Goal: Navigation & Orientation: Find specific page/section

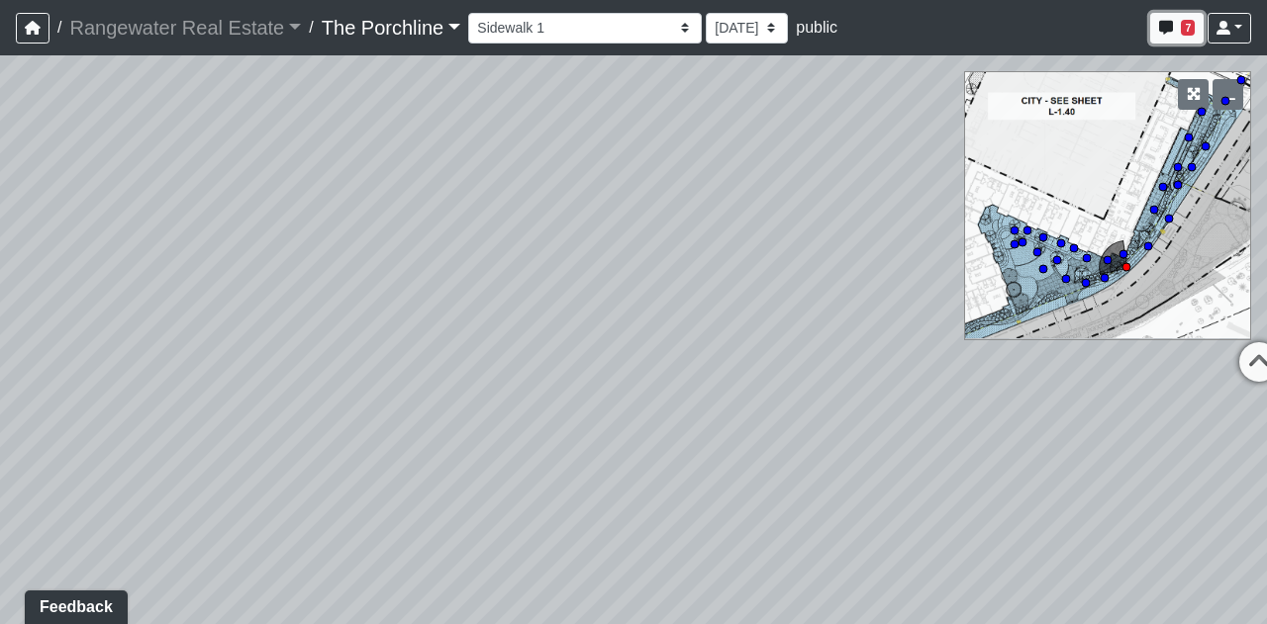
click at [1182, 32] on span "7" at bounding box center [1187, 28] width 14 height 16
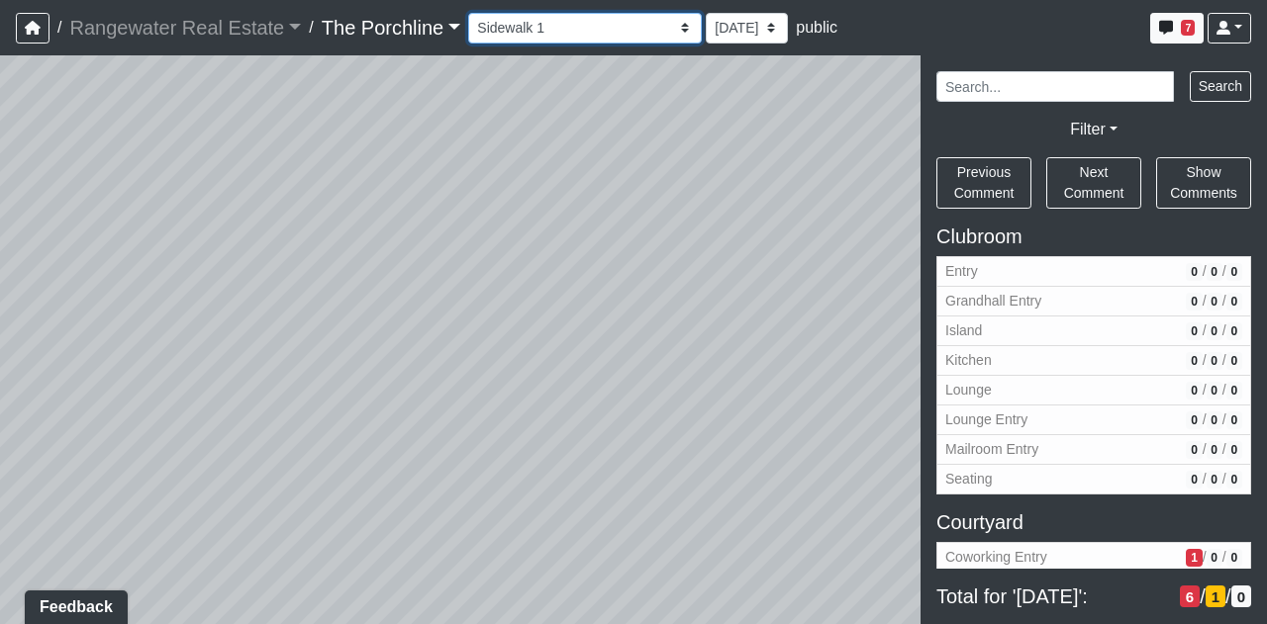
click at [537, 43] on select "Entry [GEOGRAPHIC_DATA] Kitchen Lounge Lounge Entry Mailroom Entry Seating Cowo…" at bounding box center [585, 28] width 234 height 31
click at [468, 13] on select "Entry [GEOGRAPHIC_DATA] Kitchen Lounge Lounge Entry Mailroom Entry Seating Cowo…" at bounding box center [585, 28] width 234 height 31
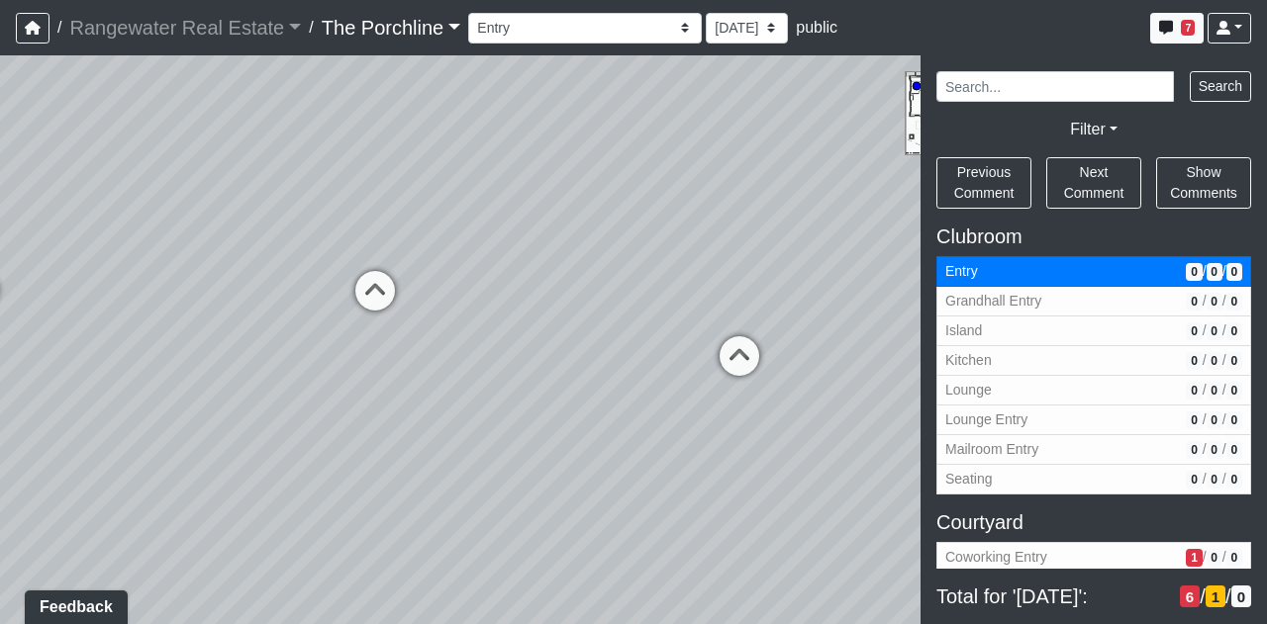
drag, startPoint x: 536, startPoint y: 519, endPoint x: 128, endPoint y: 347, distance: 443.5
click at [131, 345] on div "Loading... Front Walkway - Crosswalk 2 Loading... Coworking Patio 1 Loading... …" at bounding box center [633, 339] width 1267 height 569
drag, startPoint x: 576, startPoint y: 229, endPoint x: 59, endPoint y: 205, distance: 517.1
click at [59, 205] on div "Loading... Front Walkway - Crosswalk 2 Loading... Coworking Patio 1 Loading... …" at bounding box center [633, 339] width 1267 height 569
drag, startPoint x: 608, startPoint y: 329, endPoint x: 783, endPoint y: 470, distance: 225.2
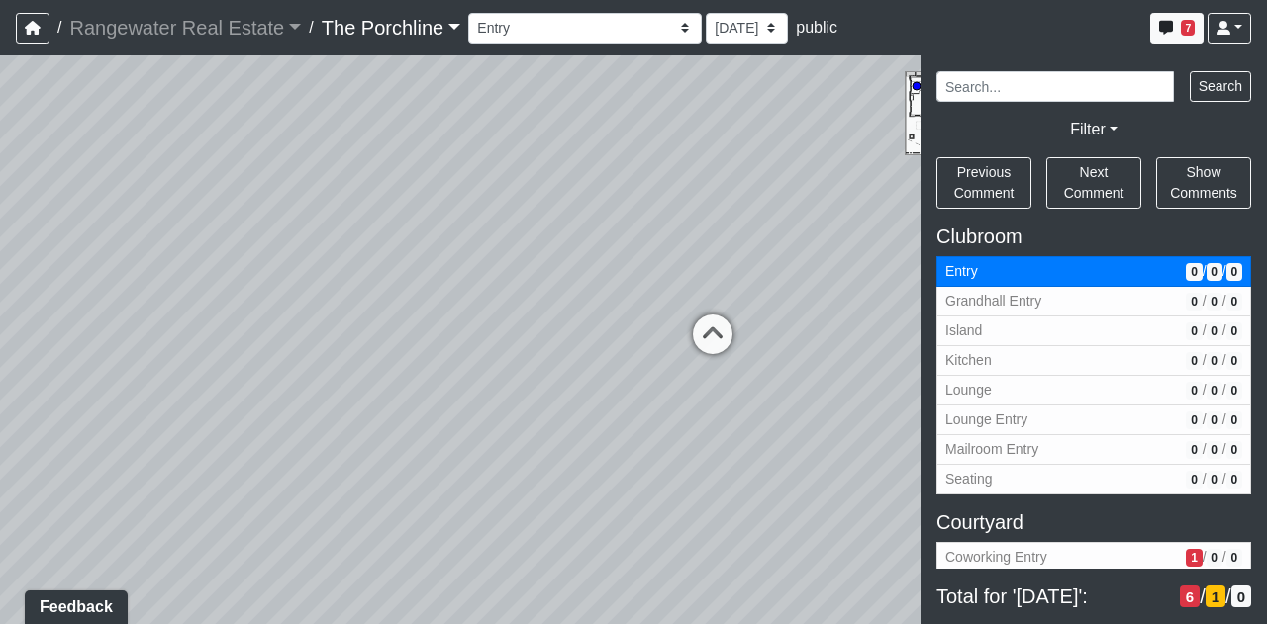
click at [783, 470] on div "Loading... Front Walkway - Crosswalk 2 Loading... Coworking Patio 1 Loading... …" at bounding box center [633, 339] width 1267 height 569
drag, startPoint x: 294, startPoint y: 338, endPoint x: 865, endPoint y: 323, distance: 571.2
click at [865, 323] on div "Loading... Front Walkway - Crosswalk 2 Loading... Coworking Patio 1 Loading... …" at bounding box center [633, 339] width 1267 height 569
drag, startPoint x: 537, startPoint y: 219, endPoint x: 788, endPoint y: 212, distance: 250.4
click at [788, 212] on div "Loading... Front Walkway - Crosswalk 2 Loading... Coworking Patio 1 Loading... …" at bounding box center [633, 339] width 1267 height 569
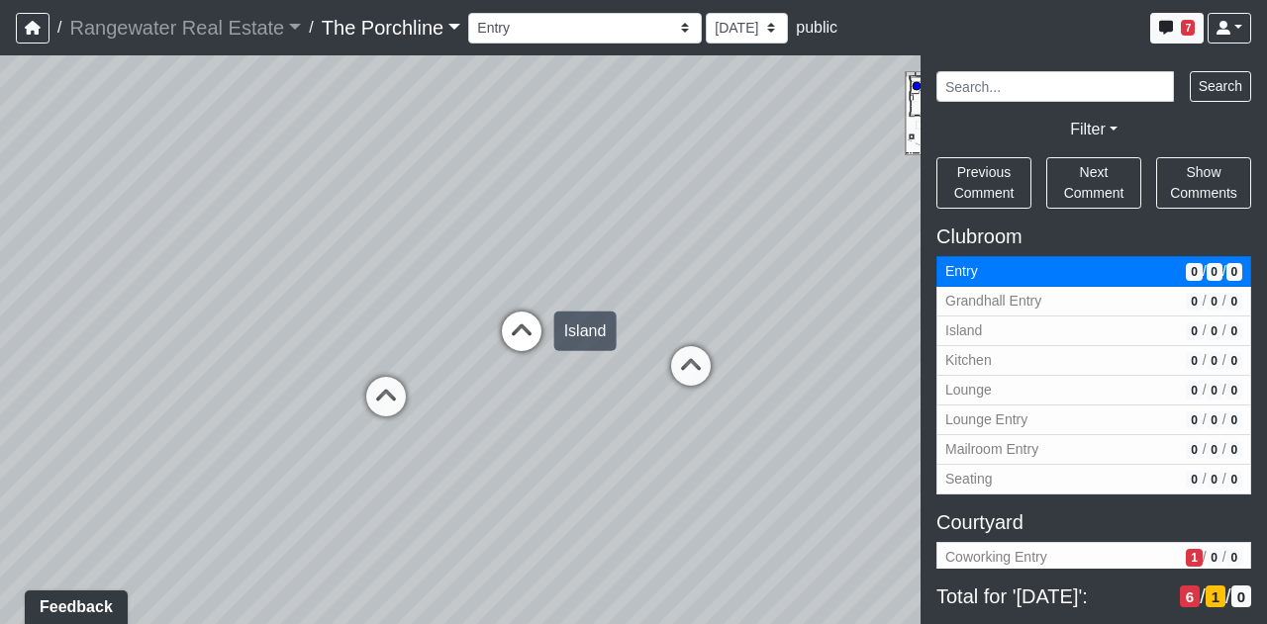
click at [506, 338] on icon at bounding box center [521, 341] width 59 height 59
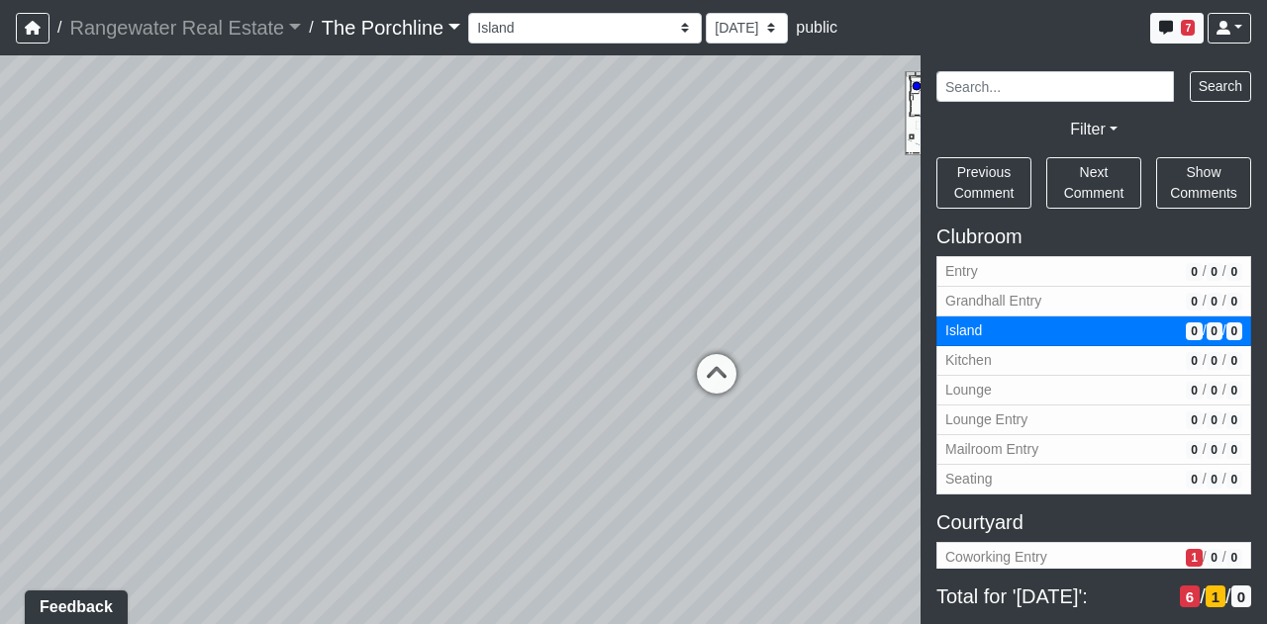
drag, startPoint x: 510, startPoint y: 270, endPoint x: 32, endPoint y: 246, distance: 478.5
click at [32, 246] on div "Loading... Front Walkway - Crosswalk 2 Loading... Coworking Patio 1 Loading... …" at bounding box center [633, 339] width 1267 height 569
drag, startPoint x: 660, startPoint y: 182, endPoint x: 225, endPoint y: 287, distance: 447.8
click at [225, 287] on div "Loading... Front Walkway - Crosswalk 2 Loading... Coworking Patio 1 Loading... …" at bounding box center [633, 339] width 1267 height 569
drag, startPoint x: 596, startPoint y: 329, endPoint x: 194, endPoint y: 387, distance: 406.0
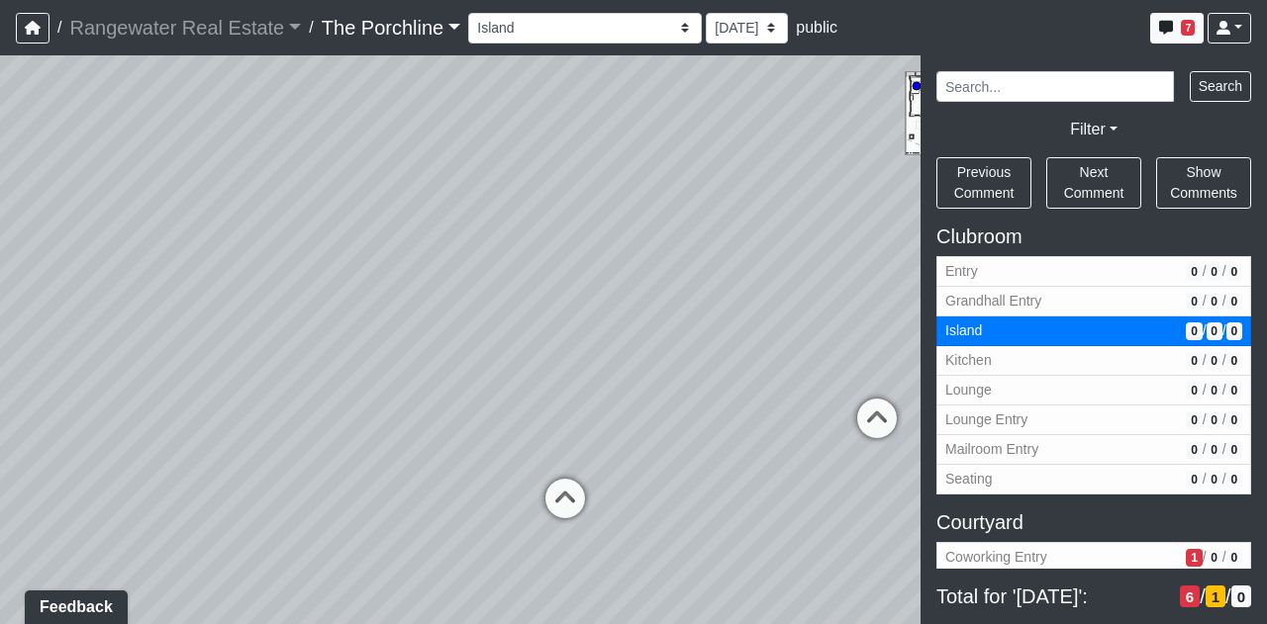
click at [109, 353] on div "Loading... Front Walkway - Crosswalk 2 Loading... Coworking Patio 1 Loading... …" at bounding box center [633, 339] width 1267 height 569
click at [689, 410] on div "Loading... Front Walkway - Crosswalk 2 Loading... Coworking Patio 1 Loading... …" at bounding box center [633, 339] width 1267 height 569
drag, startPoint x: 392, startPoint y: 410, endPoint x: 776, endPoint y: 292, distance: 401.6
click at [778, 294] on div "Loading... Front Walkway - Crosswalk 2 Loading... Coworking Patio 1 Loading... …" at bounding box center [633, 339] width 1267 height 569
drag, startPoint x: 561, startPoint y: 276, endPoint x: 869, endPoint y: 288, distance: 308.0
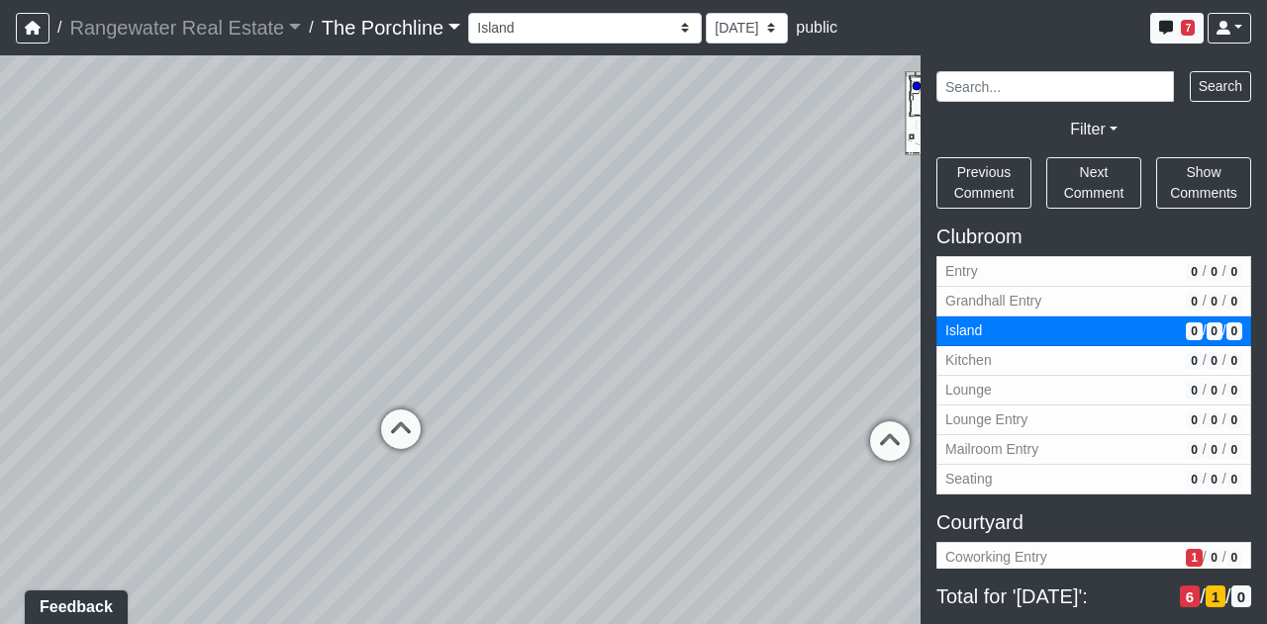
click at [863, 288] on div "Loading... Front Walkway - Crosswalk 2 Loading... Coworking Patio 1 Loading... …" at bounding box center [633, 339] width 1267 height 569
drag, startPoint x: 443, startPoint y: 225, endPoint x: 796, endPoint y: 217, distance: 352.4
click at [796, 217] on div "Loading... Front Walkway - Crosswalk 2 Loading... Coworking Patio 1 Loading... …" at bounding box center [633, 339] width 1267 height 569
drag, startPoint x: 655, startPoint y: 245, endPoint x: 840, endPoint y: 252, distance: 185.2
click at [840, 252] on div "Loading... Front Walkway - Crosswalk 2 Loading... Coworking Patio 1 Loading... …" at bounding box center [633, 339] width 1267 height 569
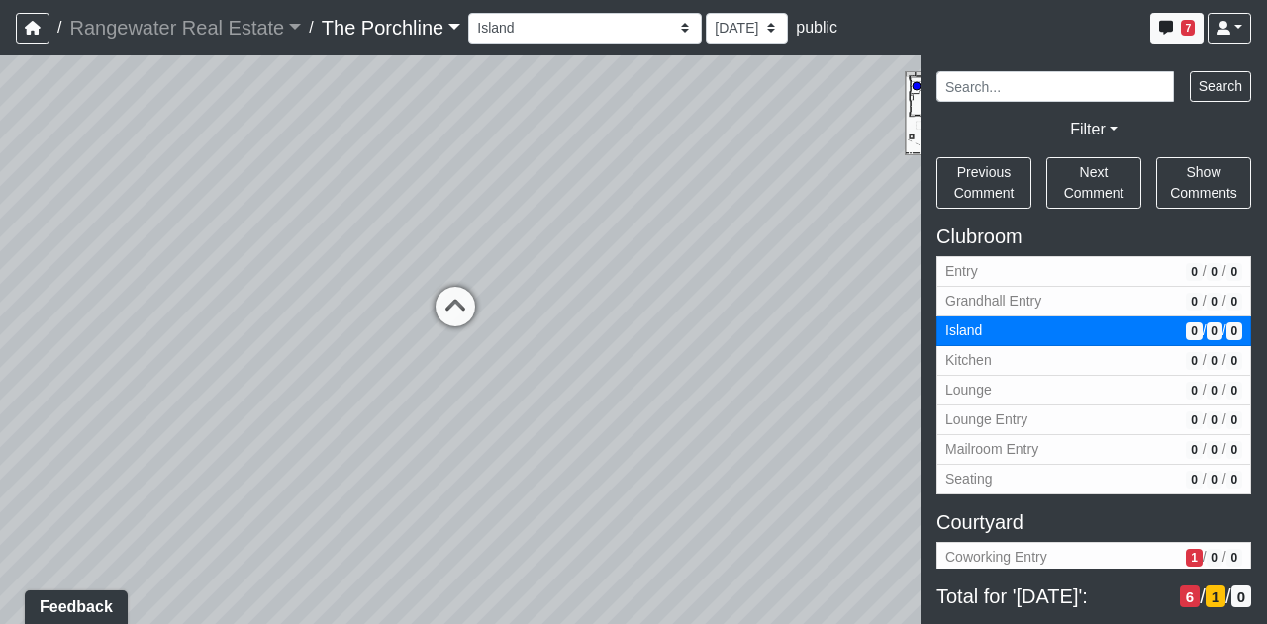
drag, startPoint x: 549, startPoint y: 336, endPoint x: 694, endPoint y: 304, distance: 148.1
click at [694, 304] on div "Loading... Front Walkway - Crosswalk 2 Loading... Coworking Patio 1 Loading... …" at bounding box center [633, 339] width 1267 height 569
drag, startPoint x: 382, startPoint y: 304, endPoint x: 476, endPoint y: 252, distance: 107.2
click at [476, 252] on div "Loading... Front Walkway - Crosswalk 2 Loading... Coworking Patio 1 Loading... …" at bounding box center [633, 339] width 1267 height 569
drag, startPoint x: 389, startPoint y: 242, endPoint x: 681, endPoint y: 233, distance: 292.1
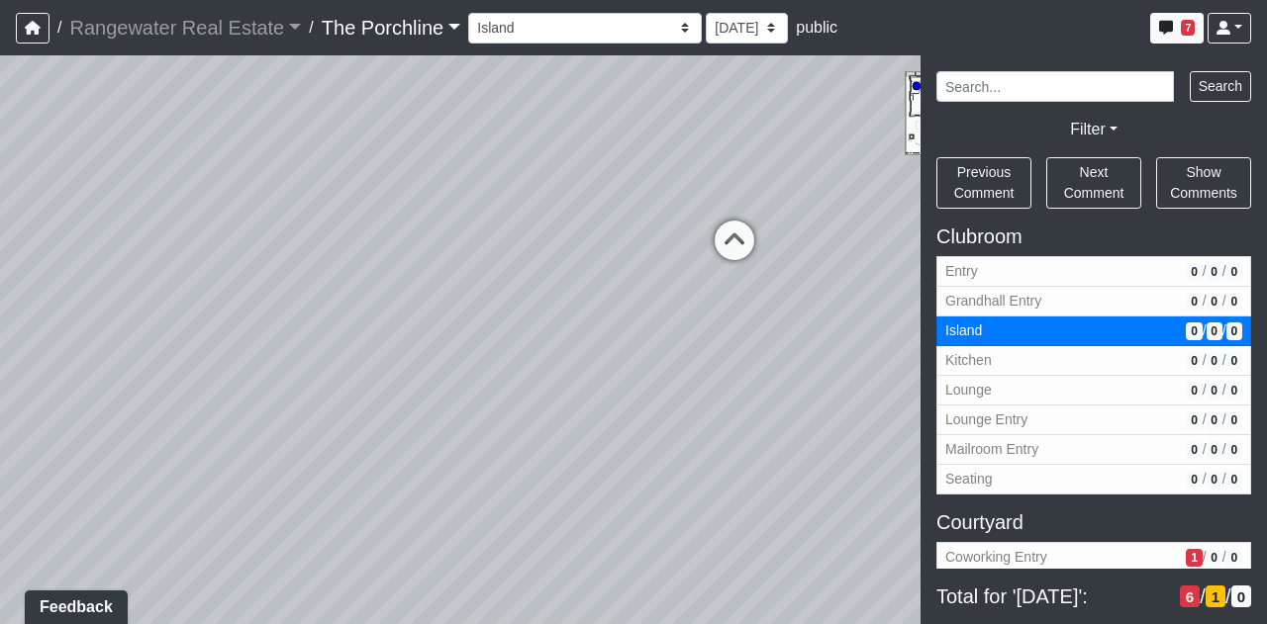
click at [681, 233] on div "Loading... Front Walkway - Crosswalk 2 Loading... Coworking Patio 1 Loading... …" at bounding box center [633, 339] width 1267 height 569
drag, startPoint x: 369, startPoint y: 166, endPoint x: 649, endPoint y: 189, distance: 281.0
click at [649, 189] on div "Loading... Front Walkway - Crosswalk 2 Loading... Coworking Patio 1 Loading... …" at bounding box center [633, 339] width 1267 height 569
drag, startPoint x: 246, startPoint y: 212, endPoint x: 768, endPoint y: 248, distance: 522.8
click at [815, 240] on div "Loading... Front Walkway - Crosswalk 2 Loading... Coworking Patio 1 Loading... …" at bounding box center [633, 339] width 1267 height 569
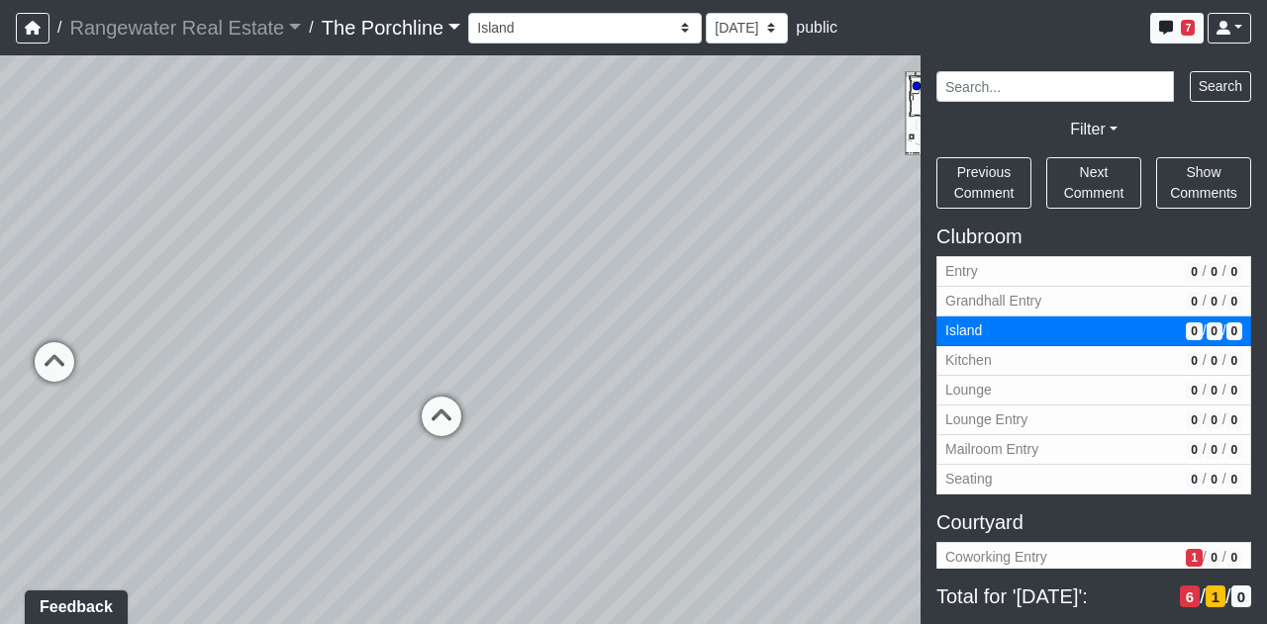
drag, startPoint x: 505, startPoint y: 255, endPoint x: 637, endPoint y: 227, distance: 135.7
click at [637, 227] on div "Loading... Front Walkway - Crosswalk 2 Loading... Coworking Patio 1 Loading... …" at bounding box center [633, 339] width 1267 height 569
click at [263, 318] on icon at bounding box center [255, 323] width 59 height 59
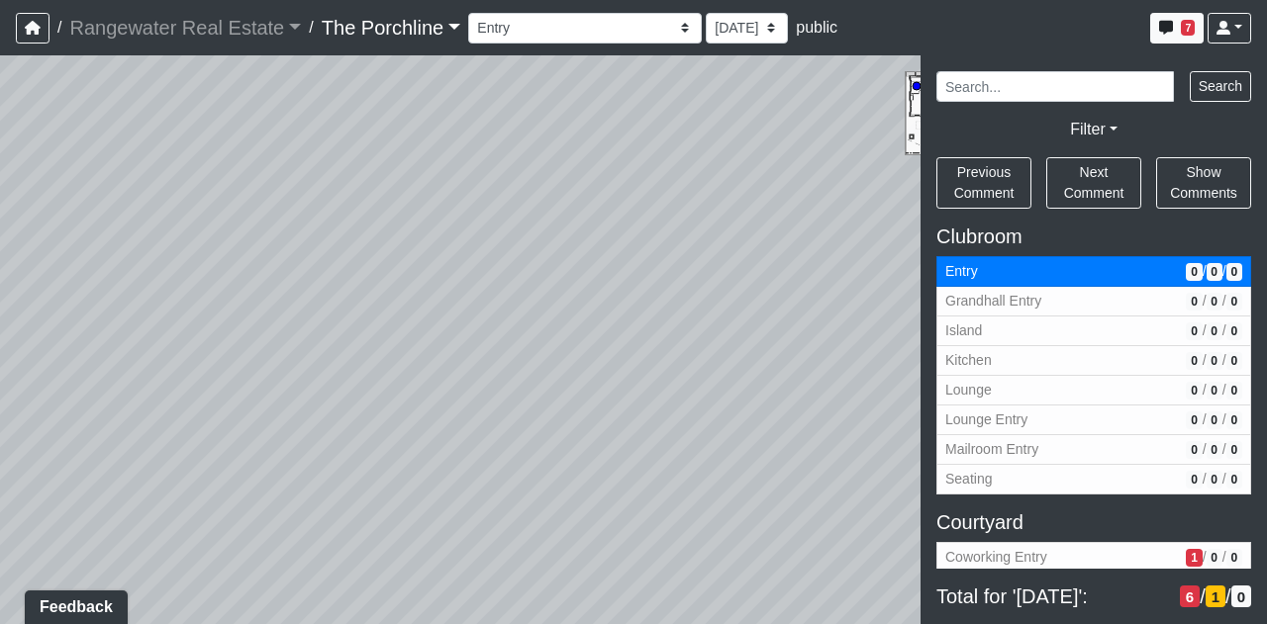
drag, startPoint x: 698, startPoint y: 197, endPoint x: 203, endPoint y: 306, distance: 506.6
click at [188, 308] on div "Loading... Front Walkway - Crosswalk 2 Loading... Coworking Patio 1 Loading... …" at bounding box center [633, 339] width 1267 height 569
drag, startPoint x: 613, startPoint y: 219, endPoint x: 158, endPoint y: 333, distance: 469.4
click at [158, 333] on div "Loading... Front Walkway - Crosswalk 2 Loading... Coworking Patio 1 Loading... …" at bounding box center [633, 339] width 1267 height 569
drag, startPoint x: 587, startPoint y: 352, endPoint x: 135, endPoint y: 158, distance: 492.0
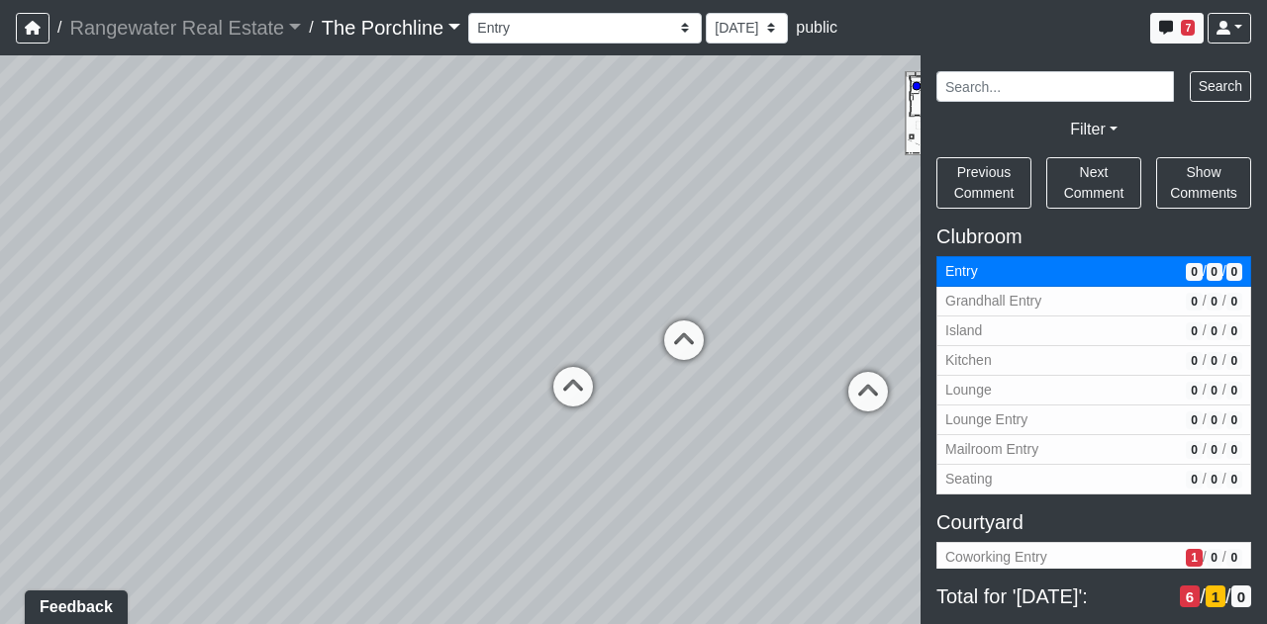
click at [135, 158] on div "Loading... Front Walkway - Crosswalk 2 Loading... Coworking Patio 1 Loading... …" at bounding box center [633, 339] width 1267 height 569
drag, startPoint x: 649, startPoint y: 257, endPoint x: 465, endPoint y: 249, distance: 184.2
click at [465, 249] on div "Loading... Front Walkway - Crosswalk 2 Loading... Coworking Patio 1 Loading... …" at bounding box center [633, 339] width 1267 height 569
drag, startPoint x: 439, startPoint y: 223, endPoint x: 779, endPoint y: 415, distance: 389.9
click at [779, 415] on div "Loading... Front Walkway - Crosswalk 2 Loading... Coworking Patio 1 Loading... …" at bounding box center [633, 339] width 1267 height 569
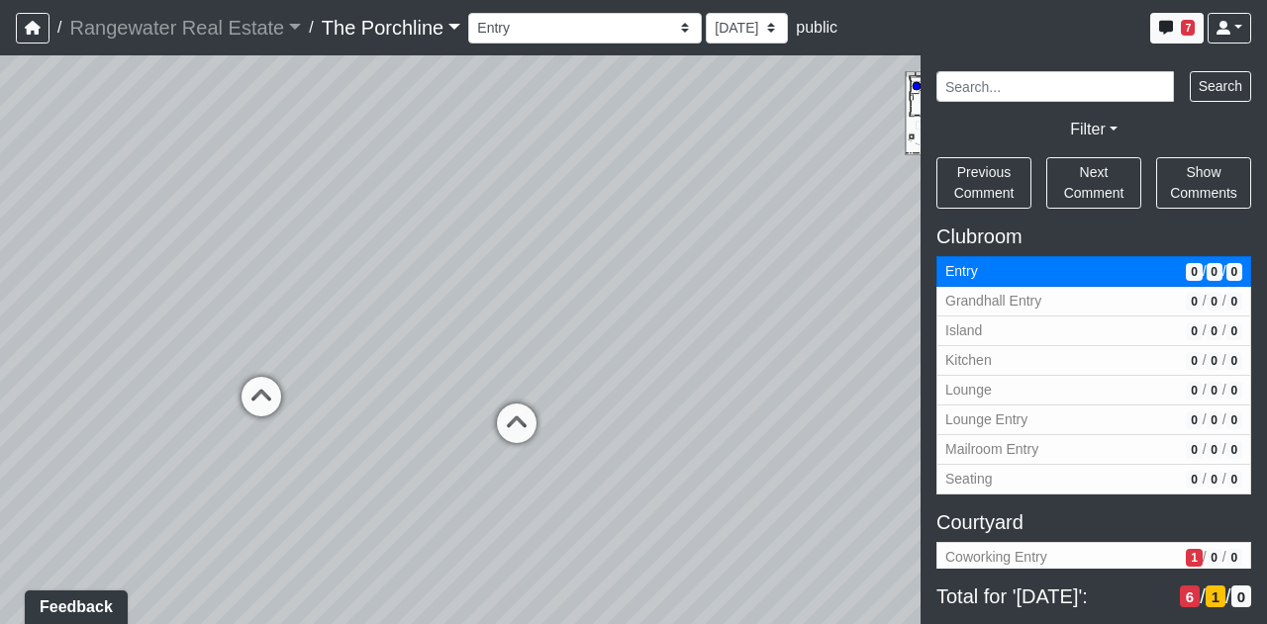
drag, startPoint x: 683, startPoint y: 335, endPoint x: 232, endPoint y: 317, distance: 451.6
click at [232, 317] on div "Loading... Front Walkway - Crosswalk 2 Loading... Coworking Patio 1 Loading... …" at bounding box center [633, 339] width 1267 height 569
drag, startPoint x: 585, startPoint y: 285, endPoint x: 728, endPoint y: 297, distance: 144.0
click at [728, 297] on div "Loading... Front Walkway - Crosswalk 2 Loading... Coworking Patio 1 Loading... …" at bounding box center [633, 339] width 1267 height 569
drag, startPoint x: 718, startPoint y: 307, endPoint x: 613, endPoint y: 254, distance: 117.3
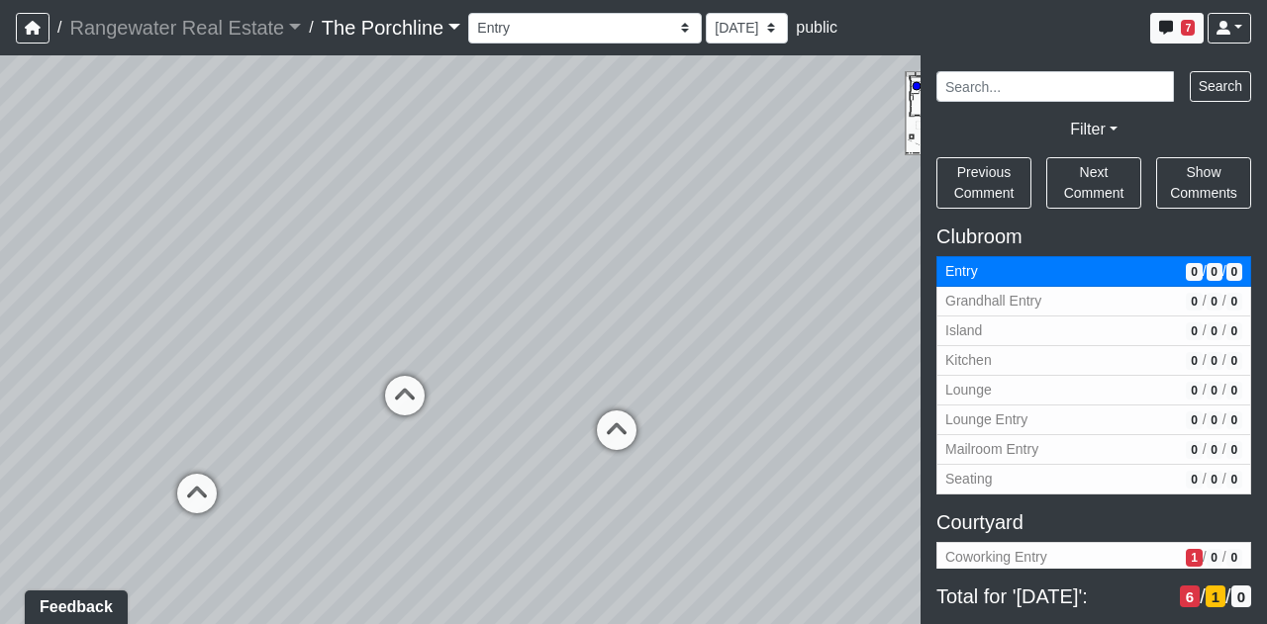
click at [613, 254] on div "Loading... Front Walkway - Crosswalk 2 Loading... Coworking Patio 1 Loading... …" at bounding box center [633, 339] width 1267 height 569
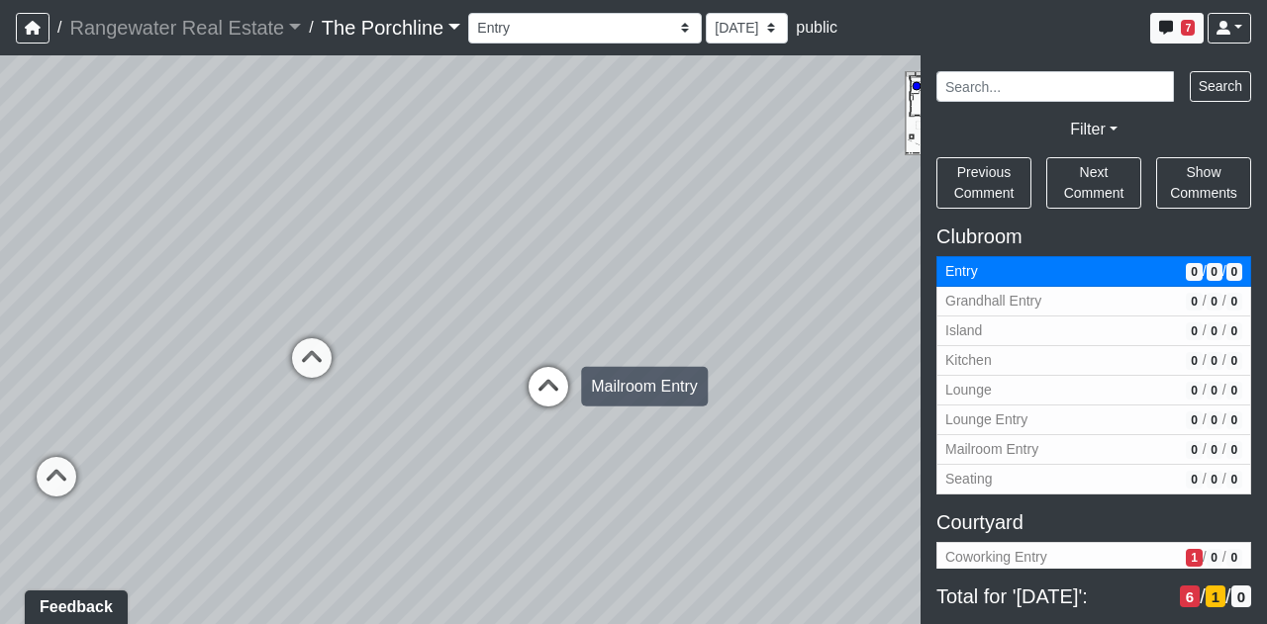
click at [547, 389] on icon at bounding box center [548, 396] width 59 height 59
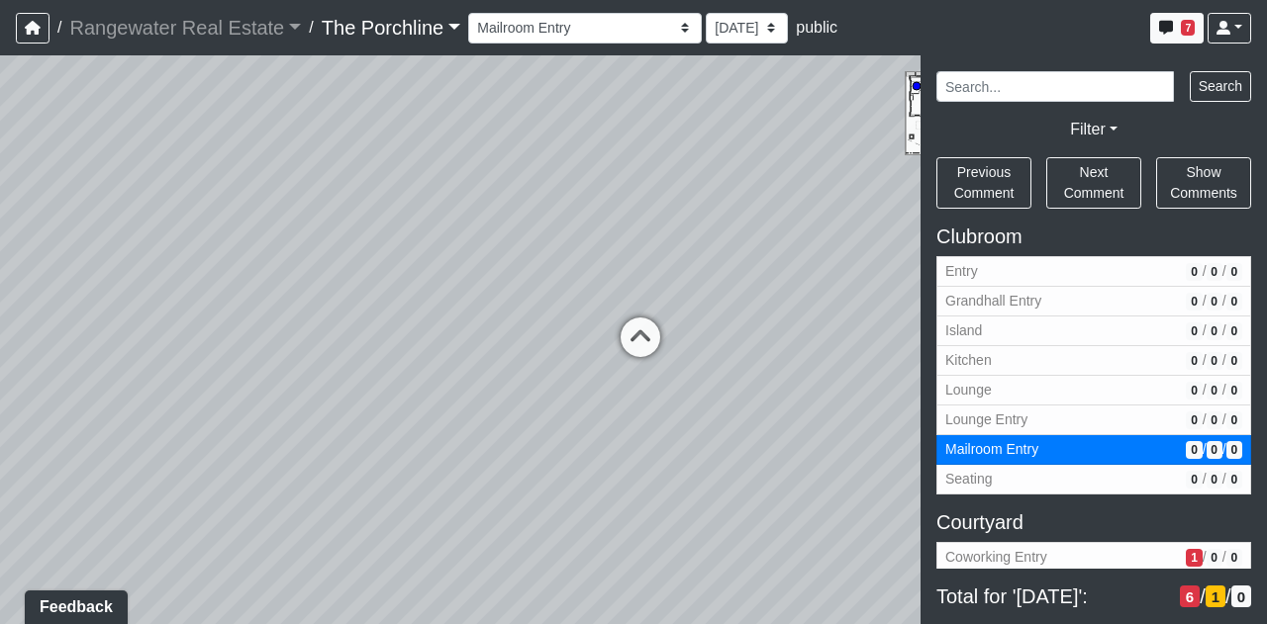
drag, startPoint x: 718, startPoint y: 247, endPoint x: 406, endPoint y: 361, distance: 332.7
click at [406, 361] on div "Loading... Front Walkway - Crosswalk 2 Loading... Coworking Patio 1 Loading... …" at bounding box center [633, 339] width 1267 height 569
click at [645, 319] on icon at bounding box center [640, 347] width 59 height 59
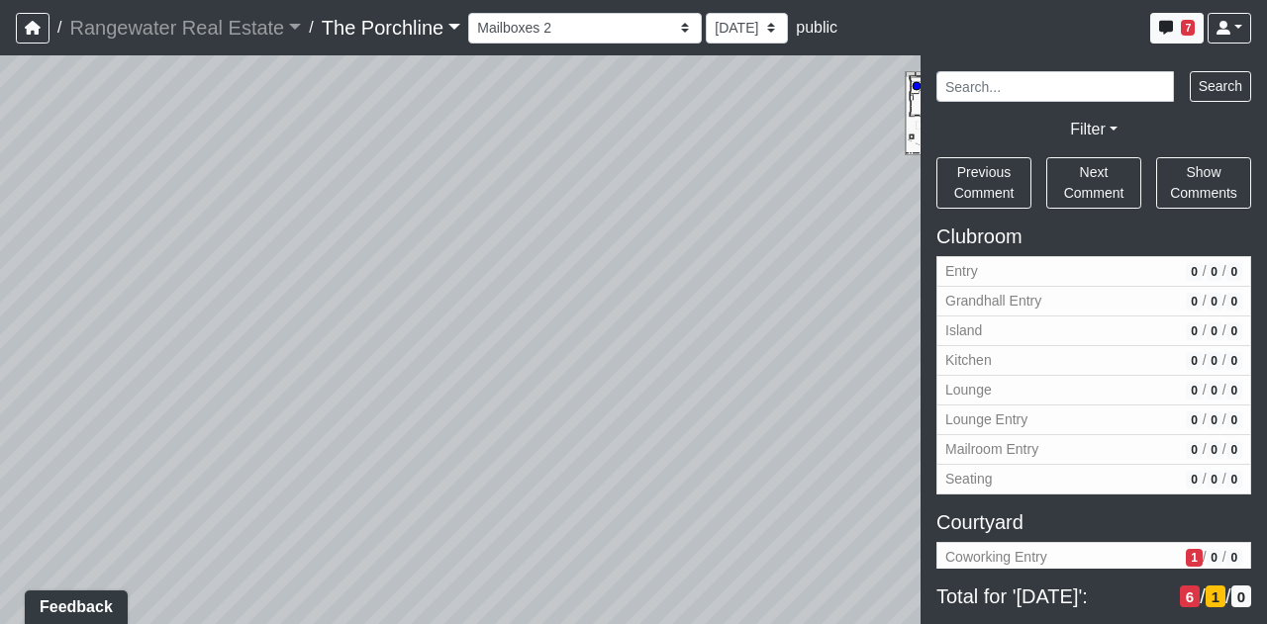
drag, startPoint x: 555, startPoint y: 258, endPoint x: 708, endPoint y: 238, distance: 154.6
click at [708, 238] on div "Loading... Front Walkway - Crosswalk 2 Loading... Coworking Patio 1 Loading... …" at bounding box center [633, 339] width 1267 height 569
drag, startPoint x: 499, startPoint y: 251, endPoint x: 819, endPoint y: 310, distance: 325.9
click at [819, 310] on div "Loading... Front Walkway - Crosswalk 2 Loading... Coworking Patio 1 Loading... …" at bounding box center [633, 339] width 1267 height 569
drag, startPoint x: 621, startPoint y: 321, endPoint x: 910, endPoint y: 259, distance: 295.4
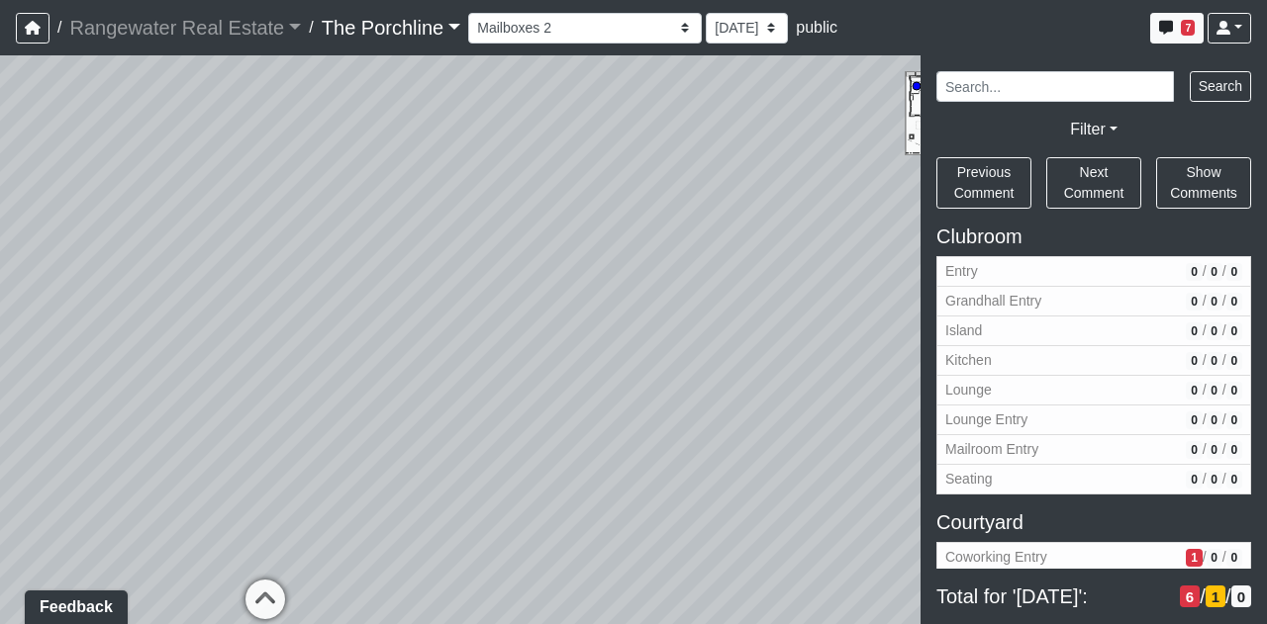
click at [910, 259] on div "Loading... Front Walkway - Crosswalk 2 Loading... Coworking Patio 1 Loading... …" at bounding box center [633, 339] width 1267 height 569
drag, startPoint x: 561, startPoint y: 345, endPoint x: 877, endPoint y: 235, distance: 334.5
click at [877, 235] on div "Loading... Front Walkway - Crosswalk 2 Loading... Coworking Patio 1 Loading... …" at bounding box center [633, 339] width 1267 height 569
drag, startPoint x: 427, startPoint y: 371, endPoint x: 883, endPoint y: 397, distance: 455.9
click at [883, 397] on div "Loading... Front Walkway - Crosswalk 2 Loading... Coworking Patio 1 Loading... …" at bounding box center [633, 339] width 1267 height 569
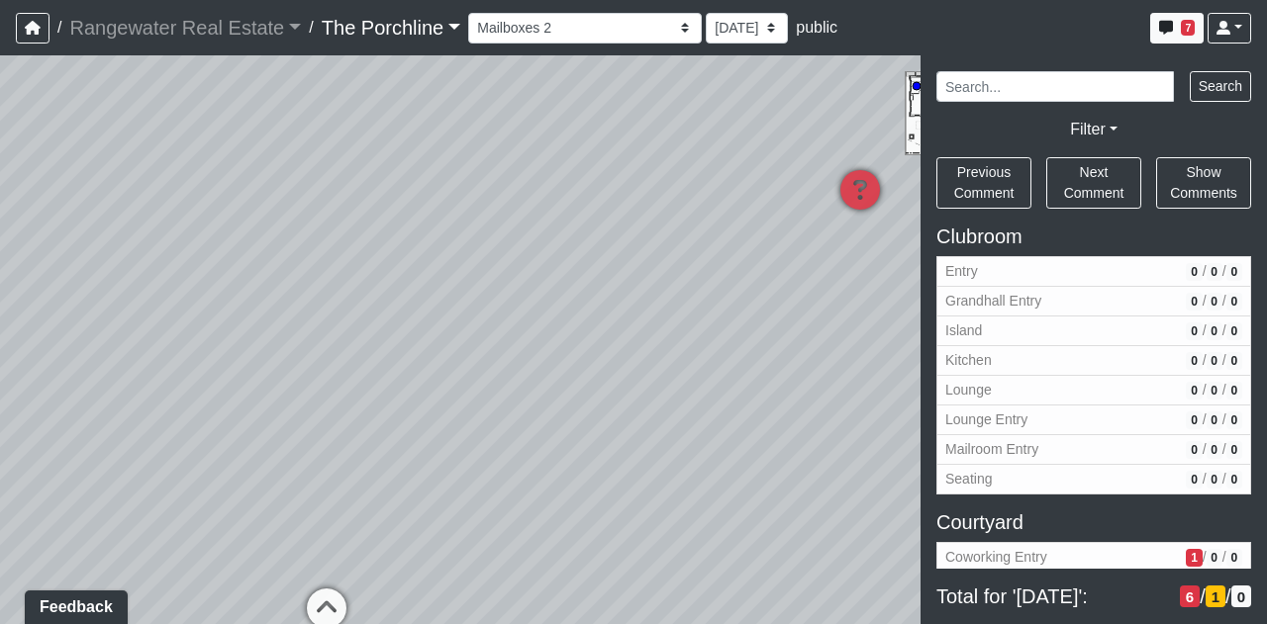
drag, startPoint x: 684, startPoint y: 226, endPoint x: 721, endPoint y: 343, distance: 123.6
click at [721, 343] on div "Loading... Front Walkway - Crosswalk 2 Loading... Coworking Patio 1 Loading... …" at bounding box center [633, 339] width 1267 height 569
click at [339, 597] on icon at bounding box center [326, 618] width 59 height 59
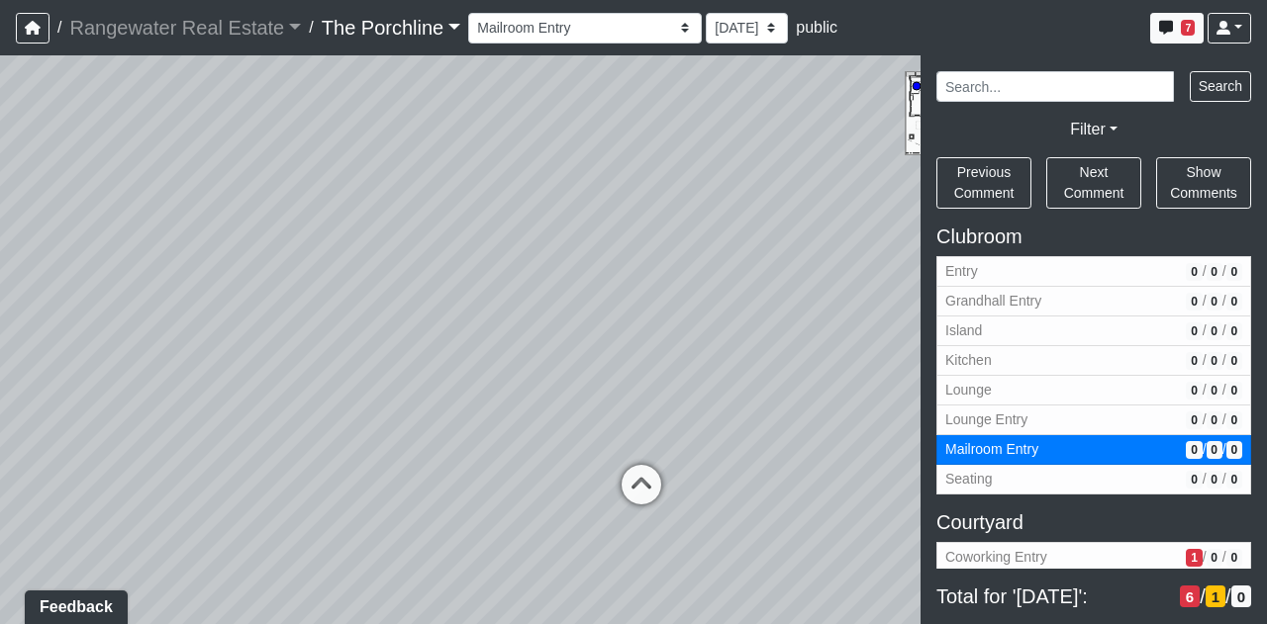
drag, startPoint x: 613, startPoint y: 344, endPoint x: 99, endPoint y: 308, distance: 514.9
click at [99, 308] on div "Loading... Front Walkway - Crosswalk 2 Loading... Coworking Patio 1 Loading... …" at bounding box center [633, 339] width 1267 height 569
drag, startPoint x: 576, startPoint y: 312, endPoint x: 222, endPoint y: 276, distance: 356.0
click at [222, 276] on div "Loading... Front Walkway - Crosswalk 2 Loading... Coworking Patio 1 Loading... …" at bounding box center [633, 339] width 1267 height 569
drag, startPoint x: 573, startPoint y: 399, endPoint x: 721, endPoint y: 361, distance: 153.1
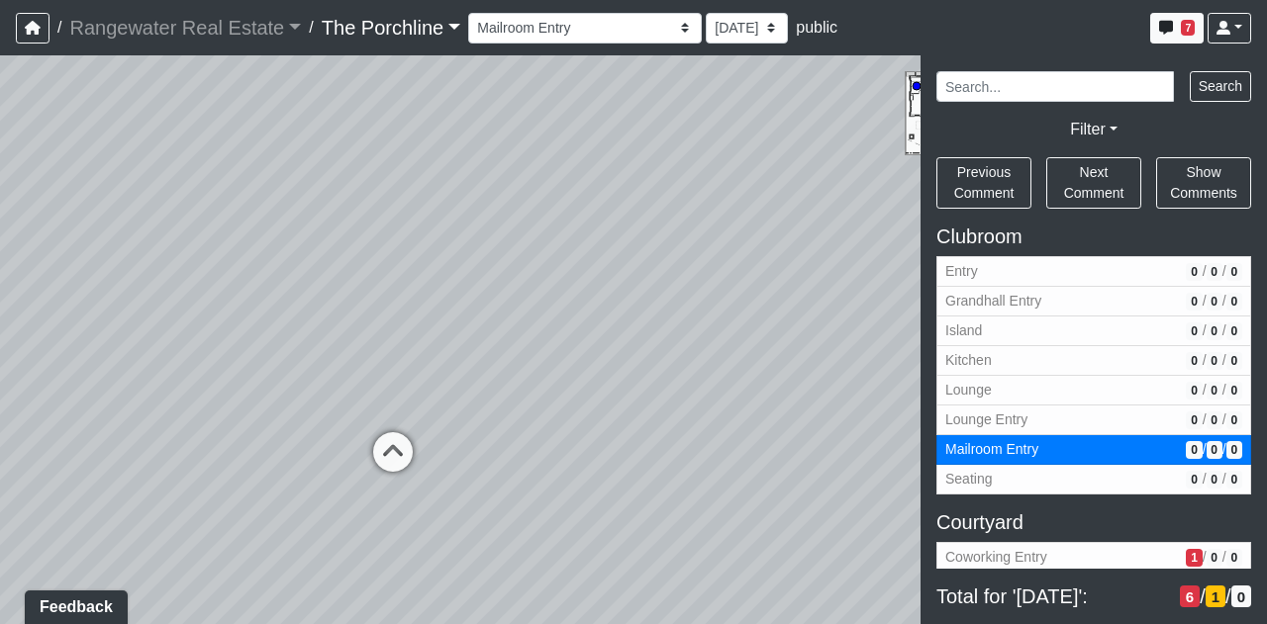
click at [721, 361] on div "Loading... Front Walkway - Crosswalk 2 Loading... Coworking Patio 1 Loading... …" at bounding box center [633, 339] width 1267 height 569
drag, startPoint x: 289, startPoint y: 388, endPoint x: 393, endPoint y: 233, distance: 186.9
click at [195, 391] on div "Loading... Front Walkway - Crosswalk 2 Loading... Coworking Patio 1 Loading... …" at bounding box center [633, 339] width 1267 height 569
drag, startPoint x: 568, startPoint y: 541, endPoint x: 584, endPoint y: 497, distance: 47.3
click at [473, 623] on html "/ Rangewater Real Estate Rangewater Real Estate Loading... / The Porchline The …" at bounding box center [633, 312] width 1267 height 624
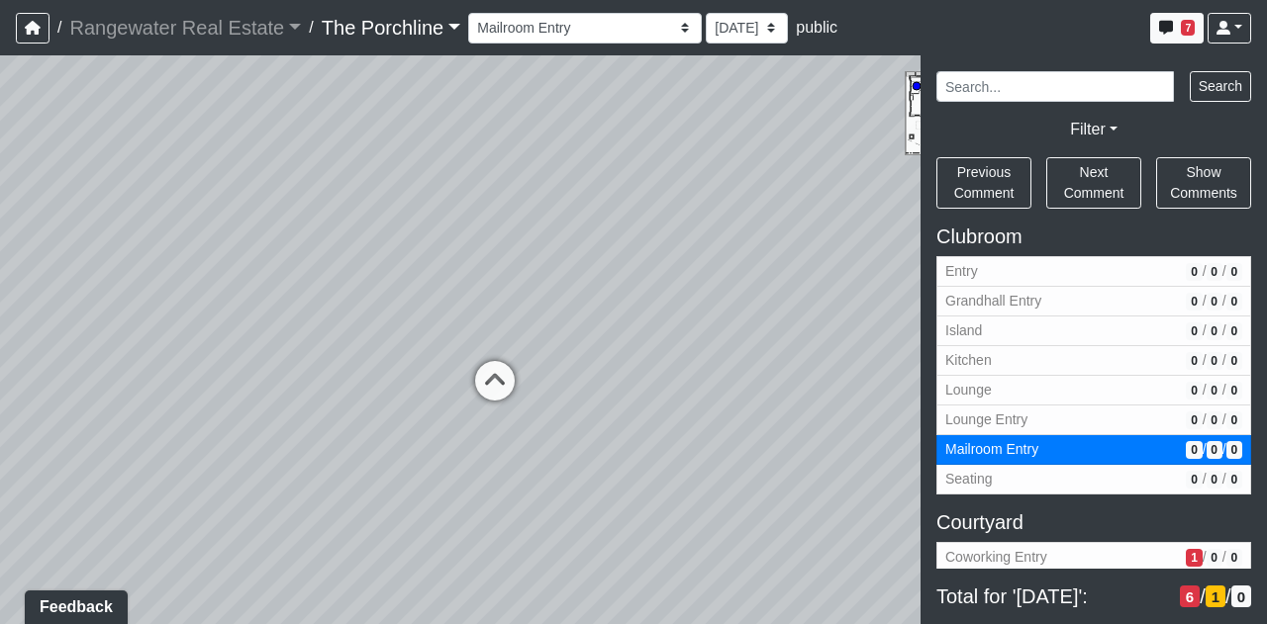
drag, startPoint x: 625, startPoint y: 446, endPoint x: 825, endPoint y: 325, distance: 234.0
click at [825, 325] on div "Loading... Front Walkway - Crosswalk 2 Loading... Coworking Patio 1 Loading... …" at bounding box center [633, 339] width 1267 height 569
drag, startPoint x: 825, startPoint y: 325, endPoint x: 874, endPoint y: 332, distance: 49.1
click at [874, 332] on div "Loading... Front Walkway - Crosswalk 2 Loading... Coworking Patio 1 Loading... …" at bounding box center [633, 339] width 1267 height 569
drag, startPoint x: 356, startPoint y: 474, endPoint x: 796, endPoint y: 387, distance: 447.9
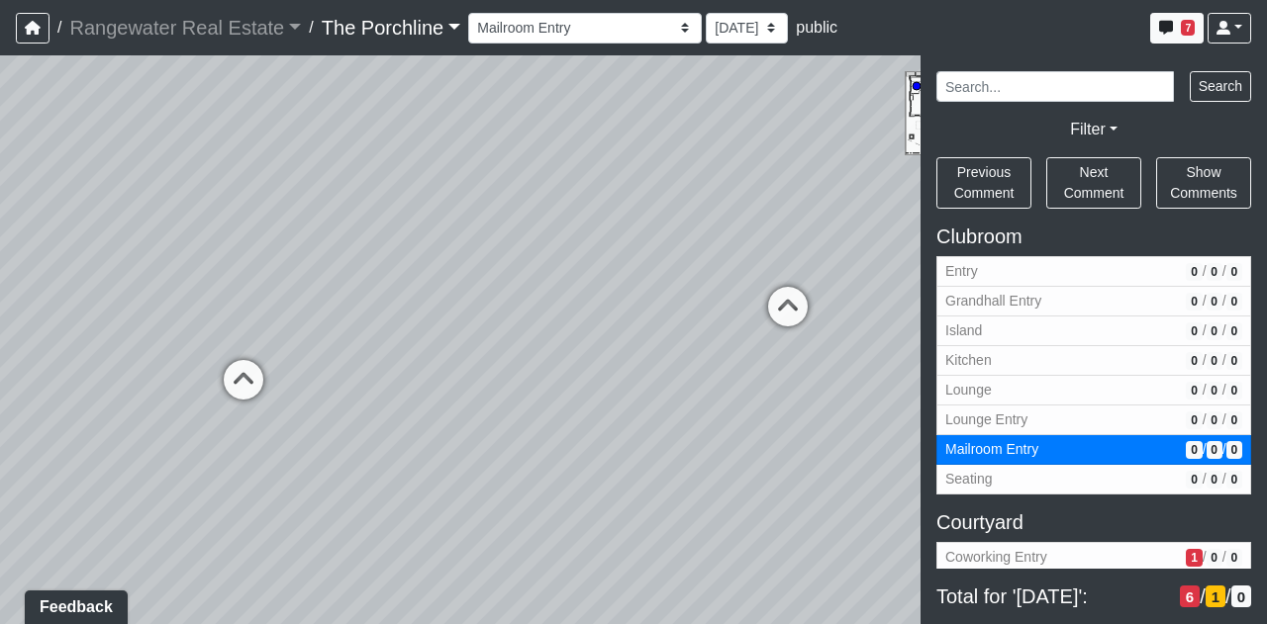
click at [796, 387] on div "Loading... Front Walkway - Crosswalk 2 Loading... Coworking Patio 1 Loading... …" at bounding box center [633, 339] width 1267 height 569
drag, startPoint x: 619, startPoint y: 312, endPoint x: 318, endPoint y: 533, distance: 374.4
click at [318, 533] on div "Loading... Front Walkway - Crosswalk 2 Loading... Coworking Patio 1 Loading... …" at bounding box center [633, 339] width 1267 height 569
drag, startPoint x: 304, startPoint y: 510, endPoint x: 599, endPoint y: 306, distance: 358.5
click at [599, 306] on div "Loading... Front Walkway - Crosswalk 2 Loading... Coworking Patio 1 Loading... …" at bounding box center [633, 339] width 1267 height 569
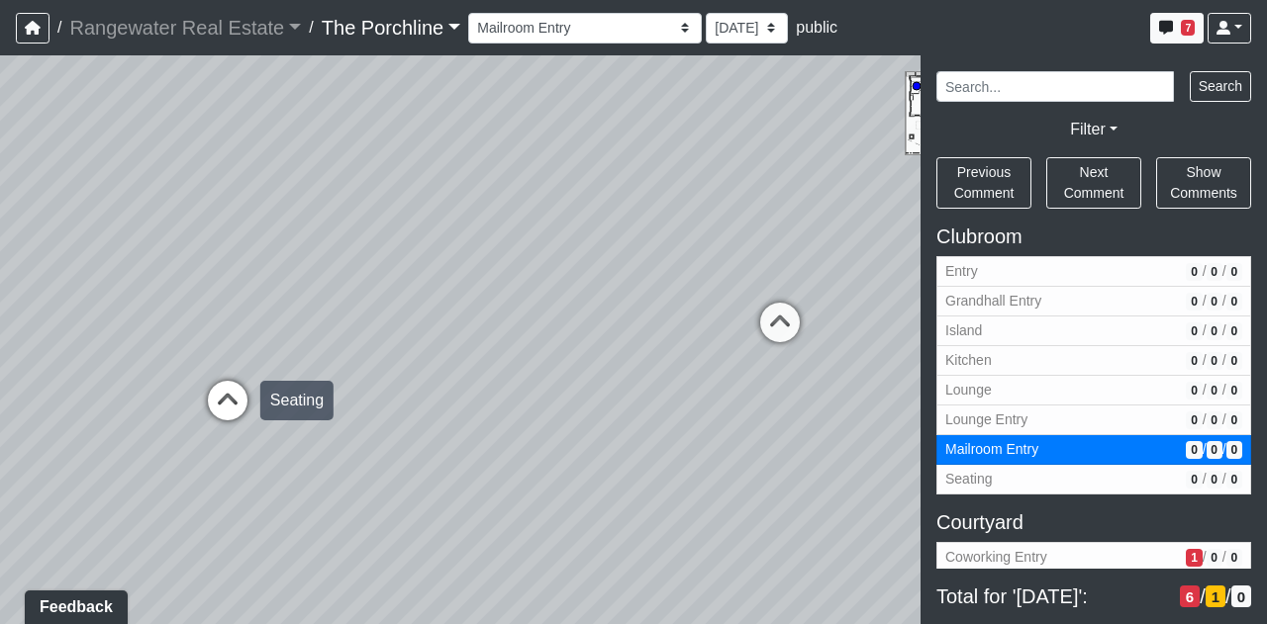
click at [232, 407] on icon at bounding box center [227, 410] width 59 height 59
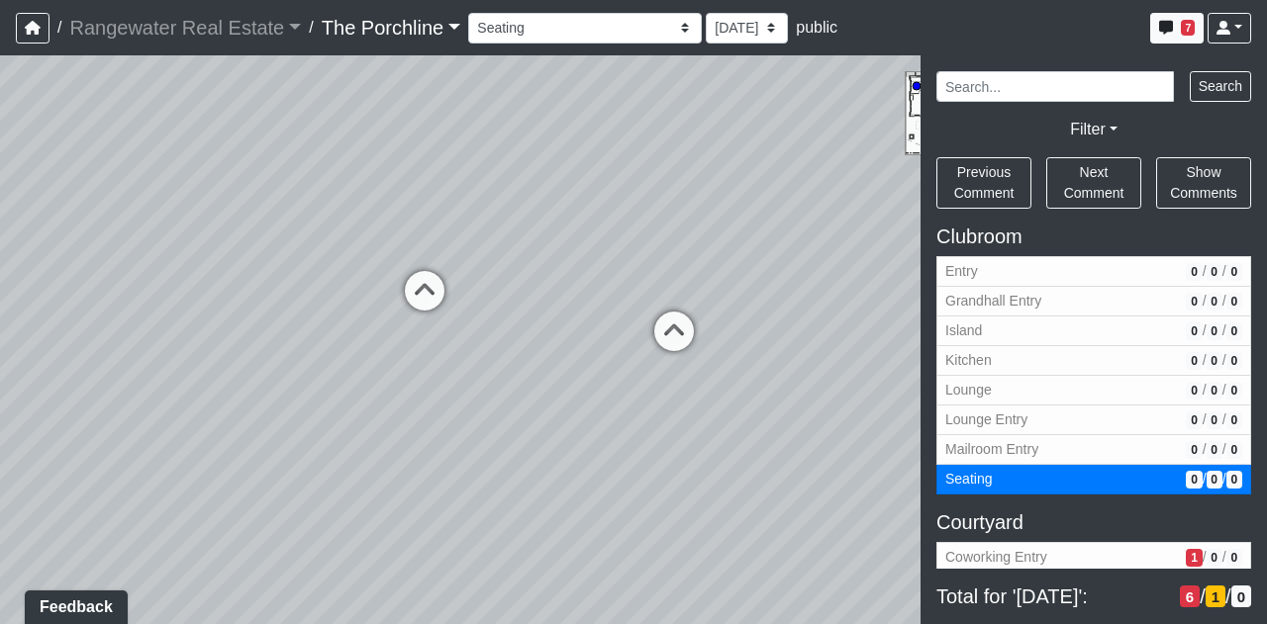
drag, startPoint x: 627, startPoint y: 286, endPoint x: 0, endPoint y: 297, distance: 627.4
click at [0, 297] on div "Loading... Front Walkway - Crosswalk 2 Loading... Coworking Patio 1 Loading... …" at bounding box center [633, 339] width 1267 height 569
drag, startPoint x: 409, startPoint y: 175, endPoint x: 425, endPoint y: 264, distance: 90.6
click at [425, 264] on div "Loading... Front Walkway - Crosswalk 2 Loading... Coworking Patio 1 Loading... …" at bounding box center [633, 339] width 1267 height 569
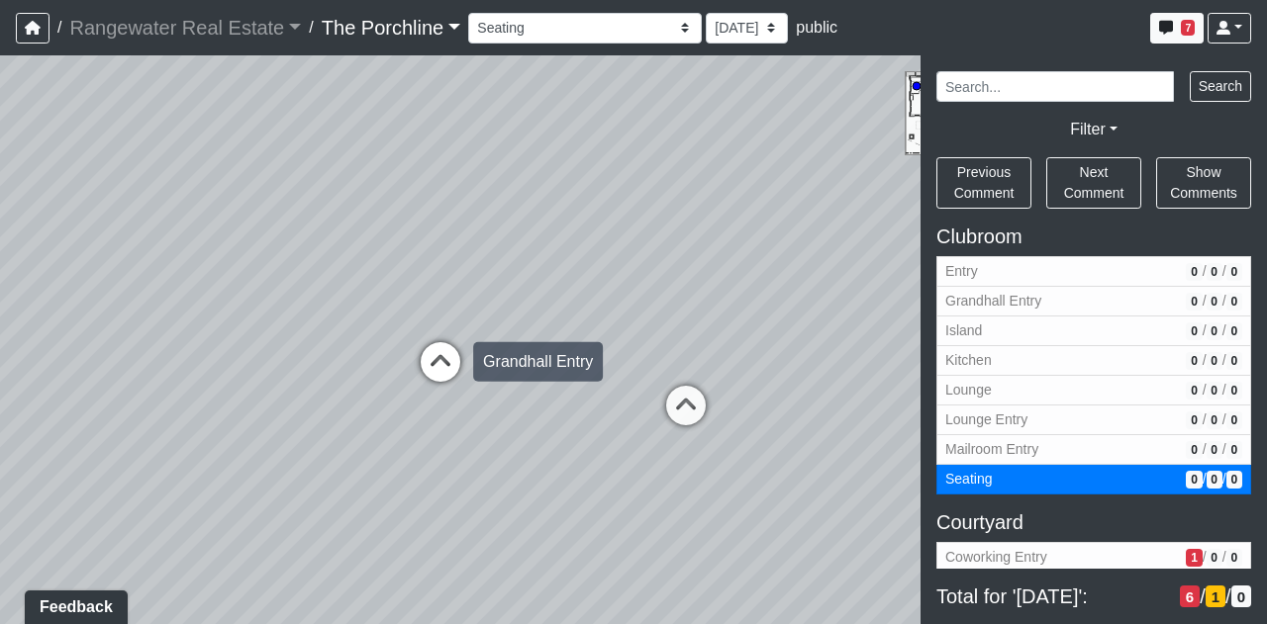
click at [441, 362] on icon at bounding box center [440, 371] width 59 height 59
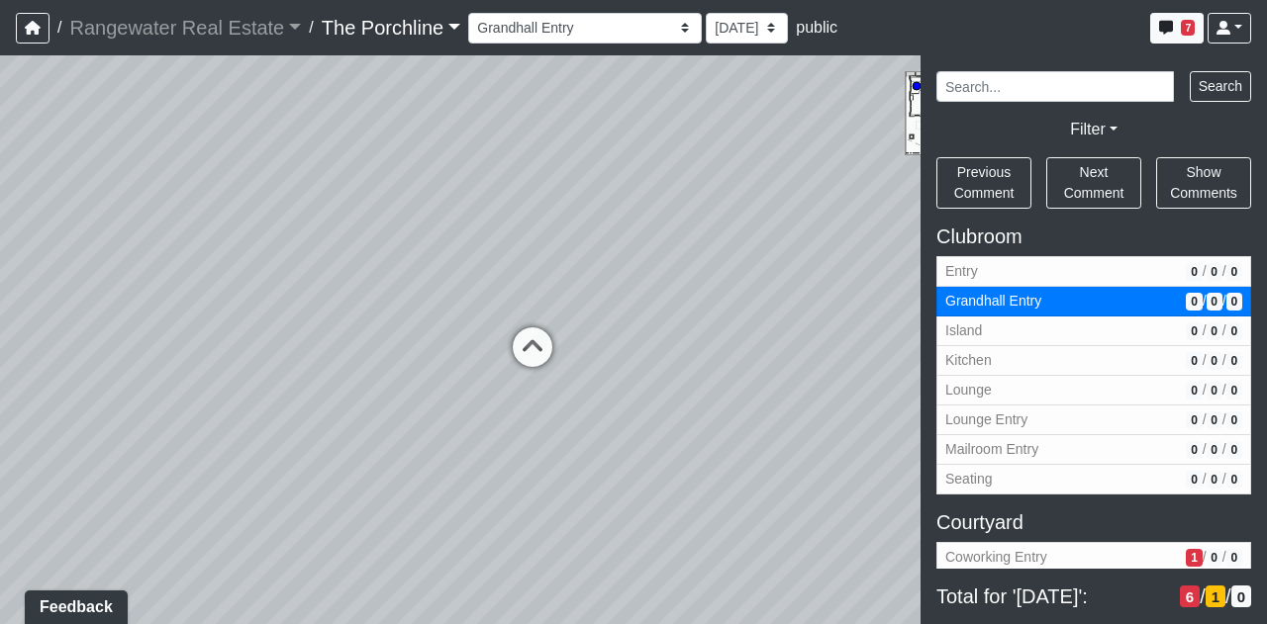
drag, startPoint x: 508, startPoint y: 254, endPoint x: 603, endPoint y: 252, distance: 95.0
click at [603, 252] on div "Loading... Front Walkway - Crosswalk 2 Loading... Coworking Patio 1 Loading... …" at bounding box center [633, 339] width 1267 height 569
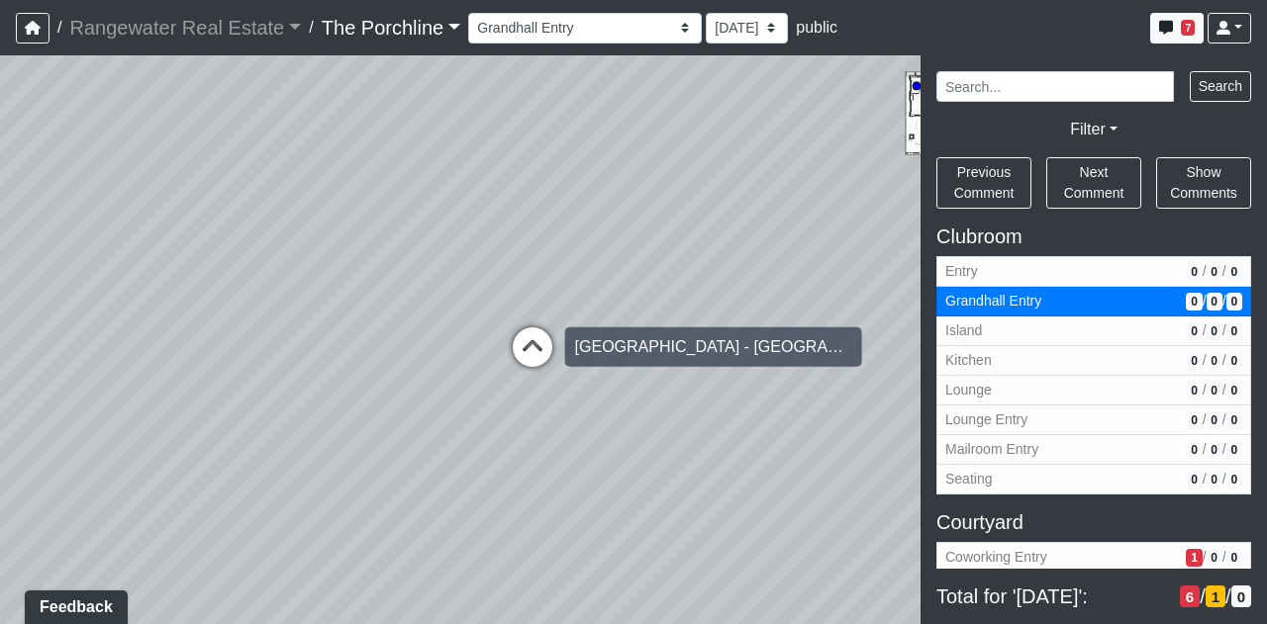
click at [540, 354] on icon at bounding box center [532, 357] width 59 height 59
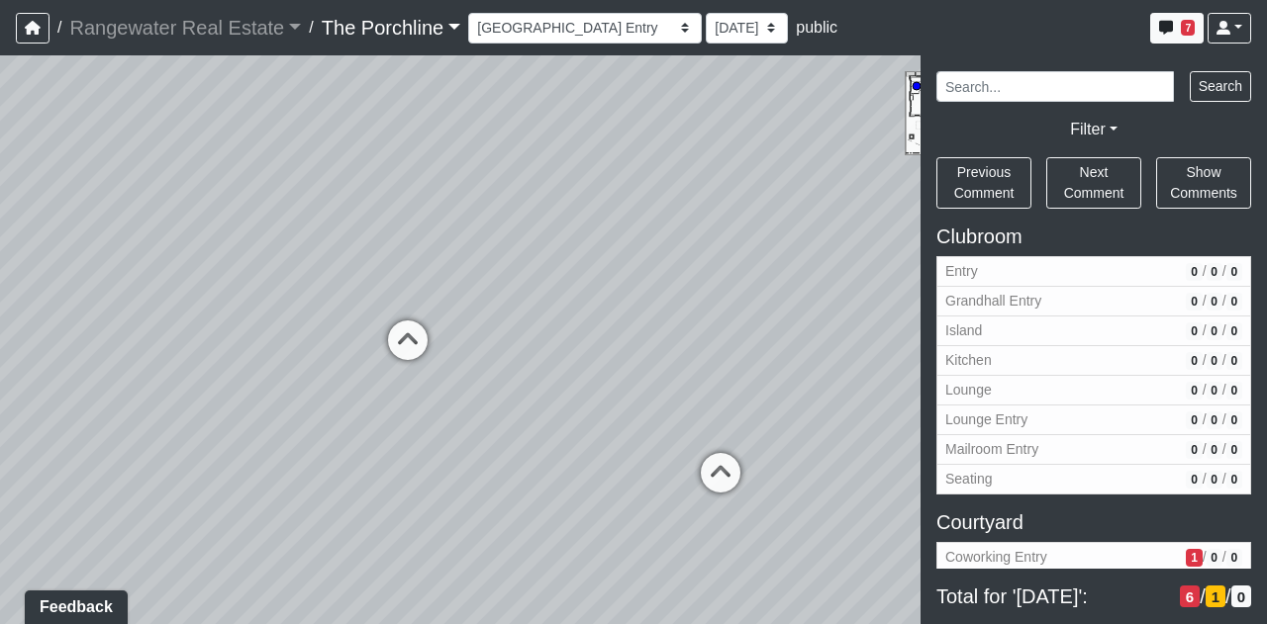
drag, startPoint x: 578, startPoint y: 242, endPoint x: 377, endPoint y: 229, distance: 201.3
click at [377, 229] on div "Loading... Front Walkway - Crosswalk 2 Loading... Coworking Patio 1 Loading... …" at bounding box center [633, 339] width 1267 height 569
drag, startPoint x: 667, startPoint y: 315, endPoint x: 164, endPoint y: 343, distance: 503.5
click at [164, 343] on div "Loading... Front Walkway - Crosswalk 2 Loading... Coworking Patio 1 Loading... …" at bounding box center [633, 339] width 1267 height 569
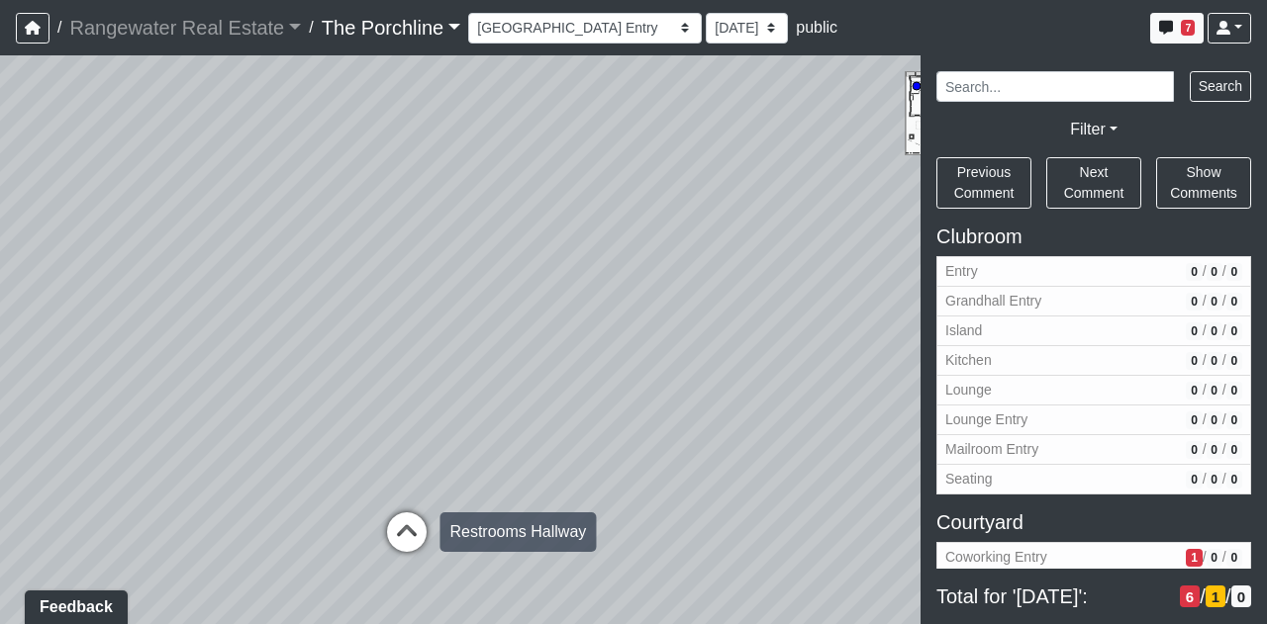
click at [396, 529] on icon at bounding box center [406, 542] width 59 height 59
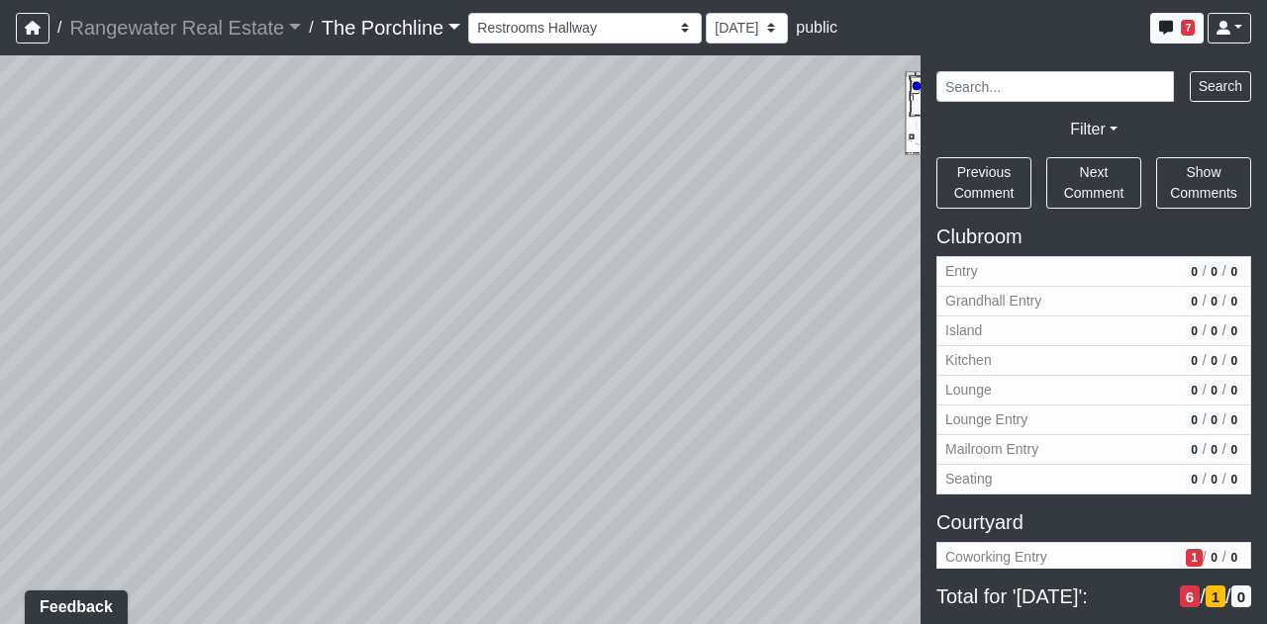
drag, startPoint x: 608, startPoint y: 316, endPoint x: 0, endPoint y: 348, distance: 608.4
click at [0, 347] on div "Loading... Front Walkway - Crosswalk 2 Loading... Coworking Patio 1 Loading... …" at bounding box center [633, 339] width 1267 height 569
drag, startPoint x: 614, startPoint y: 183, endPoint x: 0, endPoint y: 365, distance: 640.9
click at [0, 365] on div "Loading... Front Walkway - Crosswalk 2 Loading... Coworking Patio 1 Loading... …" at bounding box center [633, 339] width 1267 height 569
drag, startPoint x: 453, startPoint y: 423, endPoint x: 493, endPoint y: 181, distance: 244.7
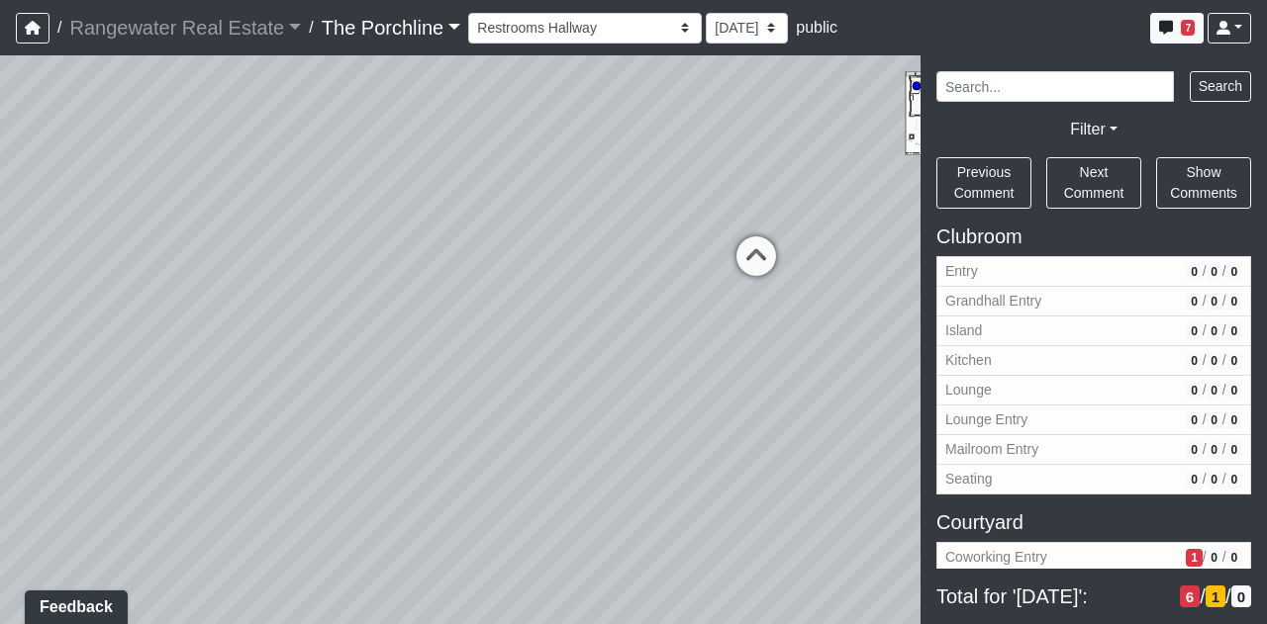
click at [493, 181] on div "Loading... Front Walkway - Crosswalk 2 Loading... Coworking Patio 1 Loading... …" at bounding box center [633, 339] width 1267 height 569
drag, startPoint x: 492, startPoint y: 260, endPoint x: 0, endPoint y: 298, distance: 493.2
click at [0, 298] on div "Loading... Front Walkway - Crosswalk 2 Loading... Coworking Patio 1 Loading... …" at bounding box center [633, 339] width 1267 height 569
drag, startPoint x: 746, startPoint y: 296, endPoint x: 176, endPoint y: 240, distance: 572.6
click at [176, 240] on div "Loading... Front Walkway - Crosswalk 2 Loading... Coworking Patio 1 Loading... …" at bounding box center [633, 339] width 1267 height 569
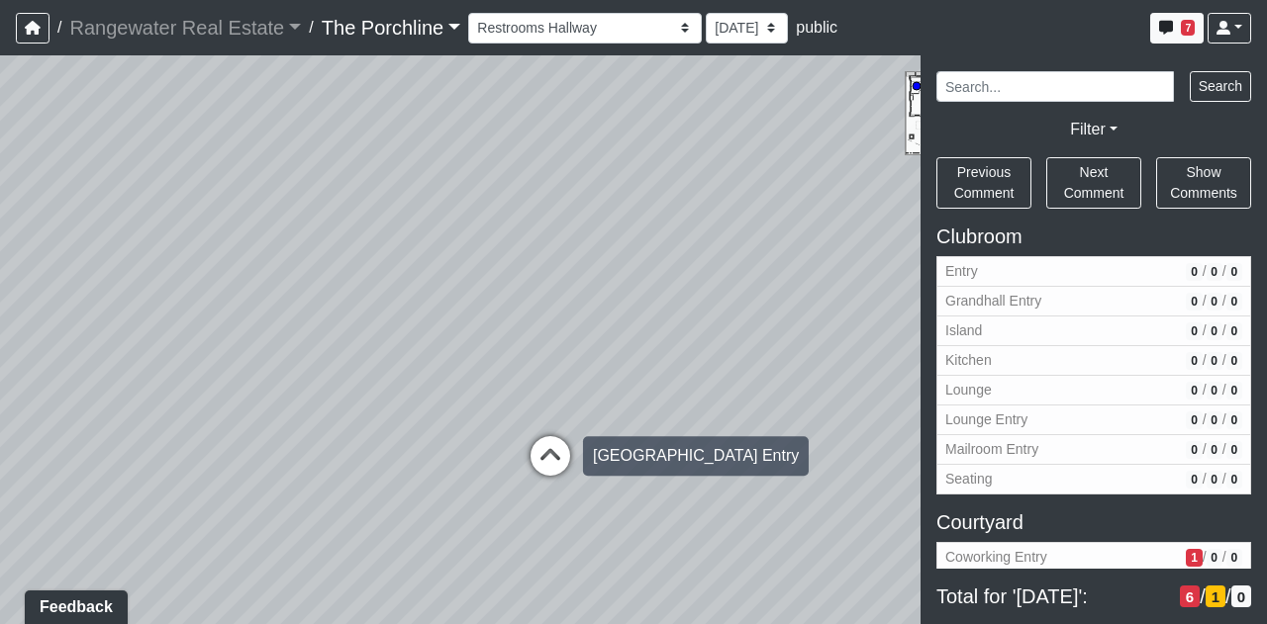
click at [562, 454] on icon at bounding box center [549, 465] width 59 height 59
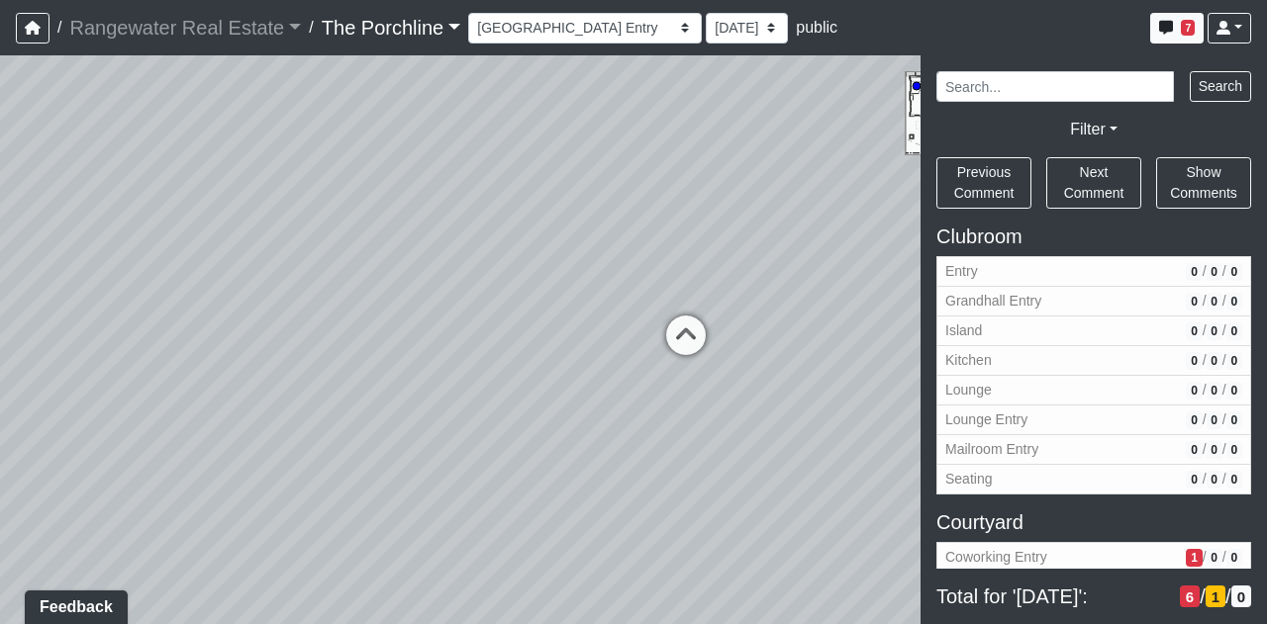
drag, startPoint x: 660, startPoint y: 371, endPoint x: 40, endPoint y: 389, distance: 620.7
click at [40, 389] on div "Loading... Front Walkway - Crosswalk 2 Loading... Coworking Patio 1 Loading... …" at bounding box center [633, 339] width 1267 height 569
drag, startPoint x: 498, startPoint y: 329, endPoint x: 0, endPoint y: 378, distance: 500.2
click at [0, 378] on div "Loading... Front Walkway - Crosswalk 2 Loading... Coworking Patio 1 Loading... …" at bounding box center [633, 339] width 1267 height 569
drag, startPoint x: 578, startPoint y: 363, endPoint x: 333, endPoint y: 328, distance: 247.0
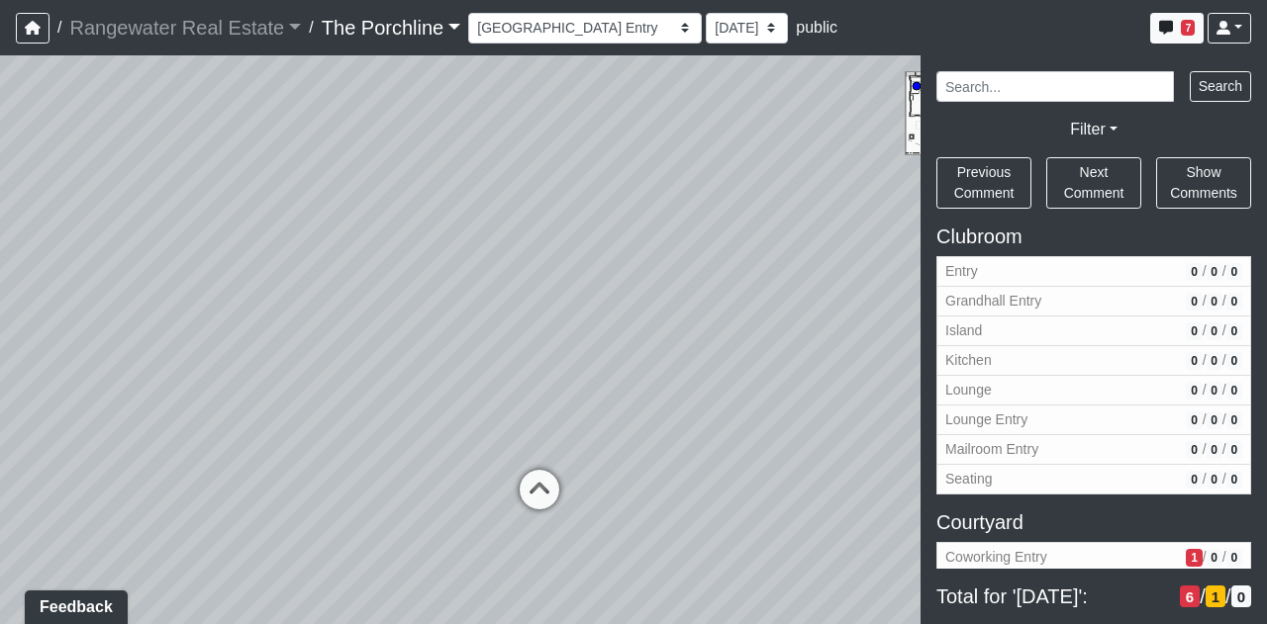
click at [333, 328] on div "Loading... Front Walkway - Crosswalk 2 Loading... Coworking Patio 1 Loading... …" at bounding box center [633, 339] width 1267 height 569
click at [517, 477] on icon at bounding box center [539, 499] width 59 height 59
drag, startPoint x: 612, startPoint y: 318, endPoint x: 374, endPoint y: 315, distance: 237.5
click at [374, 315] on div "Loading... Front Walkway - Crosswalk 2 Loading... Coworking Patio 1 Loading... …" at bounding box center [633, 339] width 1267 height 569
drag, startPoint x: 461, startPoint y: 290, endPoint x: 664, endPoint y: 385, distance: 224.0
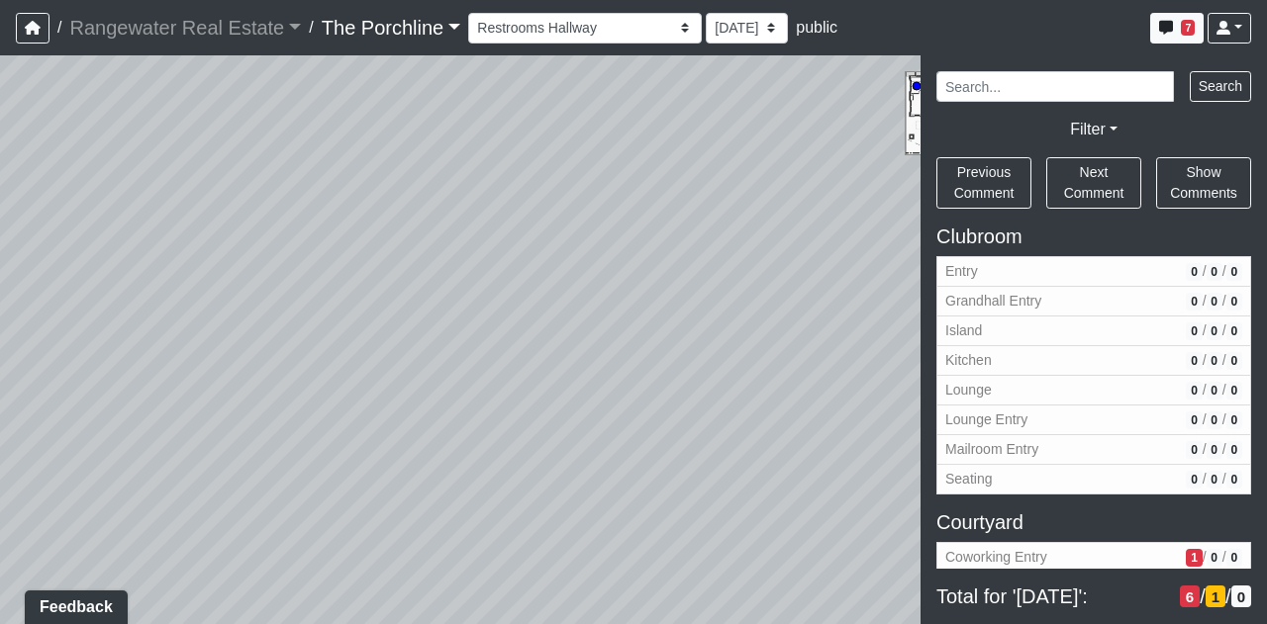
click at [664, 385] on div "Loading... Front Walkway - Crosswalk 2 Loading... Coworking Patio 1 Loading... …" at bounding box center [633, 339] width 1267 height 569
drag, startPoint x: 408, startPoint y: 271, endPoint x: 802, endPoint y: 262, distance: 394.9
click at [802, 262] on div "Loading... Front Walkway - Crosswalk 2 Loading... Coworking Patio 1 Loading... …" at bounding box center [633, 339] width 1267 height 569
drag, startPoint x: 683, startPoint y: 287, endPoint x: 823, endPoint y: 252, distance: 144.7
click at [823, 252] on div "Loading... Front Walkway - Crosswalk 2 Loading... Coworking Patio 1 Loading... …" at bounding box center [633, 339] width 1267 height 569
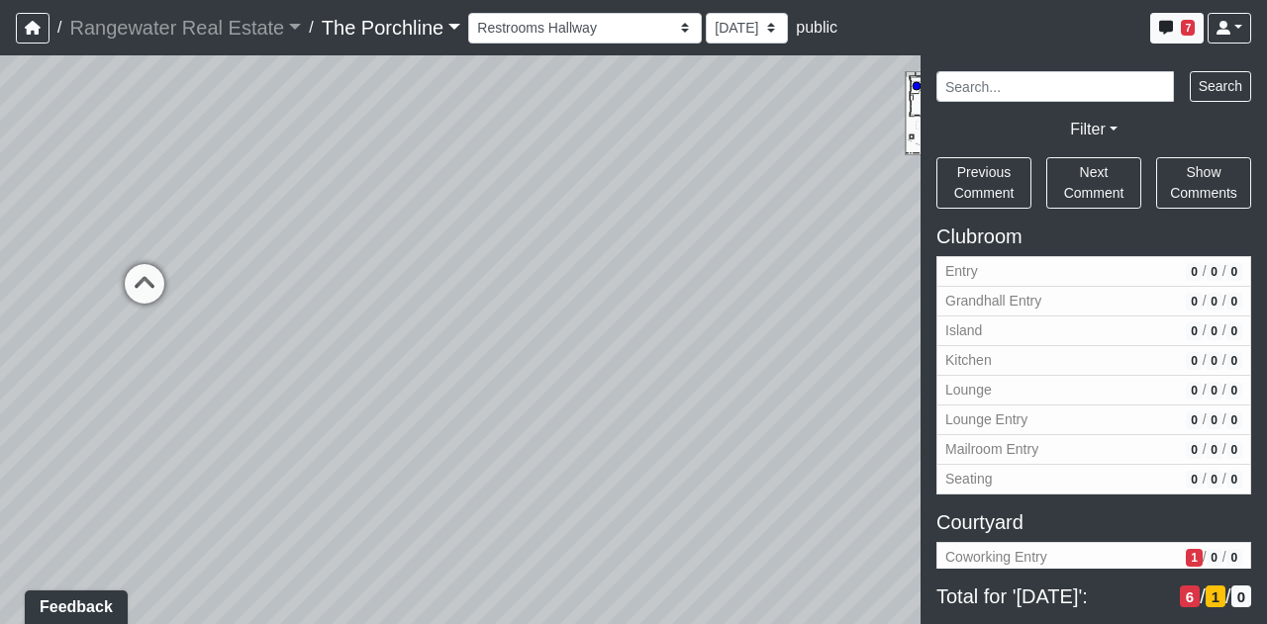
drag, startPoint x: 584, startPoint y: 284, endPoint x: 236, endPoint y: 260, distance: 348.1
click at [234, 258] on div "Loading... Front Walkway - Crosswalk 2 Loading... Coworking Patio 1 Loading... …" at bounding box center [633, 339] width 1267 height 569
drag, startPoint x: 748, startPoint y: 296, endPoint x: 257, endPoint y: 228, distance: 495.5
click at [257, 228] on div "Loading... Front Walkway - Crosswalk 2 Loading... Coworking Patio 1 Loading... …" at bounding box center [633, 339] width 1267 height 569
drag, startPoint x: 572, startPoint y: 337, endPoint x: 461, endPoint y: 331, distance: 111.0
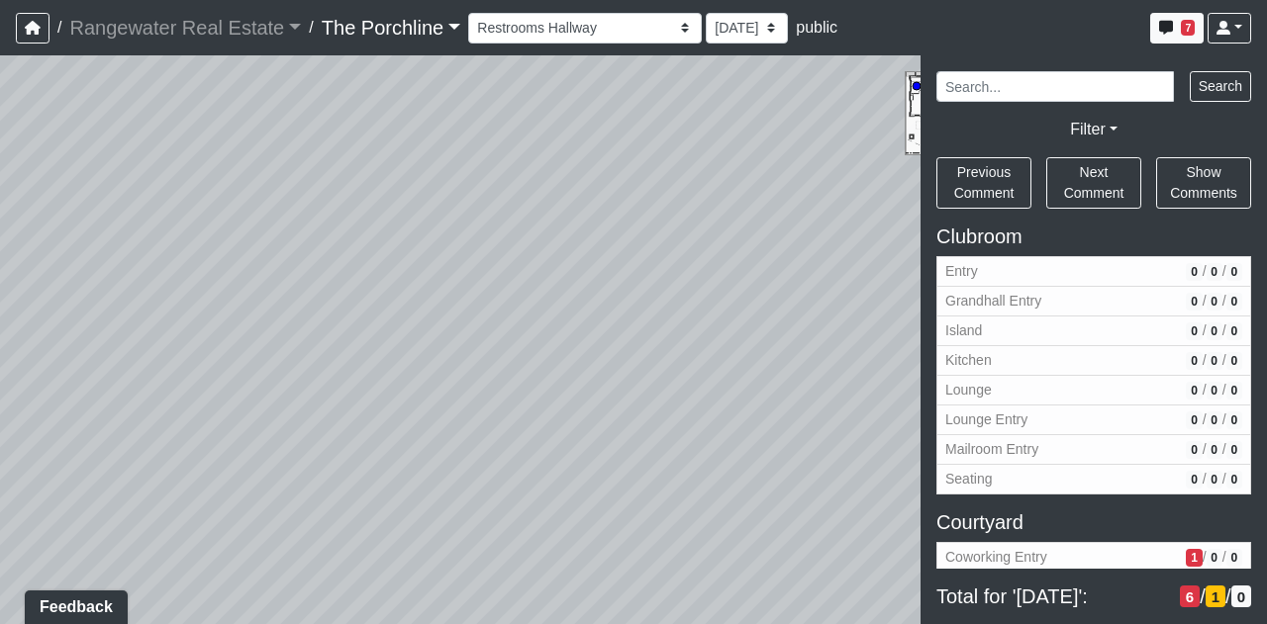
click at [461, 331] on div "Loading... Front Walkway - Crosswalk 2 Loading... Coworking Patio 1 Loading... …" at bounding box center [633, 339] width 1267 height 569
drag, startPoint x: 496, startPoint y: 285, endPoint x: 412, endPoint y: 262, distance: 87.1
click at [412, 262] on div "Loading... Front Walkway - Crosswalk 2 Loading... Coworking Patio 1 Loading... …" at bounding box center [633, 339] width 1267 height 569
drag, startPoint x: 364, startPoint y: 289, endPoint x: 381, endPoint y: 312, distance: 28.3
click at [381, 312] on div "Loading... Front Walkway - Crosswalk 2 Loading... Coworking Patio 1 Loading... …" at bounding box center [633, 339] width 1267 height 569
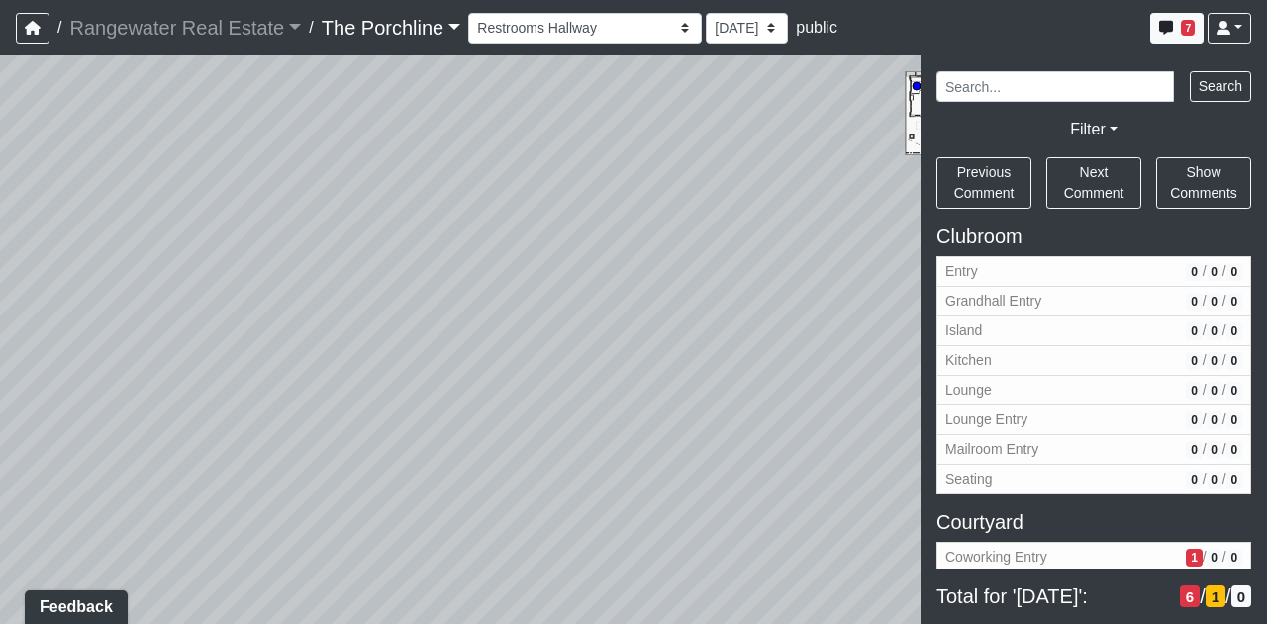
drag, startPoint x: 392, startPoint y: 249, endPoint x: 281, endPoint y: 302, distance: 122.6
click at [281, 302] on div "Loading... Front Walkway - Crosswalk 2 Loading... Coworking Patio 1 Loading... …" at bounding box center [633, 339] width 1267 height 569
drag, startPoint x: 379, startPoint y: 227, endPoint x: 560, endPoint y: 237, distance: 181.4
click at [560, 237] on div "Loading... Front Walkway - Crosswalk 2 Loading... Coworking Patio 1 Loading... …" at bounding box center [633, 339] width 1267 height 569
drag, startPoint x: 603, startPoint y: 293, endPoint x: 0, endPoint y: 282, distance: 602.7
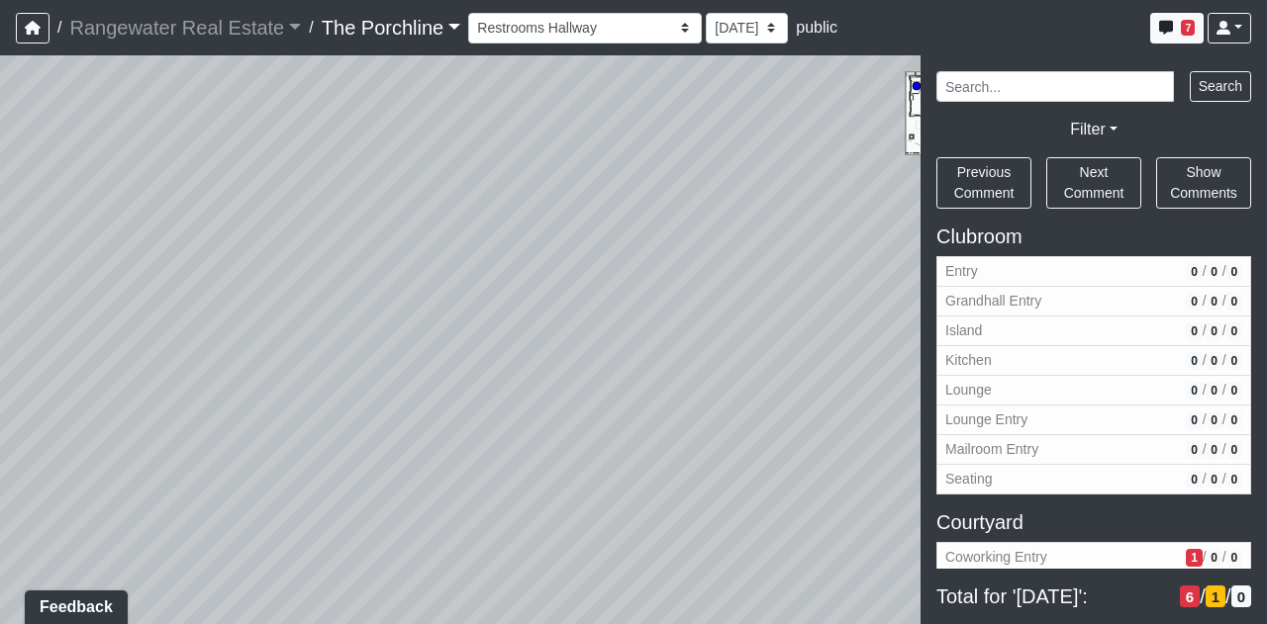
click at [0, 282] on div "Loading... Front Walkway - Crosswalk 2 Loading... Coworking Patio 1 Loading... …" at bounding box center [633, 339] width 1267 height 569
drag, startPoint x: 558, startPoint y: 219, endPoint x: 30, endPoint y: 286, distance: 532.7
click at [30, 286] on div "Loading... Front Walkway - Crosswalk 2 Loading... Coworking Patio 1 Loading... …" at bounding box center [633, 339] width 1267 height 569
drag, startPoint x: 500, startPoint y: 232, endPoint x: 85, endPoint y: 306, distance: 421.2
click at [85, 306] on div "Loading... Front Walkway - Crosswalk 2 Loading... Coworking Patio 1 Loading... …" at bounding box center [633, 339] width 1267 height 569
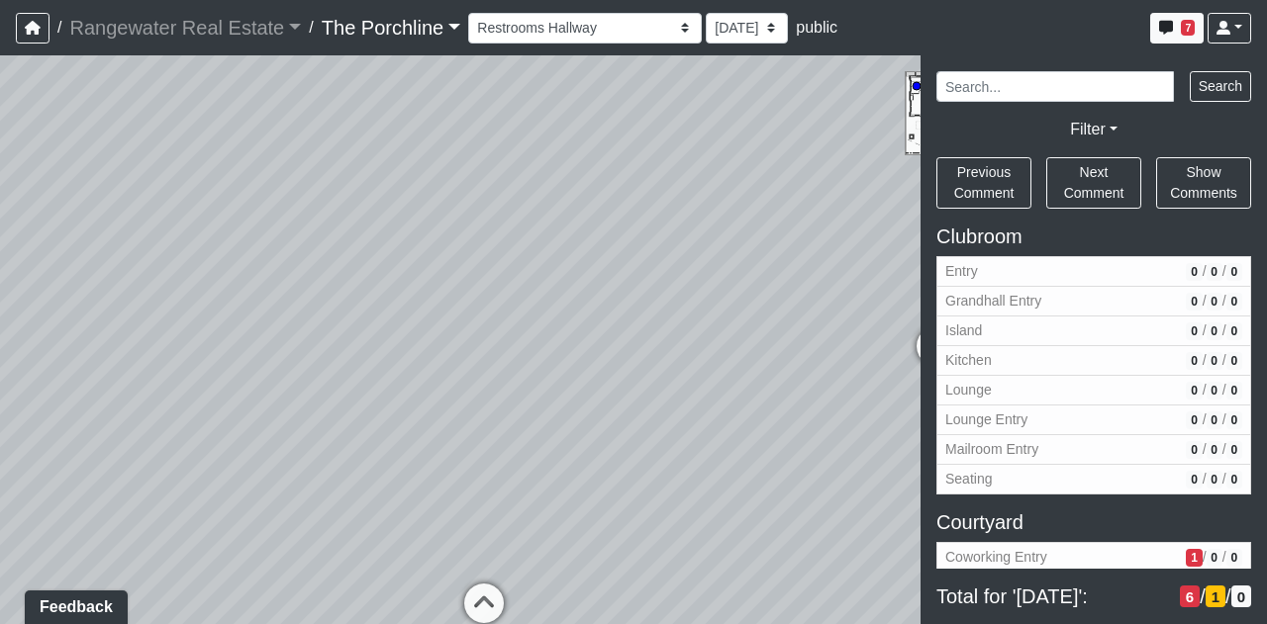
drag, startPoint x: 578, startPoint y: 222, endPoint x: 83, endPoint y: 155, distance: 499.2
click at [83, 155] on div "Loading... Front Walkway - Crosswalk 2 Loading... Coworking Patio 1 Loading... …" at bounding box center [633, 339] width 1267 height 569
drag, startPoint x: 359, startPoint y: 432, endPoint x: 726, endPoint y: 368, distance: 372.7
click at [726, 368] on div "Loading... Front Walkway - Crosswalk 2 Loading... Coworking Patio 1 Loading... …" at bounding box center [633, 339] width 1267 height 569
drag, startPoint x: 693, startPoint y: 380, endPoint x: 951, endPoint y: 413, distance: 260.3
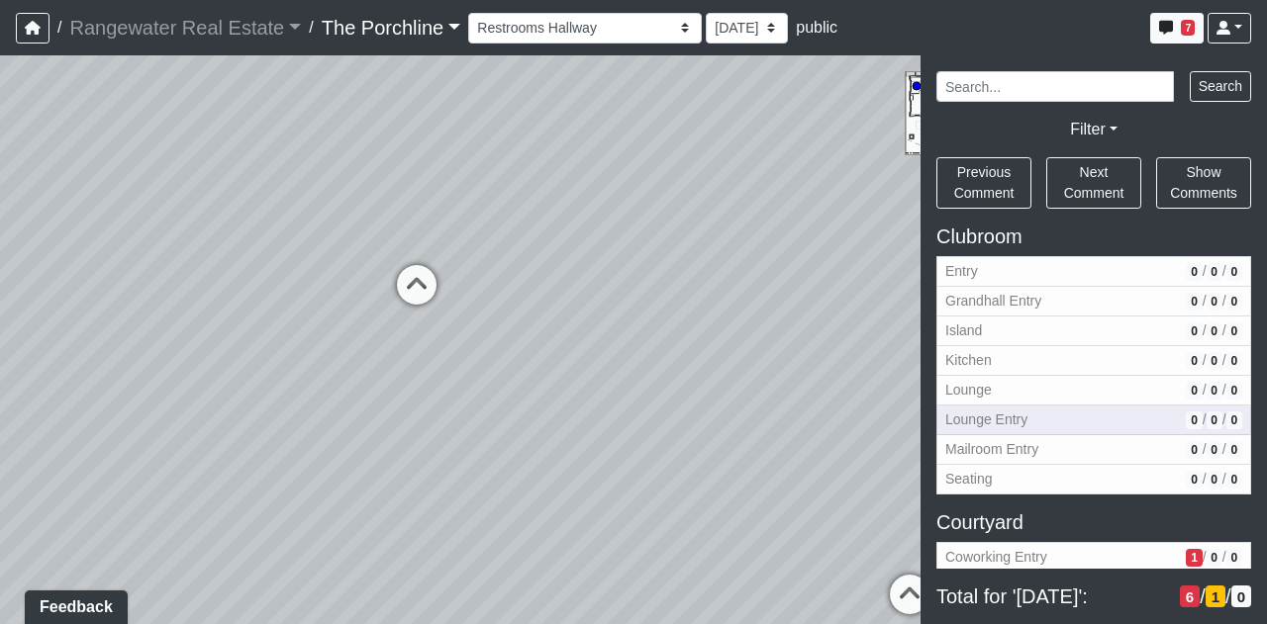
click at [951, 413] on div "NON-CURRENT REVISION" at bounding box center [633, 339] width 1267 height 569
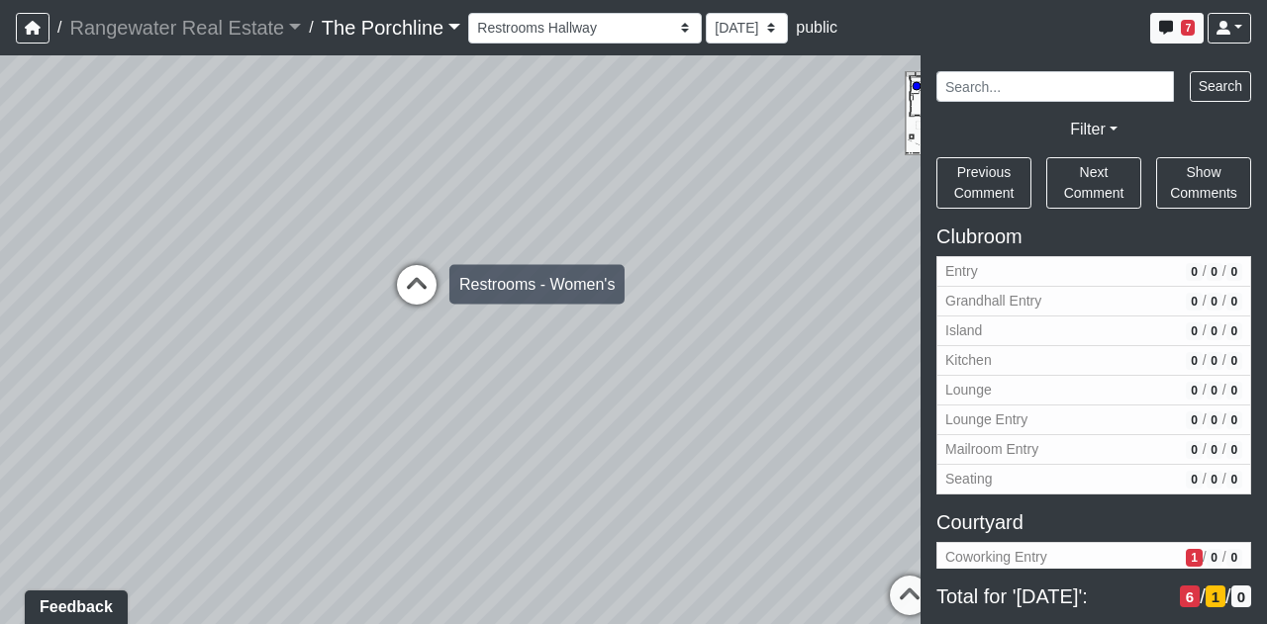
click at [422, 298] on icon at bounding box center [416, 294] width 59 height 59
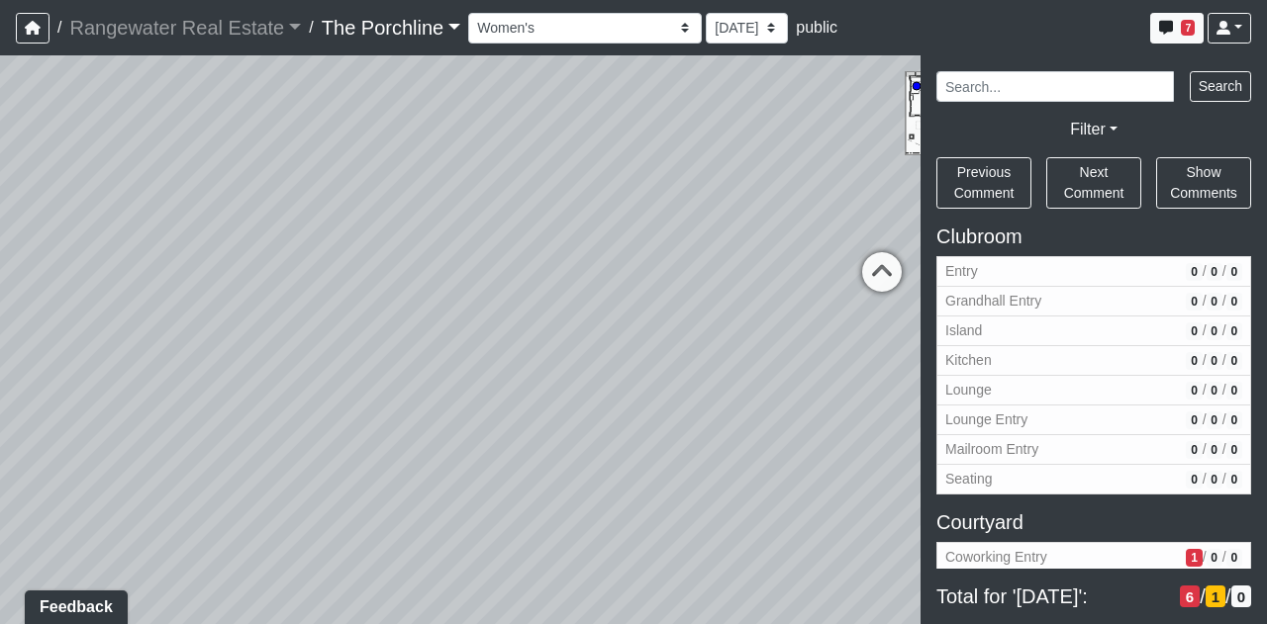
drag, startPoint x: 556, startPoint y: 314, endPoint x: 0, endPoint y: 301, distance: 556.3
click at [0, 301] on div "Loading... Front Walkway - Crosswalk 2 Loading... Coworking Patio 1 Loading... …" at bounding box center [633, 339] width 1267 height 569
drag, startPoint x: 607, startPoint y: 284, endPoint x: 139, endPoint y: 287, distance: 468.0
click at [139, 287] on div "Loading... Front Walkway - Crosswalk 2 Loading... Coworking Patio 1 Loading... …" at bounding box center [633, 339] width 1267 height 569
drag, startPoint x: 703, startPoint y: 415, endPoint x: 376, endPoint y: 290, distance: 349.5
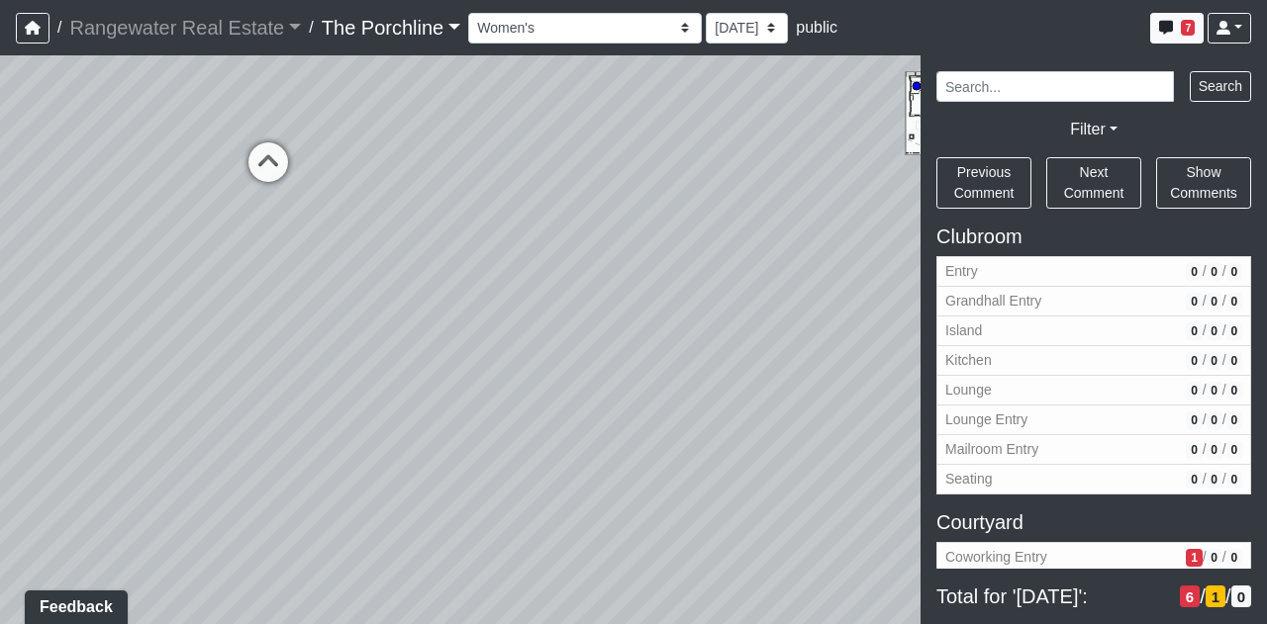
click at [376, 290] on div "Loading... Front Walkway - Crosswalk 2 Loading... Coworking Patio 1 Loading... …" at bounding box center [633, 339] width 1267 height 569
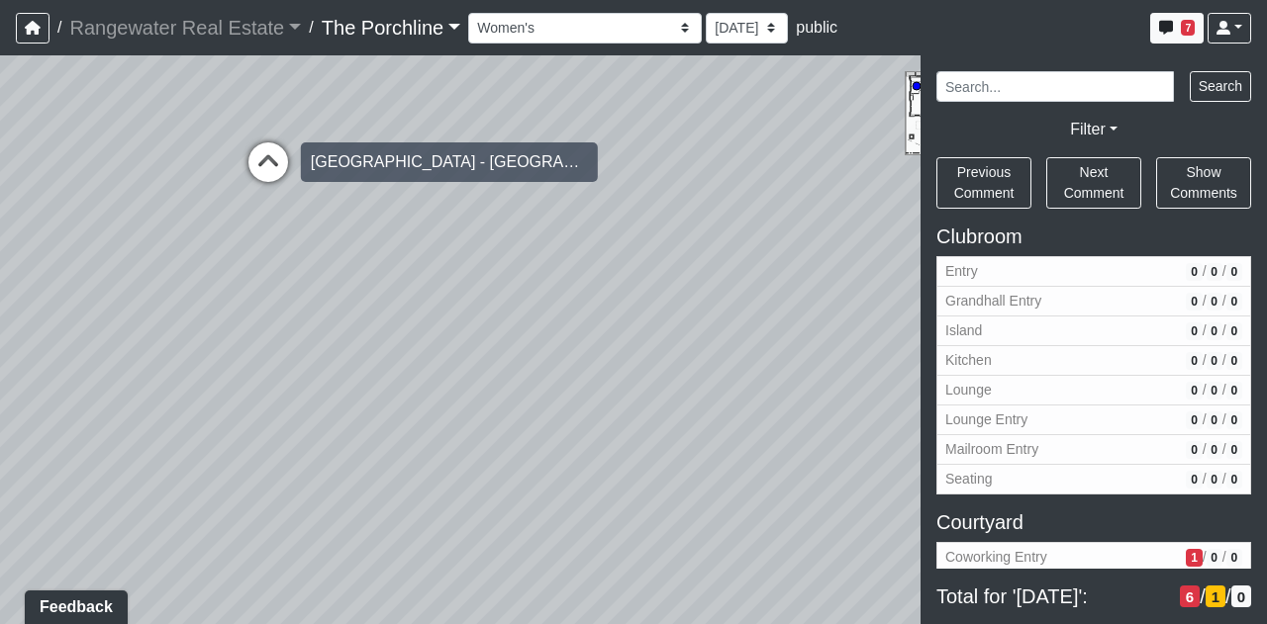
click at [292, 167] on icon at bounding box center [267, 171] width 59 height 59
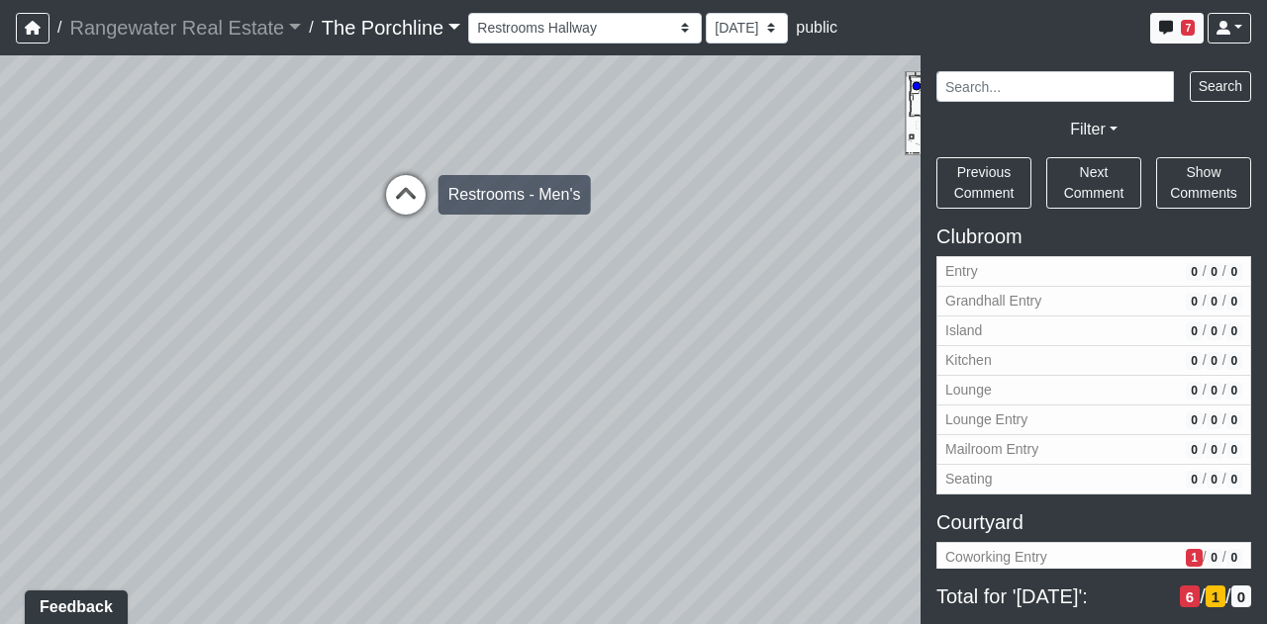
click at [397, 188] on icon at bounding box center [405, 204] width 59 height 59
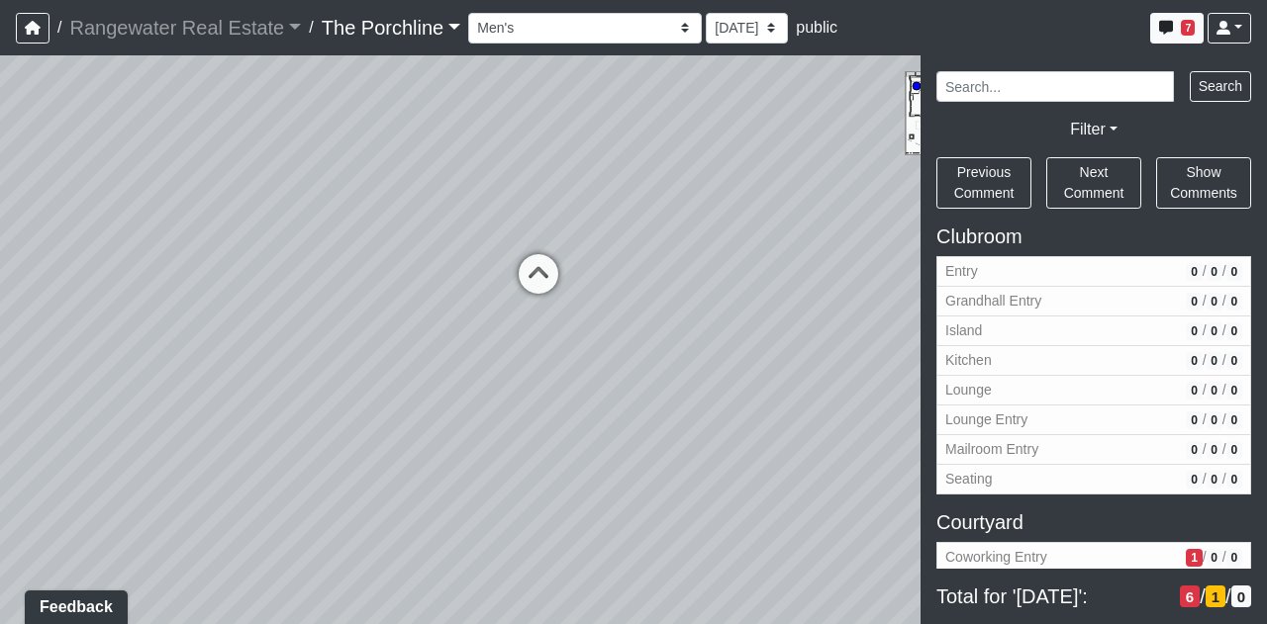
drag, startPoint x: 572, startPoint y: 229, endPoint x: 2, endPoint y: 381, distance: 590.0
click at [1, 381] on div "Loading... Front Walkway - Crosswalk 2 Loading... Coworking Patio 1 Loading... …" at bounding box center [633, 339] width 1267 height 569
drag, startPoint x: 701, startPoint y: 243, endPoint x: 0, endPoint y: 252, distance: 700.6
click at [0, 252] on div "Loading... Front Walkway - Crosswalk 2 Loading... Coworking Patio 1 Loading... …" at bounding box center [633, 339] width 1267 height 569
drag, startPoint x: 555, startPoint y: 288, endPoint x: 176, endPoint y: 250, distance: 380.8
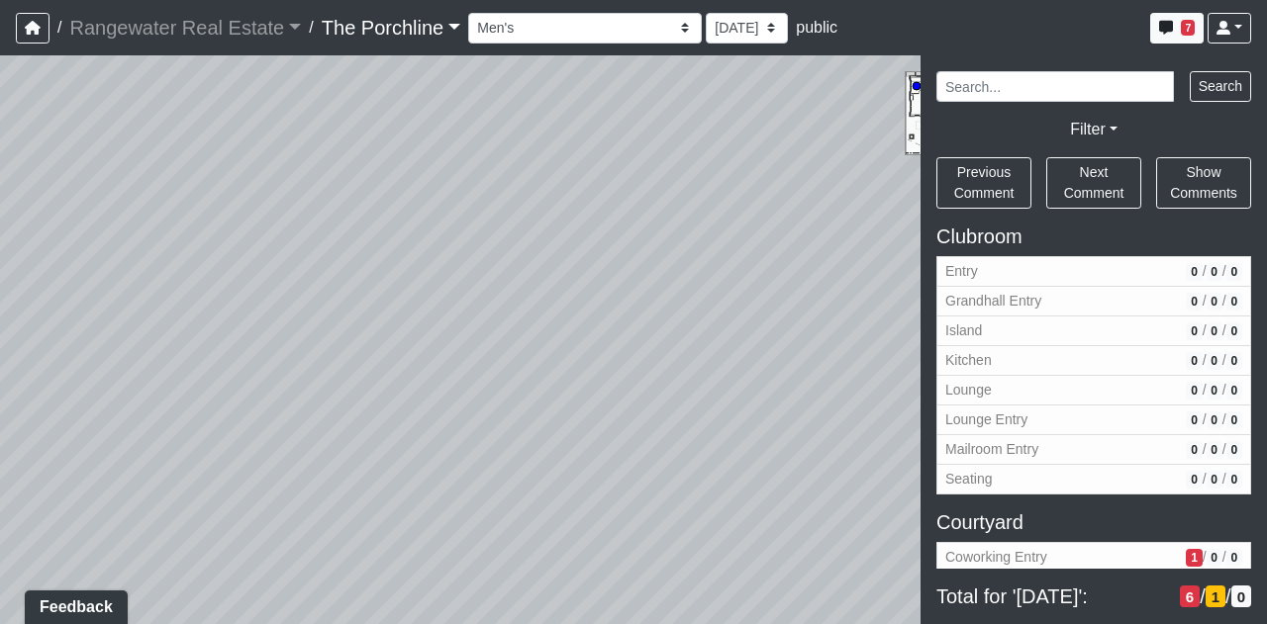
click at [176, 250] on div "Loading... Front Walkway - Crosswalk 2 Loading... Coworking Patio 1 Loading... …" at bounding box center [633, 339] width 1267 height 569
drag, startPoint x: 665, startPoint y: 315, endPoint x: 0, endPoint y: 339, distance: 665.4
click at [0, 339] on div "Loading... Front Walkway - Crosswalk 2 Loading... Coworking Patio 1 Loading... …" at bounding box center [633, 339] width 1267 height 569
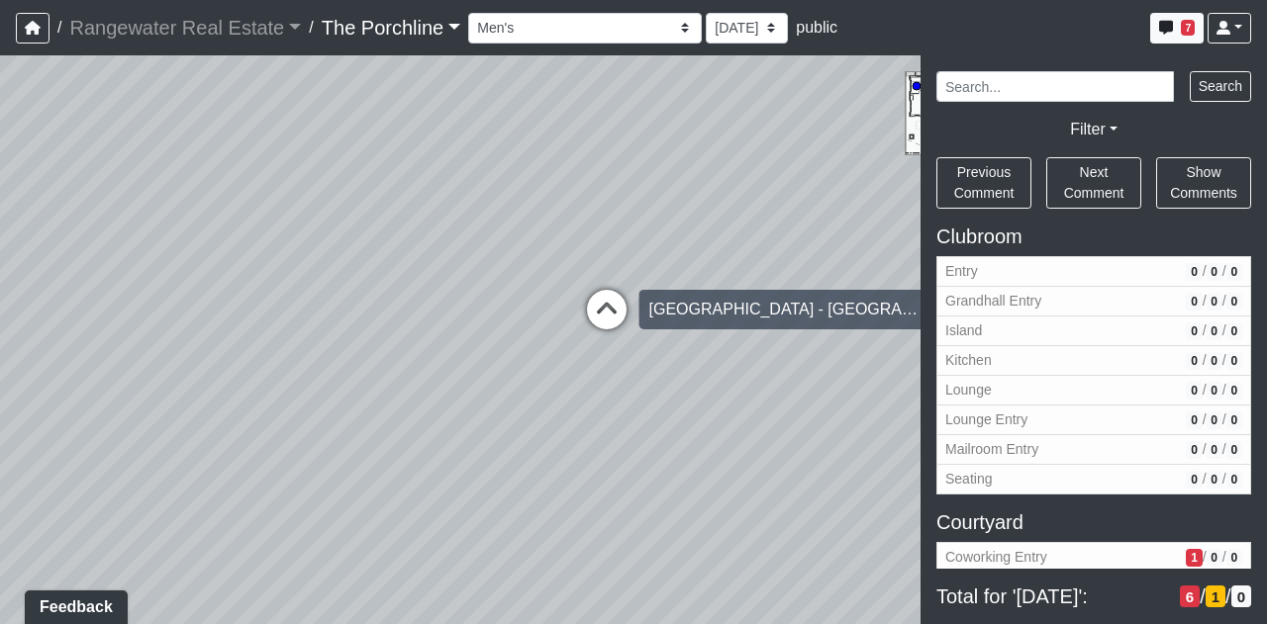
click at [618, 312] on icon at bounding box center [606, 319] width 59 height 59
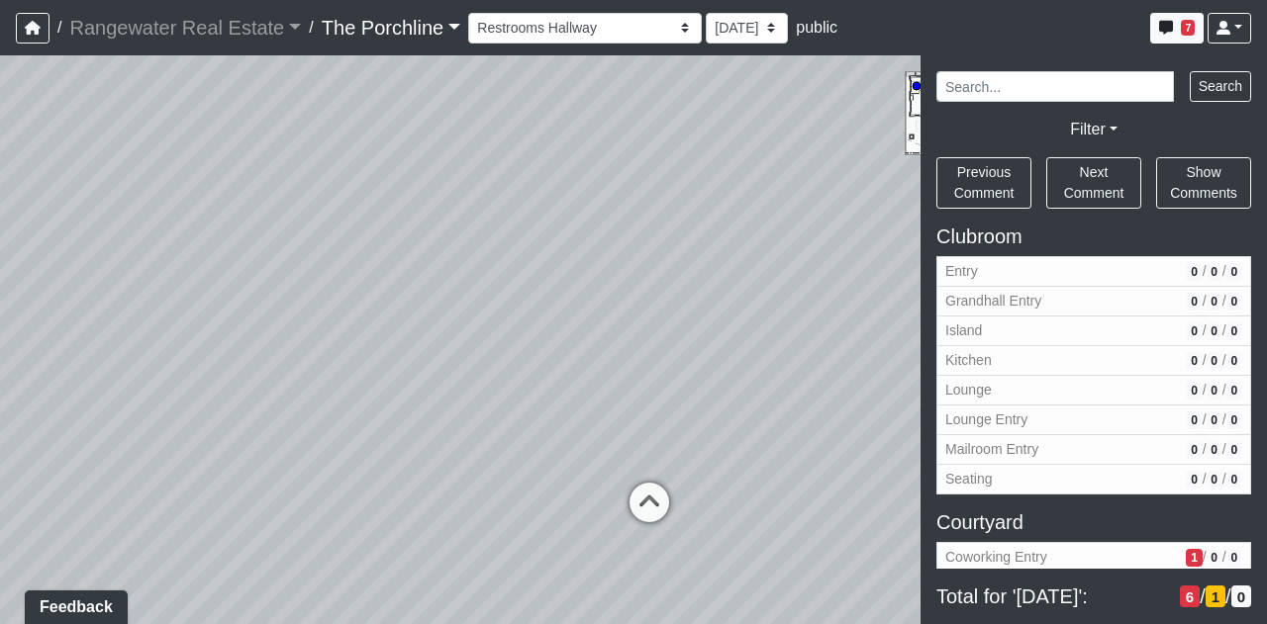
drag, startPoint x: 732, startPoint y: 302, endPoint x: 284, endPoint y: 270, distance: 449.4
click at [267, 280] on div "Loading... Front Walkway - Crosswalk 2 Loading... Coworking Patio 1 Loading... …" at bounding box center [633, 339] width 1267 height 569
click at [656, 500] on icon at bounding box center [648, 510] width 59 height 59
drag, startPoint x: 685, startPoint y: 341, endPoint x: 493, endPoint y: 352, distance: 192.3
click at [363, 362] on div "Loading... Front Walkway - Crosswalk 2 Loading... Coworking Patio 1 Loading... …" at bounding box center [633, 339] width 1267 height 569
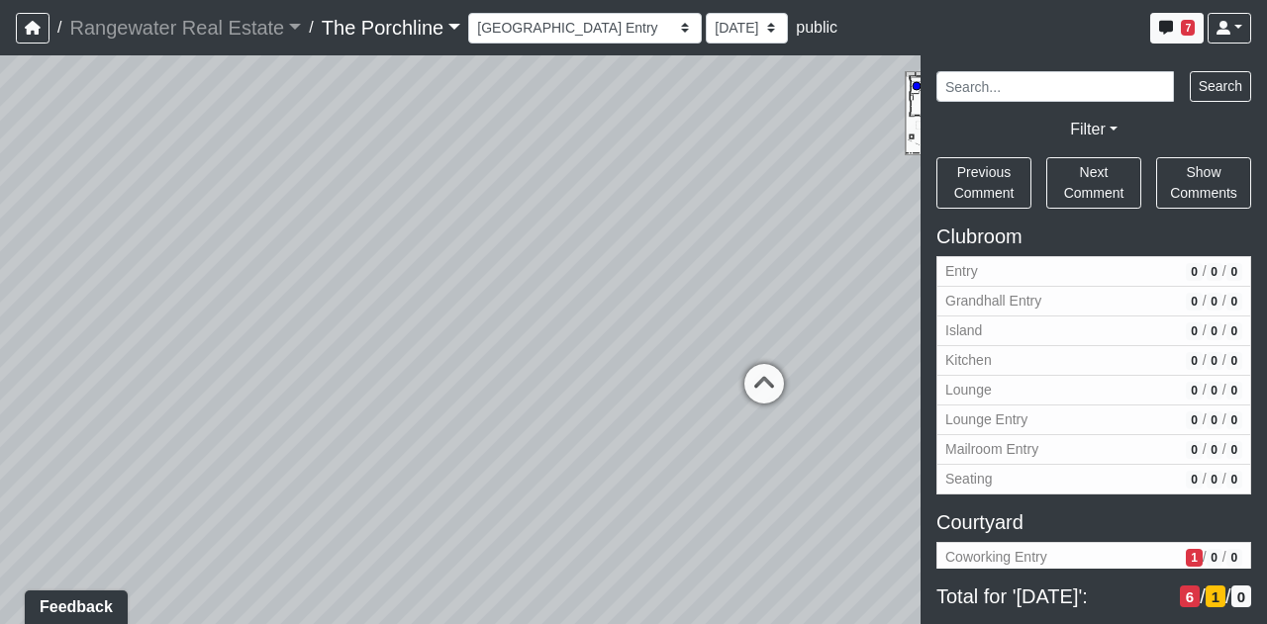
drag, startPoint x: 741, startPoint y: 349, endPoint x: 401, endPoint y: 353, distance: 340.4
click at [401, 353] on div "Loading... Front Walkway - Crosswalk 2 Loading... Coworking Patio 1 Loading... …" at bounding box center [633, 339] width 1267 height 569
drag, startPoint x: 594, startPoint y: 301, endPoint x: 262, endPoint y: 263, distance: 333.6
click at [262, 263] on div "Loading... Front Walkway - Crosswalk 2 Loading... Coworking Patio 1 Loading... …" at bounding box center [633, 339] width 1267 height 569
drag, startPoint x: 638, startPoint y: 454, endPoint x: 454, endPoint y: 486, distance: 186.8
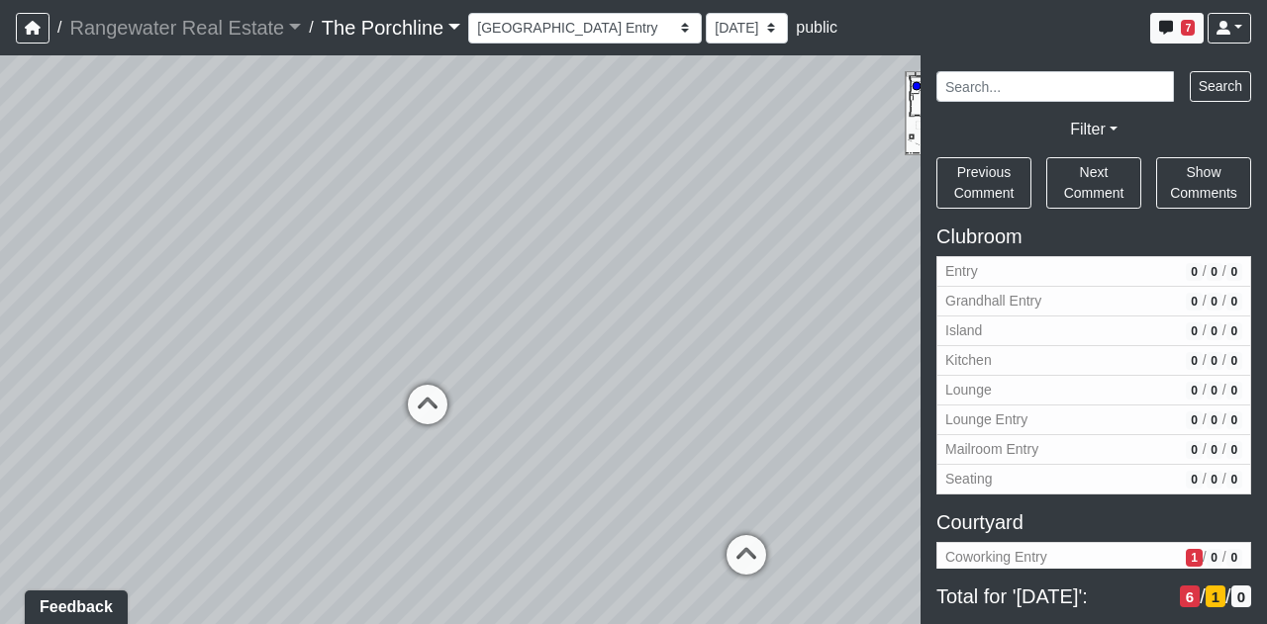
click at [460, 504] on div "Loading... Front Walkway - Crosswalk 2 Loading... Coworking Patio 1 Loading... …" at bounding box center [633, 339] width 1267 height 569
drag, startPoint x: 261, startPoint y: 498, endPoint x: 563, endPoint y: 359, distance: 332.1
click at [505, 436] on div "Loading... Front Walkway - Crosswalk 2 Loading... Coworking Patio 1 Loading... …" at bounding box center [633, 339] width 1267 height 569
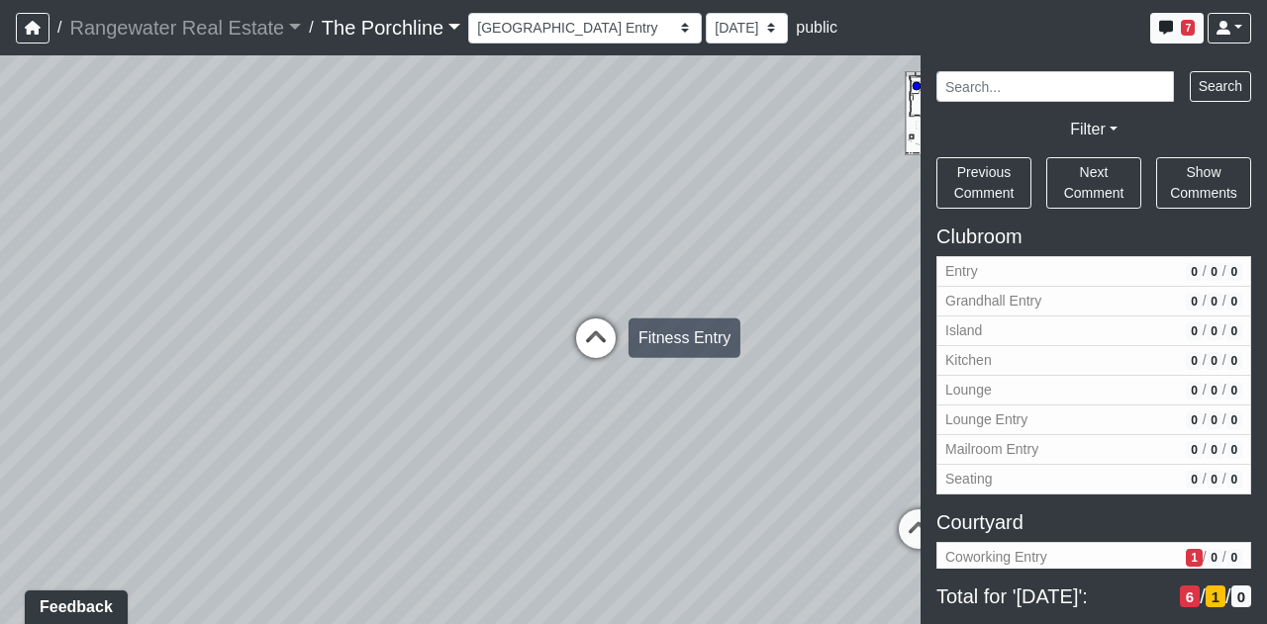
click at [598, 319] on icon at bounding box center [595, 348] width 59 height 59
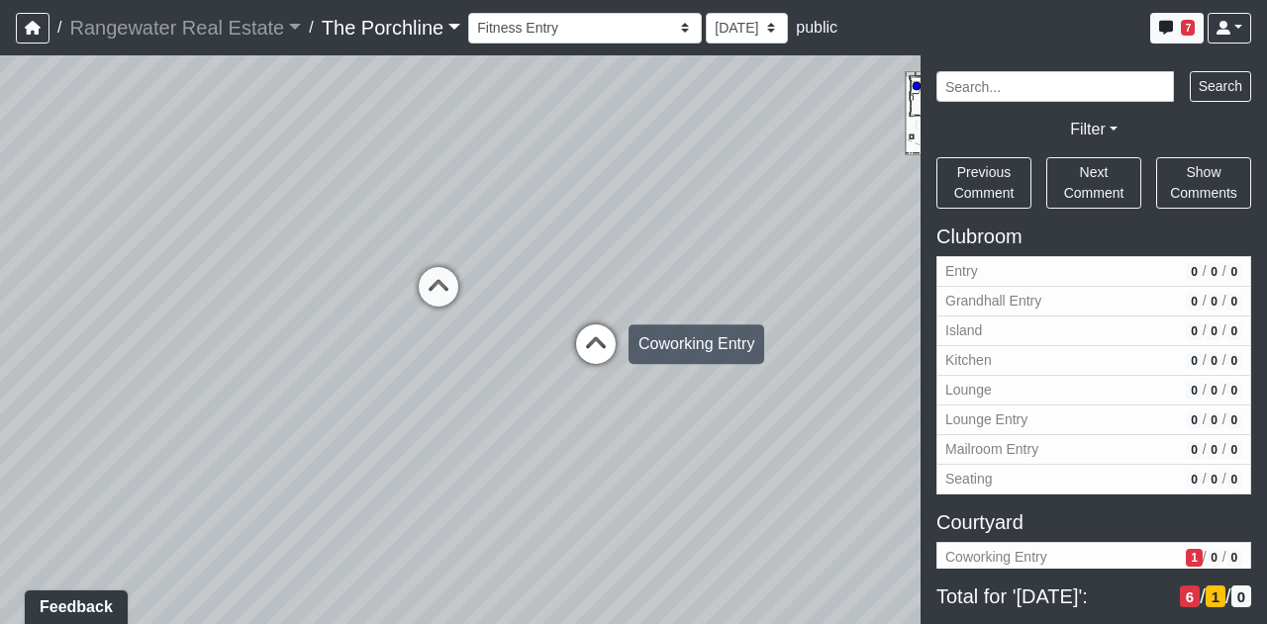
click at [592, 347] on icon at bounding box center [595, 354] width 59 height 59
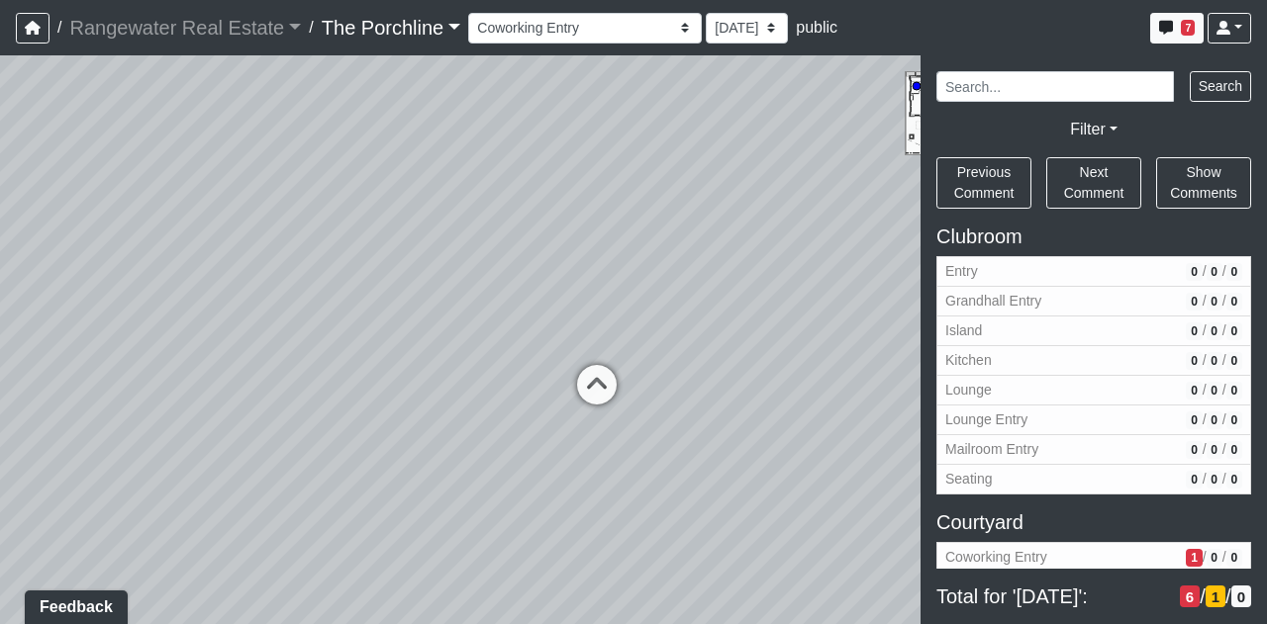
click at [601, 351] on div "Loading... Front Walkway - Crosswalk 2 Loading... Coworking Patio 1 Loading... …" at bounding box center [633, 339] width 1267 height 569
click at [594, 383] on icon at bounding box center [596, 394] width 59 height 59
drag, startPoint x: 401, startPoint y: 188, endPoint x: 110, endPoint y: 135, distance: 295.8
click at [110, 135] on div "Loading... Front Walkway - Crosswalk 2 Loading... Coworking Patio 1 Loading... …" at bounding box center [633, 339] width 1267 height 569
drag, startPoint x: 606, startPoint y: 385, endPoint x: 727, endPoint y: 381, distance: 121.8
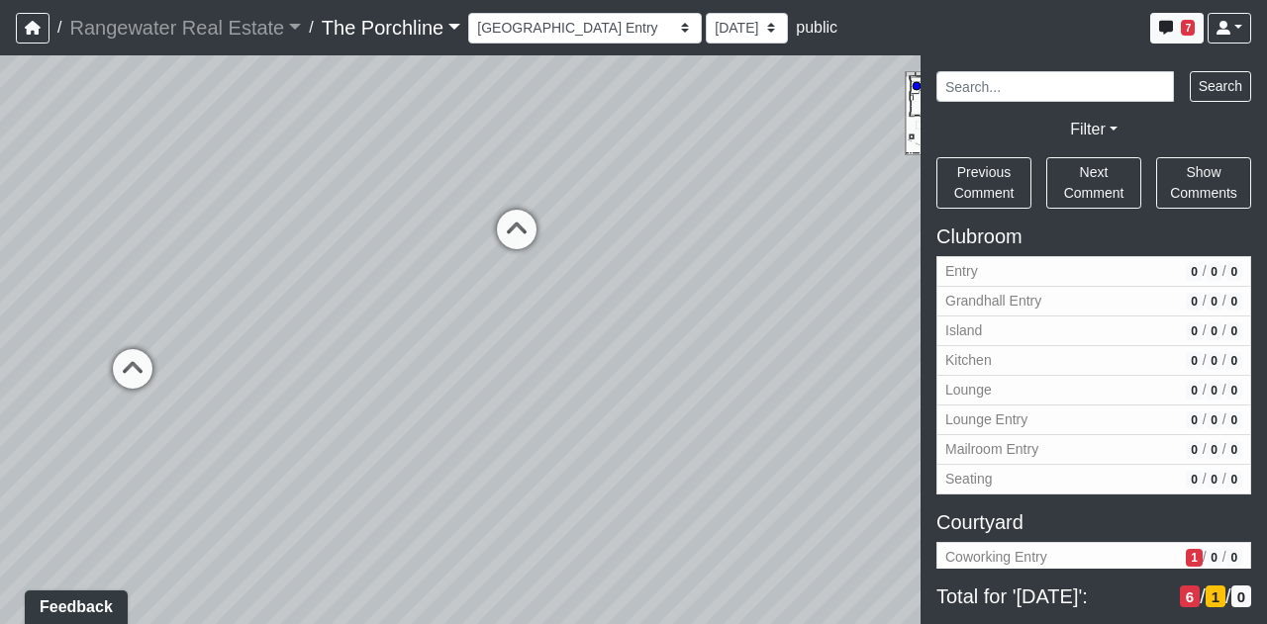
click at [727, 381] on div "Loading... Front Walkway - Crosswalk 2 Loading... Coworking Patio 1 Loading... …" at bounding box center [633, 339] width 1267 height 569
drag, startPoint x: 249, startPoint y: 238, endPoint x: 895, endPoint y: 344, distance: 653.8
click at [895, 344] on div "Loading... Front Walkway - Crosswalk 2 Loading... Coworking Patio 1 Loading... …" at bounding box center [633, 339] width 1267 height 569
drag, startPoint x: 490, startPoint y: 236, endPoint x: 36, endPoint y: 451, distance: 502.4
click at [12, 460] on div "Loading... Front Walkway - Crosswalk 2 Loading... Coworking Patio 1 Loading... …" at bounding box center [633, 339] width 1267 height 569
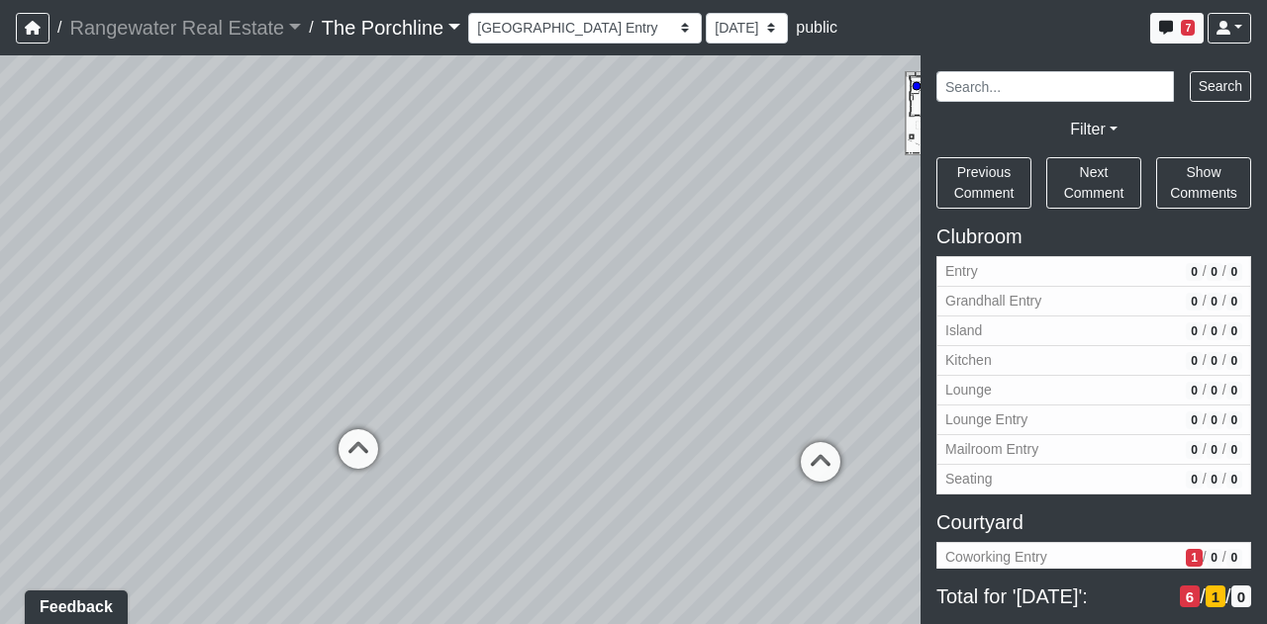
drag, startPoint x: 768, startPoint y: 334, endPoint x: 356, endPoint y: 238, distance: 422.7
click at [356, 238] on div "Loading... Front Walkway - Crosswalk 2 Loading... Coworking Patio 1 Loading... …" at bounding box center [633, 339] width 1267 height 569
click at [314, 452] on icon at bounding box center [309, 456] width 59 height 59
drag, startPoint x: 632, startPoint y: 354, endPoint x: 418, endPoint y: 279, distance: 227.5
click at [418, 279] on div "Loading... Front Walkway - Crosswalk 2 Loading... Coworking Patio 1 Loading... …" at bounding box center [633, 339] width 1267 height 569
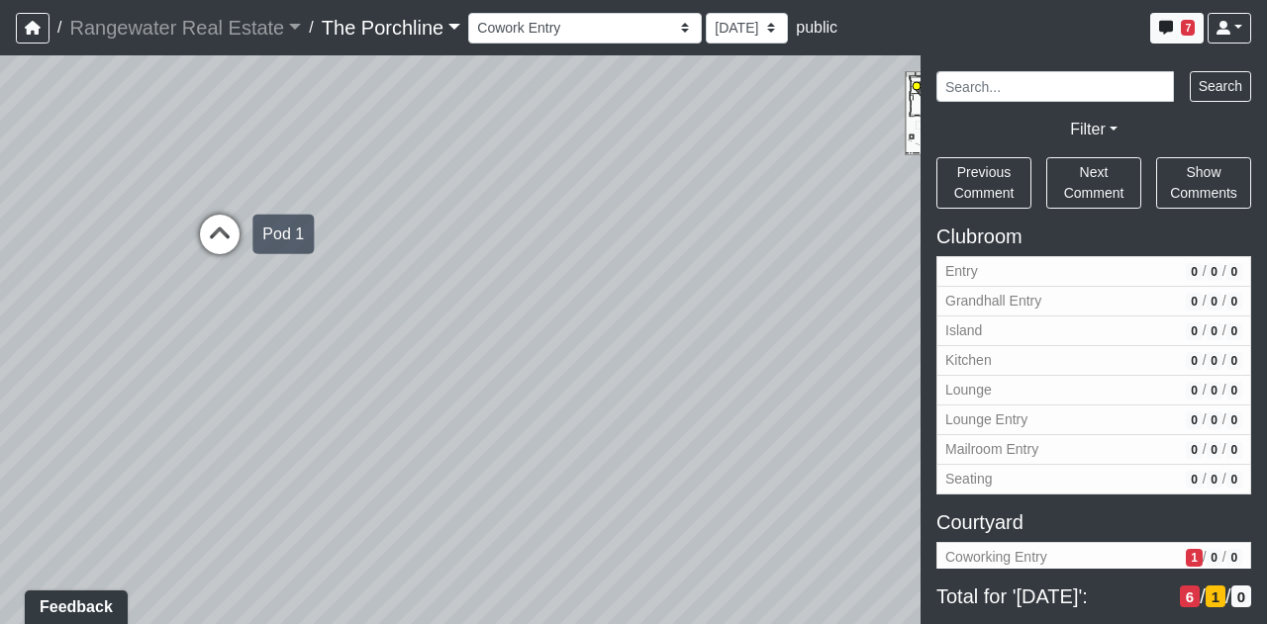
click at [214, 238] on icon at bounding box center [219, 244] width 59 height 59
drag, startPoint x: 346, startPoint y: 286, endPoint x: 438, endPoint y: 284, distance: 92.0
click at [438, 284] on div "Loading... Front Walkway - Crosswalk 2 Loading... Coworking Patio 1 Loading... …" at bounding box center [633, 339] width 1267 height 569
drag, startPoint x: 538, startPoint y: 153, endPoint x: 576, endPoint y: 363, distance: 213.1
click at [576, 363] on div "Loading... Front Walkway - Crosswalk 2 Loading... Coworking Patio 1 Loading... …" at bounding box center [633, 339] width 1267 height 569
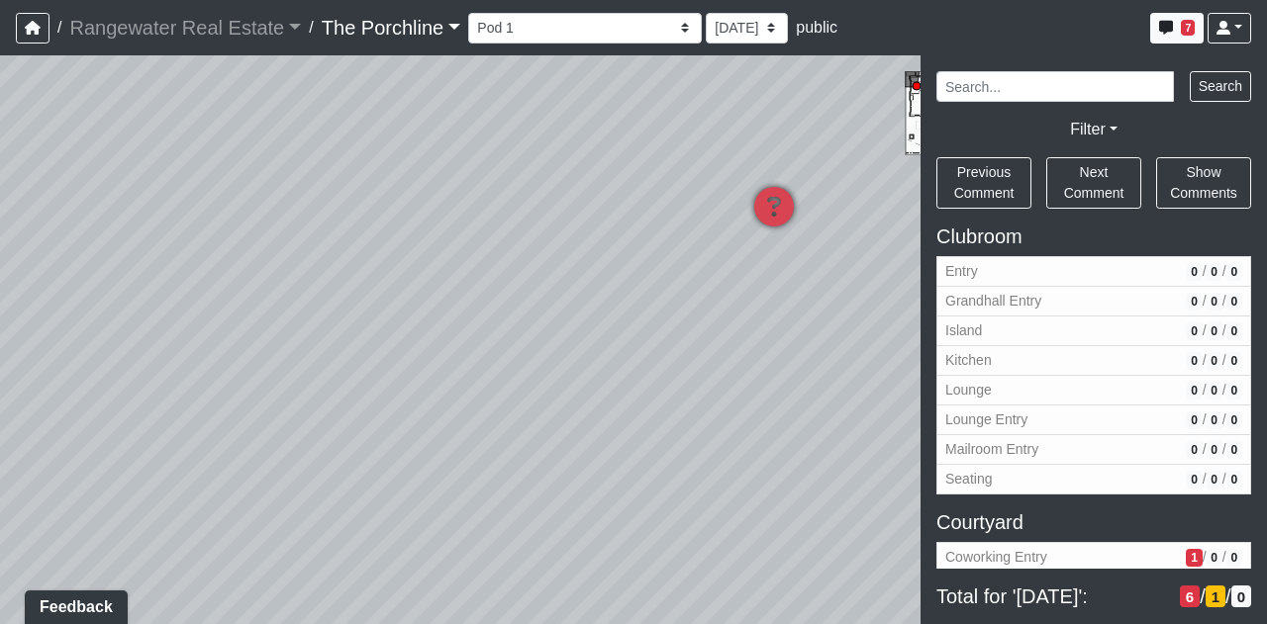
drag, startPoint x: 388, startPoint y: 426, endPoint x: 769, endPoint y: 333, distance: 392.2
click at [769, 333] on div "Loading... Front Walkway - Crosswalk 2 Loading... Coworking Patio 1 Loading... …" at bounding box center [633, 339] width 1267 height 569
drag, startPoint x: 477, startPoint y: 351, endPoint x: 766, endPoint y: 318, distance: 290.9
click at [766, 318] on div "Loading... Front Walkway - Crosswalk 2 Loading... Coworking Patio 1 Loading... …" at bounding box center [633, 339] width 1267 height 569
drag, startPoint x: 398, startPoint y: 311, endPoint x: 736, endPoint y: 300, distance: 338.6
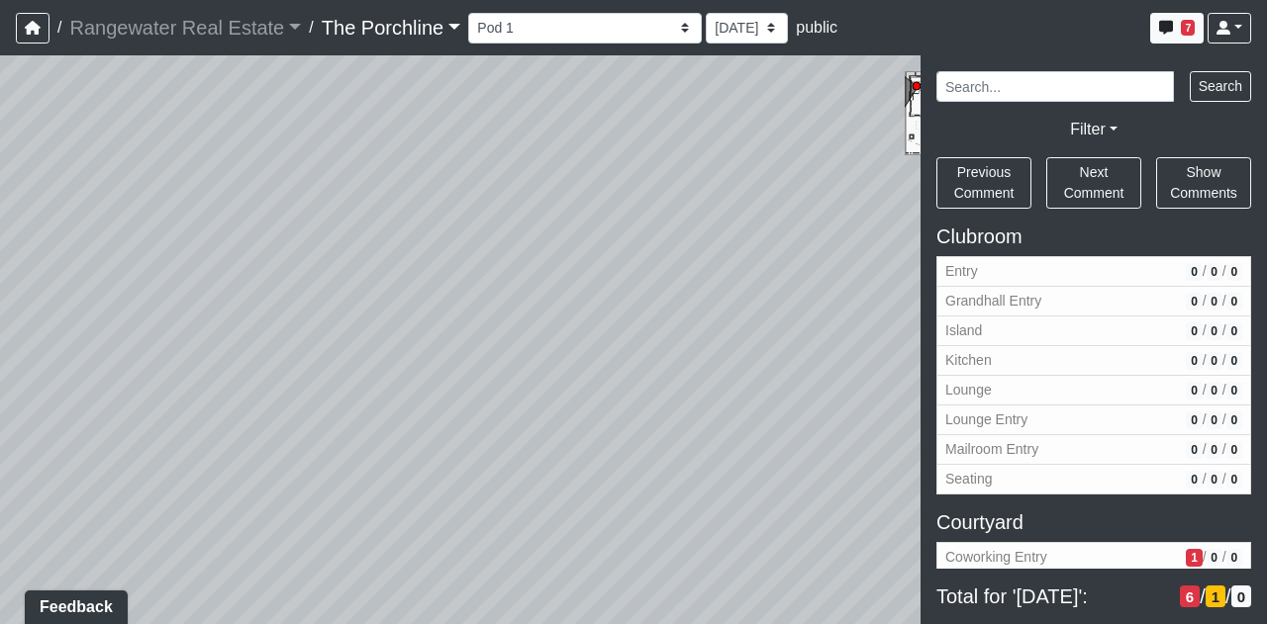
click at [736, 300] on div "Loading... Front Walkway - Crosswalk 2 Loading... Coworking Patio 1 Loading... …" at bounding box center [633, 339] width 1267 height 569
drag, startPoint x: 415, startPoint y: 335, endPoint x: 811, endPoint y: 310, distance: 397.6
click at [782, 310] on div "Loading... Front Walkway - Crosswalk 2 Loading... Coworking Patio 1 Loading... …" at bounding box center [633, 339] width 1267 height 569
drag, startPoint x: 445, startPoint y: 294, endPoint x: 730, endPoint y: 227, distance: 292.8
click at [730, 227] on div "Loading... Front Walkway - Crosswalk 2 Loading... Coworking Patio 1 Loading... …" at bounding box center [633, 339] width 1267 height 569
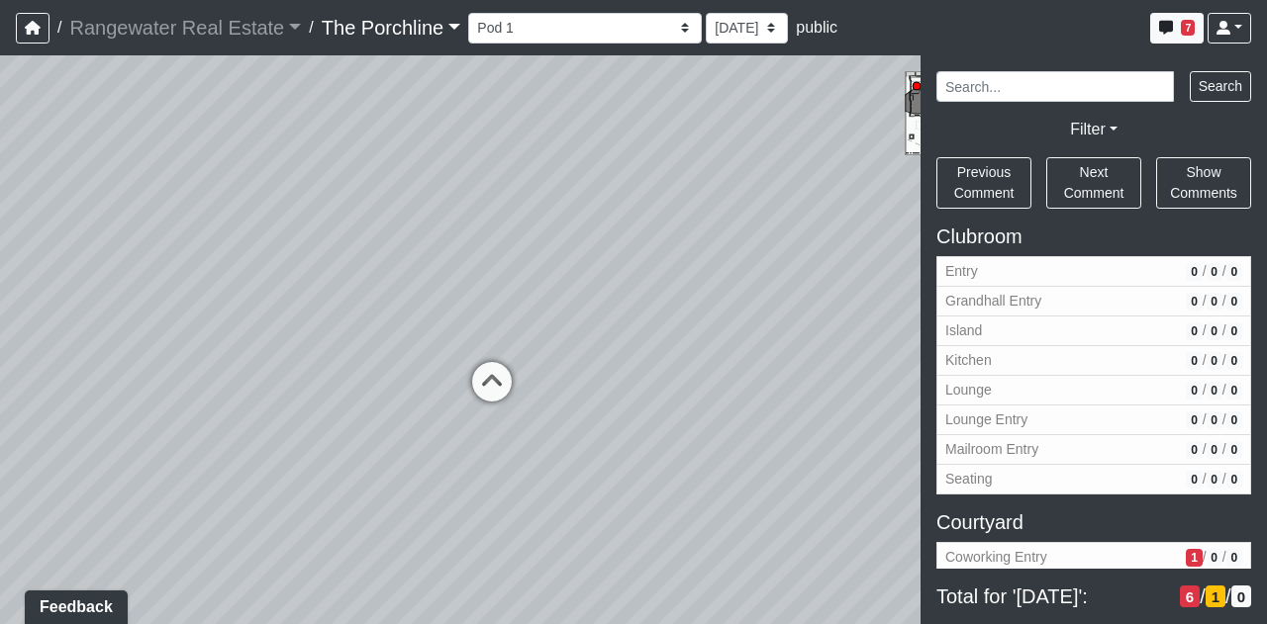
drag, startPoint x: 625, startPoint y: 246, endPoint x: 765, endPoint y: 239, distance: 139.7
click at [765, 239] on div "Loading... Front Walkway - Crosswalk 2 Loading... Coworking Patio 1 Loading... …" at bounding box center [633, 339] width 1267 height 569
drag, startPoint x: 362, startPoint y: 215, endPoint x: 469, endPoint y: 314, distance: 145.6
click at [469, 314] on div "Loading... Front Walkway - Crosswalk 2 Loading... Coworking Patio 1 Loading... …" at bounding box center [633, 339] width 1267 height 569
click at [537, 463] on icon at bounding box center [553, 472] width 59 height 59
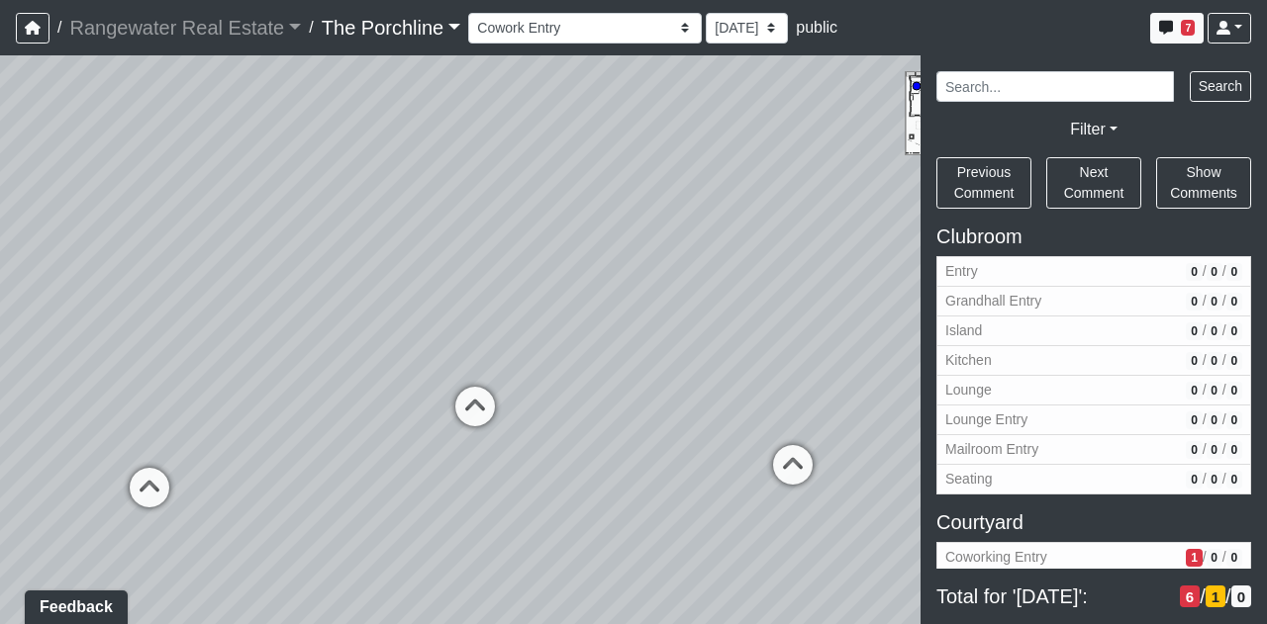
drag, startPoint x: 400, startPoint y: 273, endPoint x: 730, endPoint y: 270, distance: 330.5
click at [730, 270] on div "Loading... Front Walkway - Crosswalk 2 Loading... Coworking Patio 1 Loading... …" at bounding box center [633, 339] width 1267 height 569
drag, startPoint x: 277, startPoint y: 375, endPoint x: 485, endPoint y: 256, distance: 239.3
click at [485, 256] on div "Loading... Front Walkway - Crosswalk 2 Loading... Coworking Patio 1 Loading... …" at bounding box center [633, 339] width 1267 height 569
drag, startPoint x: 618, startPoint y: 393, endPoint x: 611, endPoint y: 407, distance: 16.0
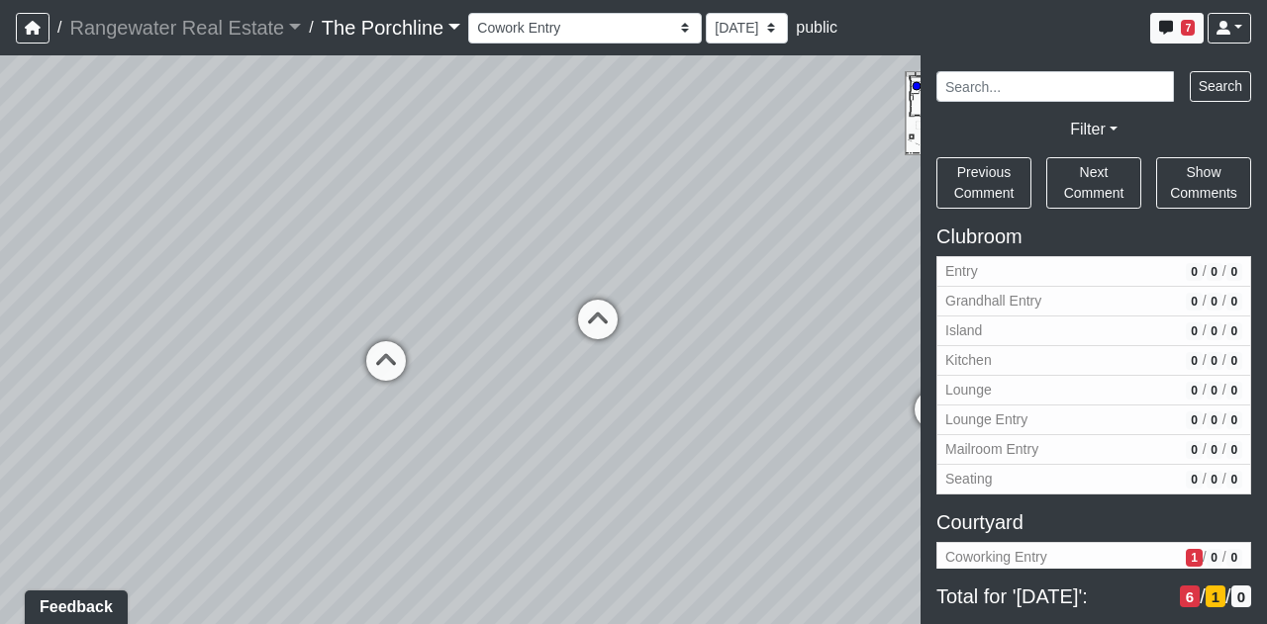
click at [602, 423] on div "Loading... Front Walkway - Crosswalk 2 Loading... Coworking Patio 1 Loading... …" at bounding box center [633, 339] width 1267 height 569
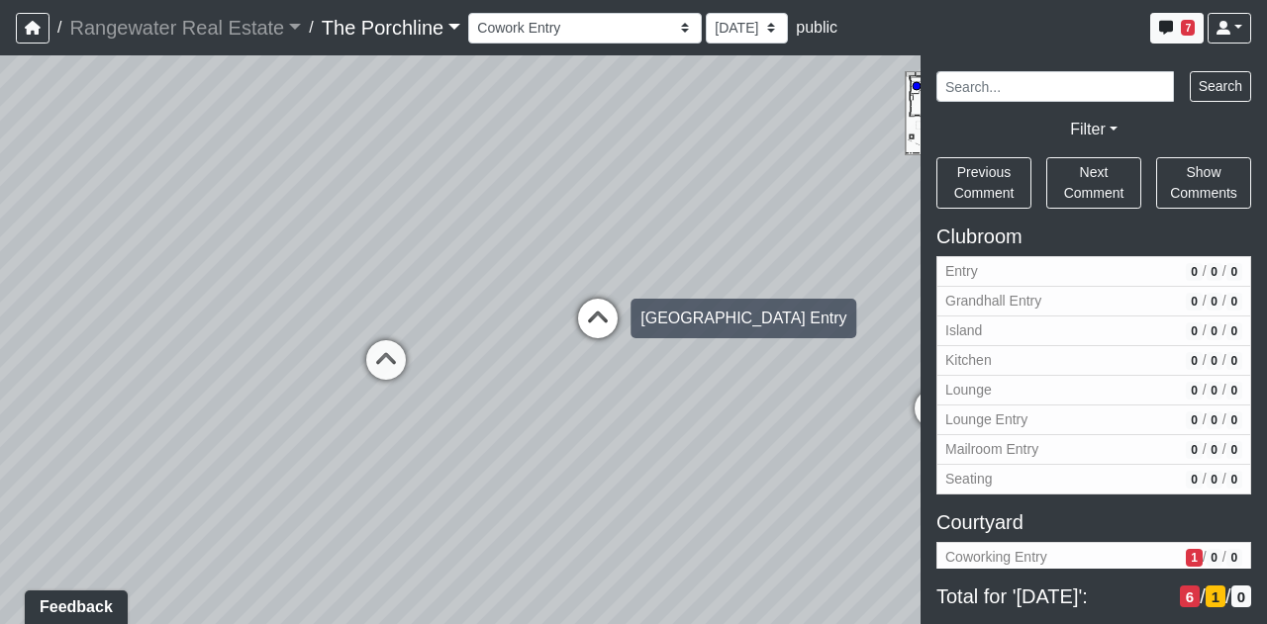
click at [608, 316] on icon at bounding box center [597, 328] width 59 height 59
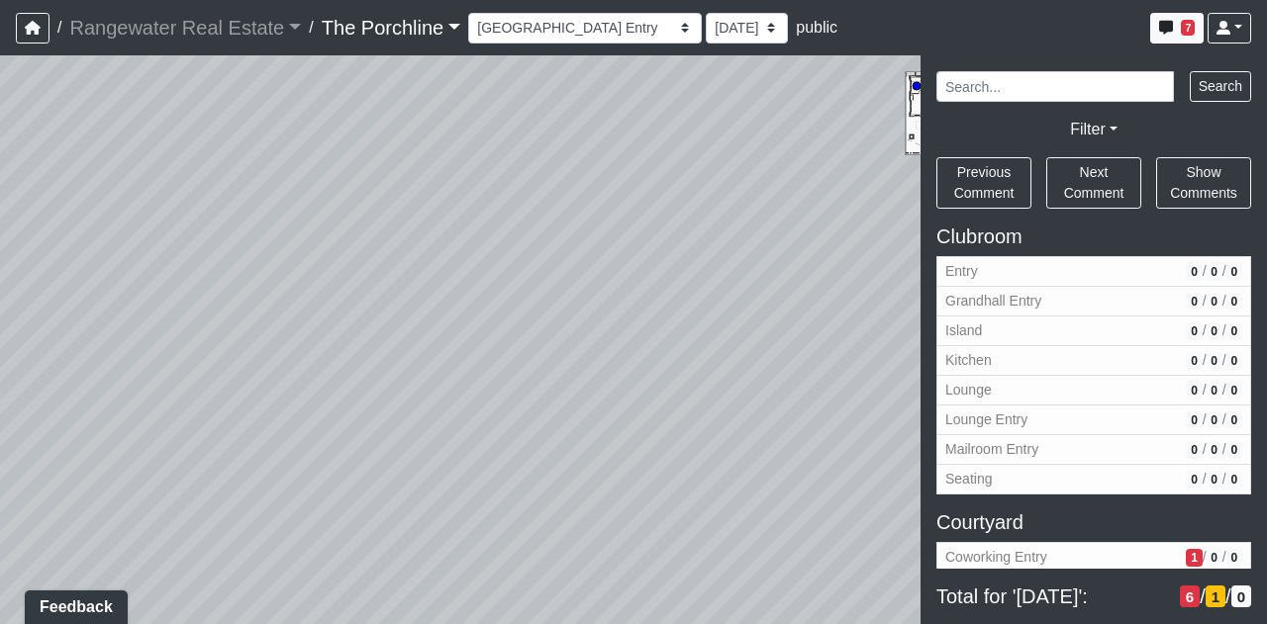
drag, startPoint x: 629, startPoint y: 271, endPoint x: 205, endPoint y: 405, distance: 445.0
click at [205, 405] on div "Loading... Front Walkway - Crosswalk 2 Loading... Coworking Patio 1 Loading... …" at bounding box center [633, 339] width 1267 height 569
drag, startPoint x: 703, startPoint y: 242, endPoint x: 379, endPoint y: 236, distance: 323.6
click at [76, 227] on div "Loading... Front Walkway - Crosswalk 2 Loading... Coworking Patio 1 Loading... …" at bounding box center [633, 339] width 1267 height 569
drag, startPoint x: 592, startPoint y: 242, endPoint x: 70, endPoint y: 239, distance: 521.5
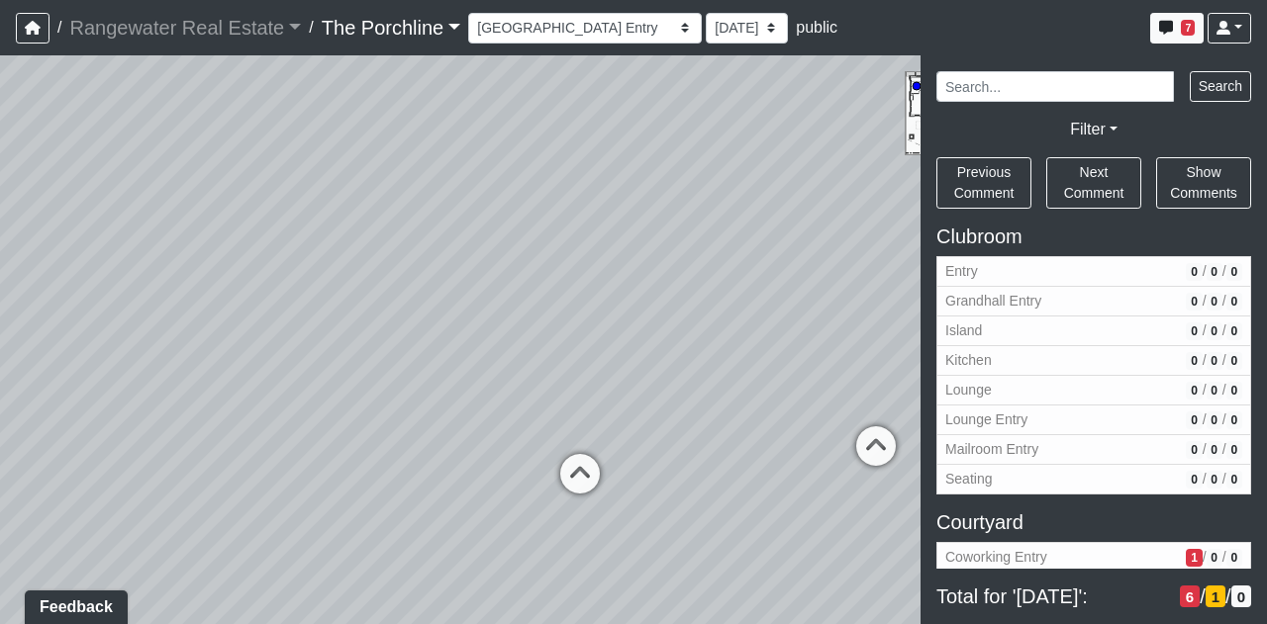
click at [70, 239] on div "Loading... Front Walkway - Crosswalk 2 Loading... Coworking Patio 1 Loading... …" at bounding box center [633, 339] width 1267 height 569
drag, startPoint x: 585, startPoint y: 270, endPoint x: 209, endPoint y: 251, distance: 376.5
click at [209, 251] on div "Loading... Front Walkway - Crosswalk 2 Loading... Coworking Patio 1 Loading... …" at bounding box center [633, 339] width 1267 height 569
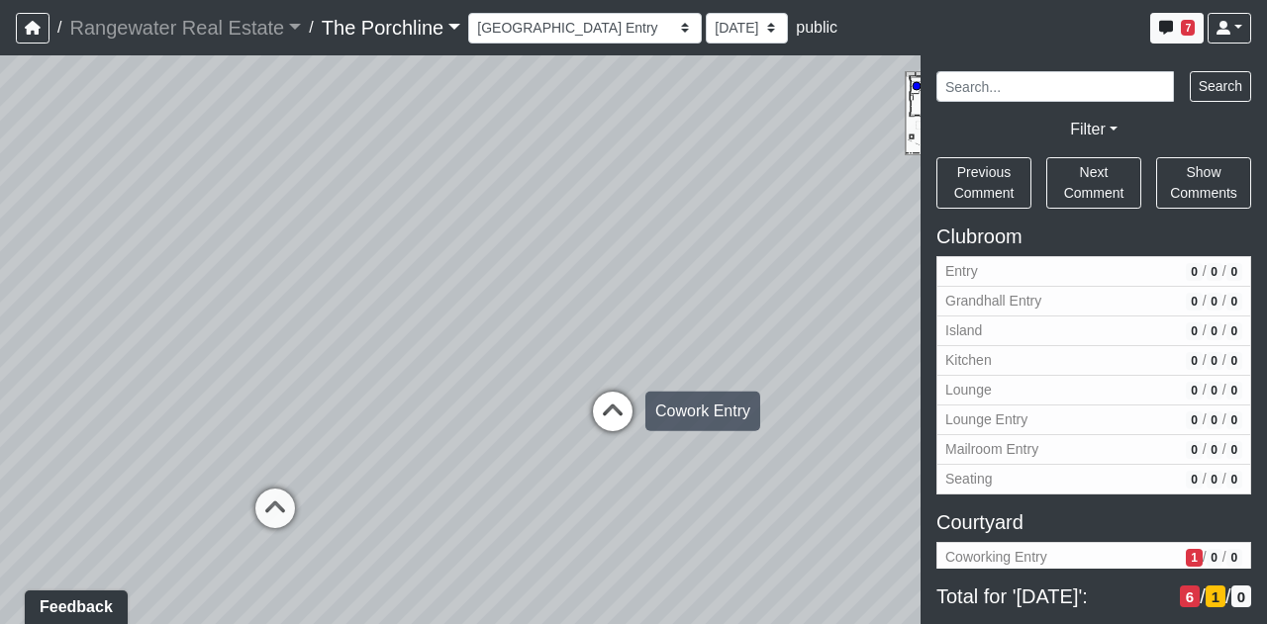
click at [621, 410] on icon at bounding box center [612, 421] width 59 height 59
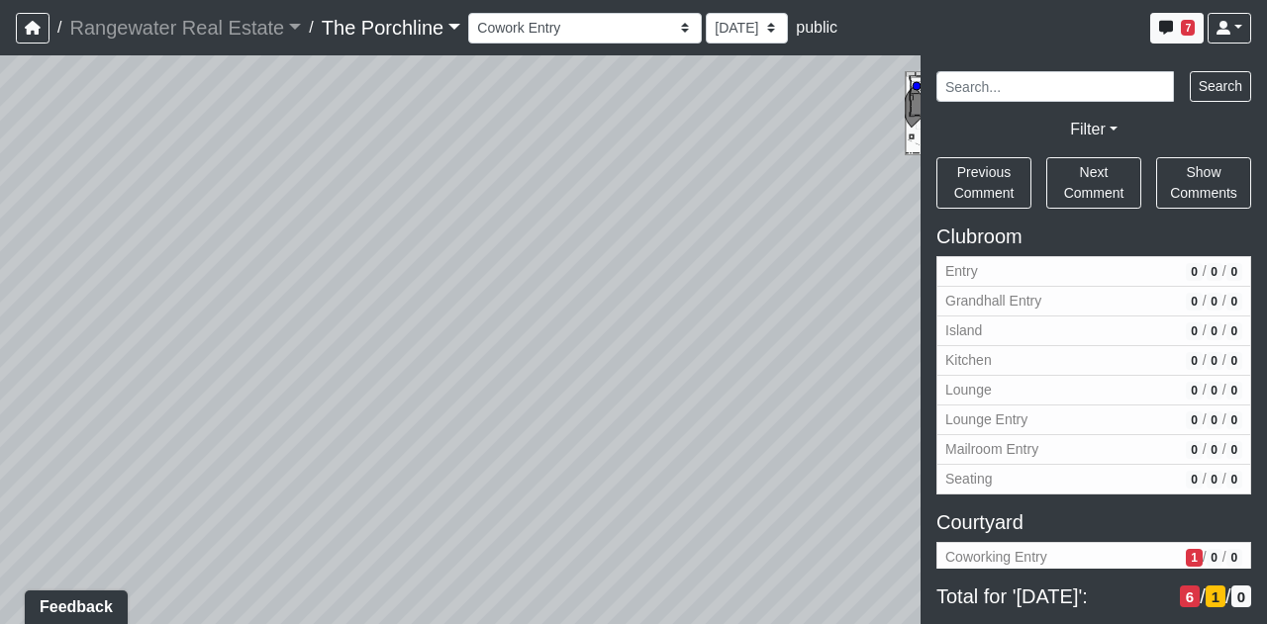
drag, startPoint x: 412, startPoint y: 300, endPoint x: 641, endPoint y: 310, distance: 229.8
click at [793, 292] on div "Loading... Front Walkway - Crosswalk 2 Loading... Coworking Patio 1 Loading... …" at bounding box center [633, 339] width 1267 height 569
drag, startPoint x: 410, startPoint y: 310, endPoint x: 686, endPoint y: 290, distance: 276.8
click at [686, 290] on div "Loading... Front Walkway - Crosswalk 2 Loading... Coworking Patio 1 Loading... …" at bounding box center [633, 339] width 1267 height 569
drag, startPoint x: 504, startPoint y: 318, endPoint x: 832, endPoint y: 318, distance: 328.5
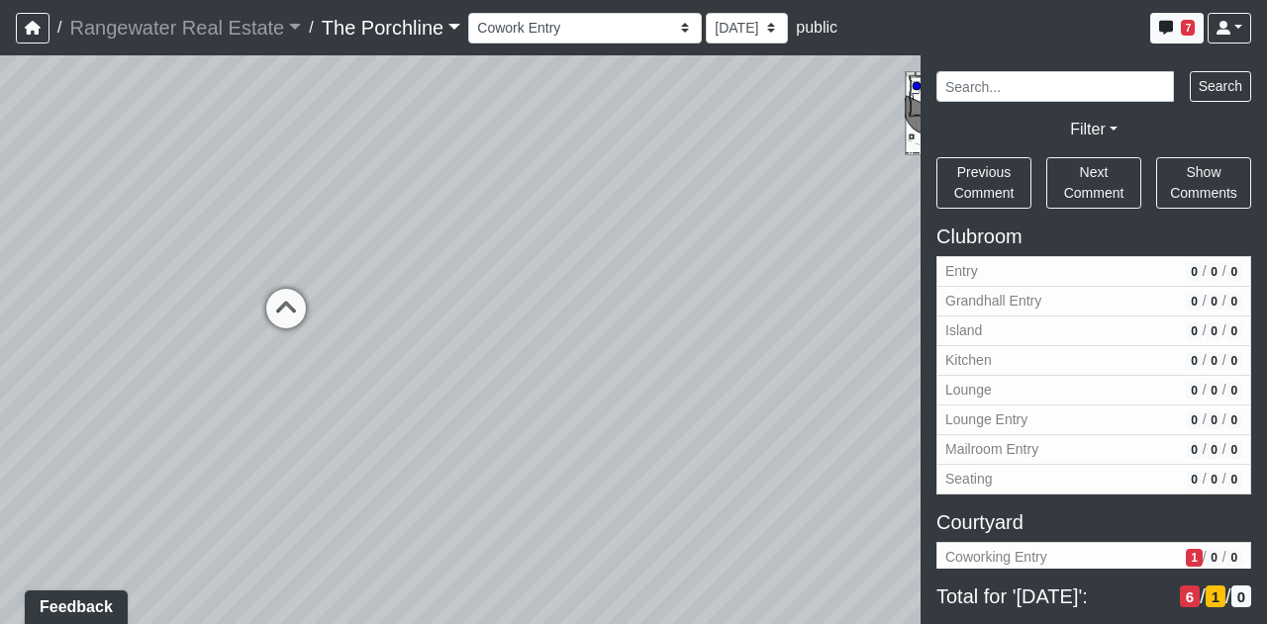
click at [832, 318] on div "Loading... Front Walkway - Crosswalk 2 Loading... Coworking Patio 1 Loading... …" at bounding box center [633, 339] width 1267 height 569
drag, startPoint x: 254, startPoint y: 325, endPoint x: 594, endPoint y: 288, distance: 341.4
click at [594, 288] on div "Loading... Front Walkway - Crosswalk 2 Loading... Coworking Patio 1 Loading... …" at bounding box center [633, 339] width 1267 height 569
drag, startPoint x: 323, startPoint y: 317, endPoint x: 649, endPoint y: 312, distance: 326.6
click at [649, 312] on div "Loading... Front Walkway - Crosswalk 2 Loading... Coworking Patio 1 Loading... …" at bounding box center [633, 339] width 1267 height 569
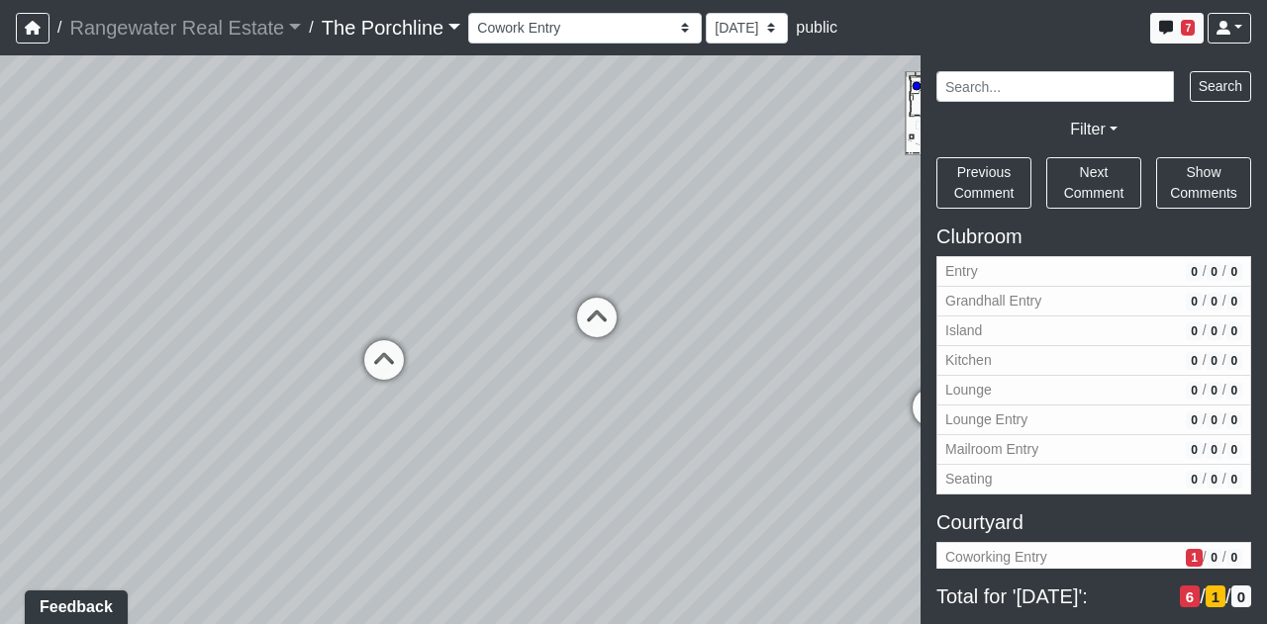
drag, startPoint x: 565, startPoint y: 251, endPoint x: 843, endPoint y: 222, distance: 279.6
click at [843, 222] on div "Loading... Front Walkway - Crosswalk 2 Loading... Coworking Patio 1 Loading... …" at bounding box center [633, 339] width 1267 height 569
drag, startPoint x: 471, startPoint y: 238, endPoint x: 398, endPoint y: 290, distance: 89.5
click at [398, 290] on div "Loading... Front Walkway - Crosswalk 2 Loading... Coworking Patio 1 Loading... …" at bounding box center [633, 339] width 1267 height 569
drag, startPoint x: 780, startPoint y: 361, endPoint x: 736, endPoint y: 393, distance: 53.8
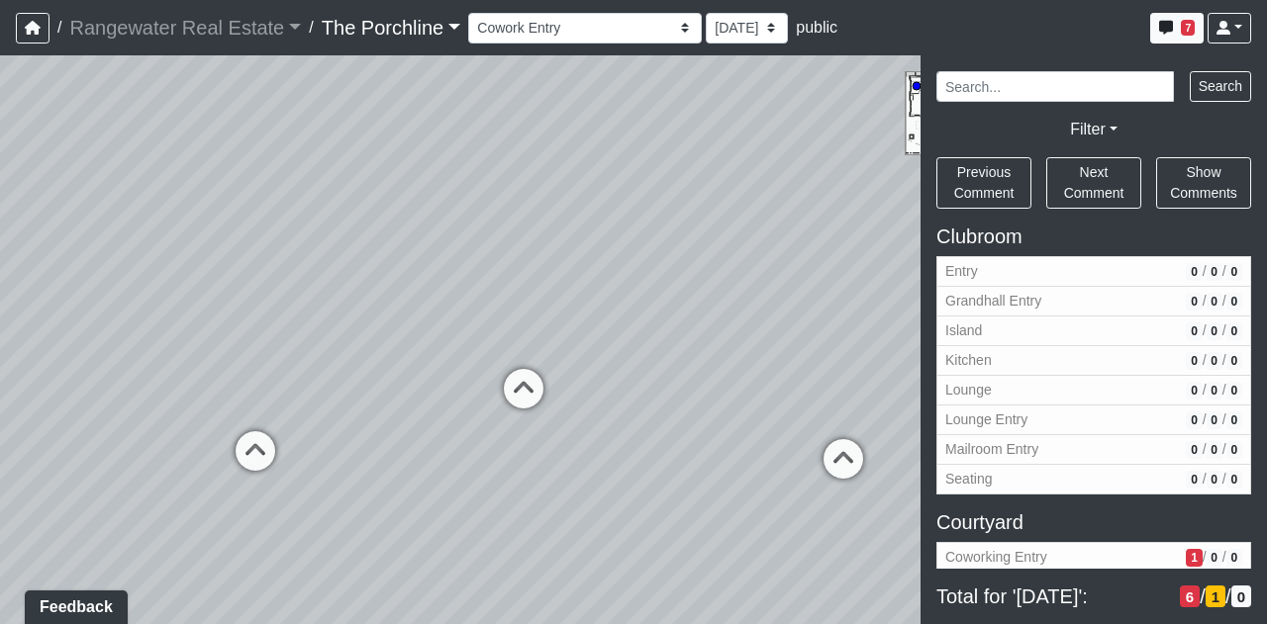
click at [736, 393] on div "Loading... Front Walkway - Crosswalk 2 Loading... Coworking Patio 1 Loading... …" at bounding box center [633, 339] width 1267 height 569
drag, startPoint x: 412, startPoint y: 366, endPoint x: 508, endPoint y: 308, distance: 112.3
click at [508, 308] on div "Loading... Front Walkway - Crosswalk 2 Loading... Coworking Patio 1 Loading... …" at bounding box center [633, 339] width 1267 height 569
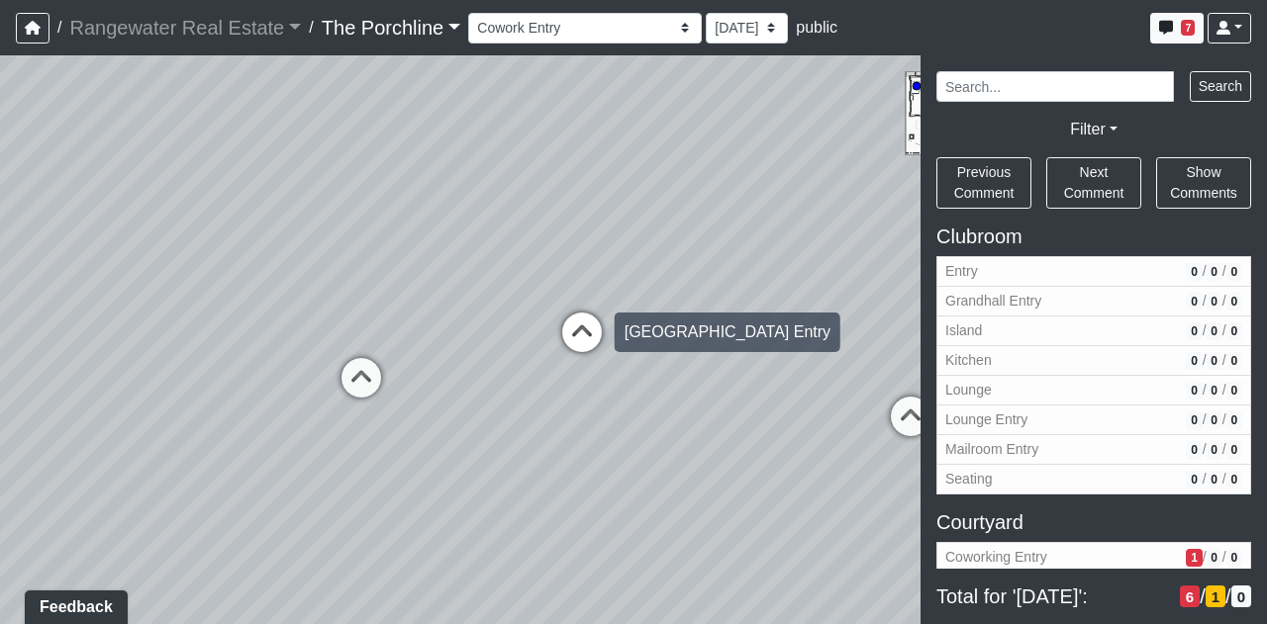
click at [582, 339] on icon at bounding box center [581, 342] width 59 height 59
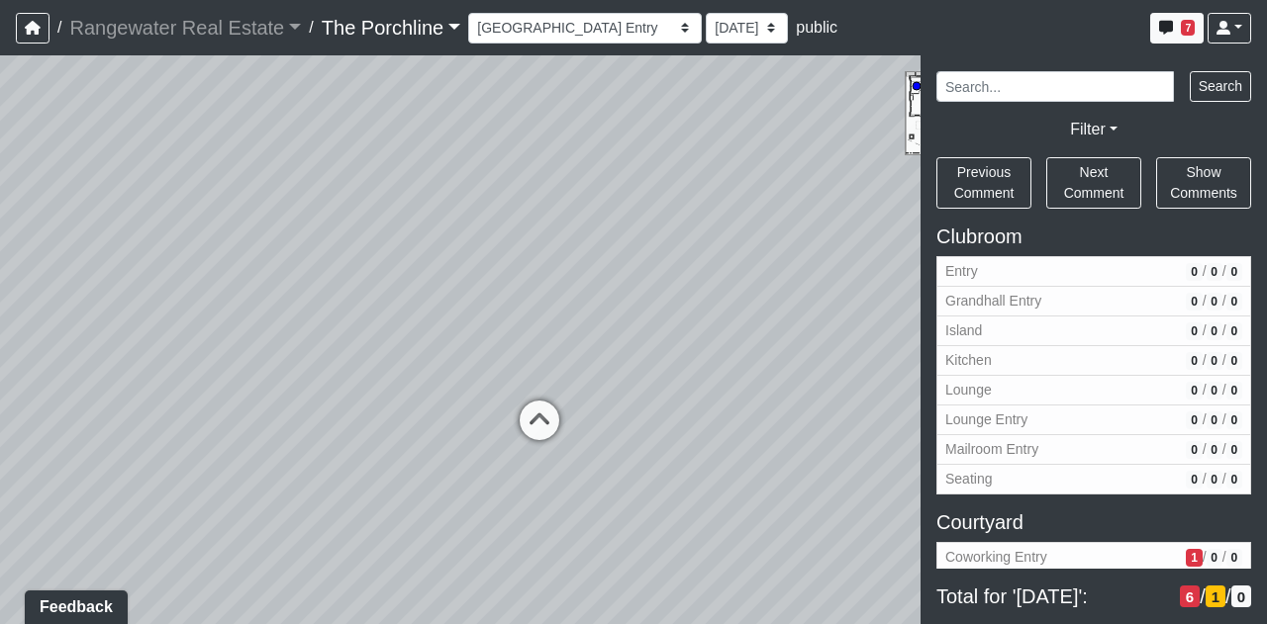
drag, startPoint x: 451, startPoint y: 247, endPoint x: 594, endPoint y: 375, distance: 191.3
click at [714, 318] on div "Loading... Front Walkway - Crosswalk 2 Loading... Coworking Patio 1 Loading... …" at bounding box center [633, 339] width 1267 height 569
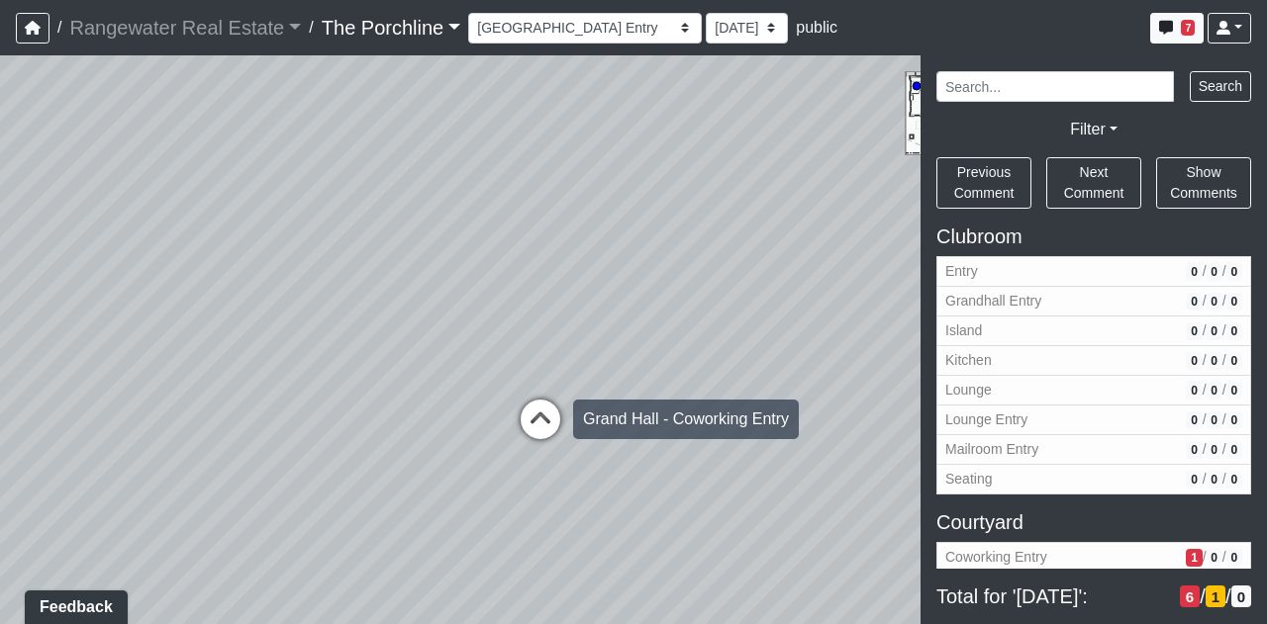
click at [541, 426] on icon at bounding box center [540, 429] width 59 height 59
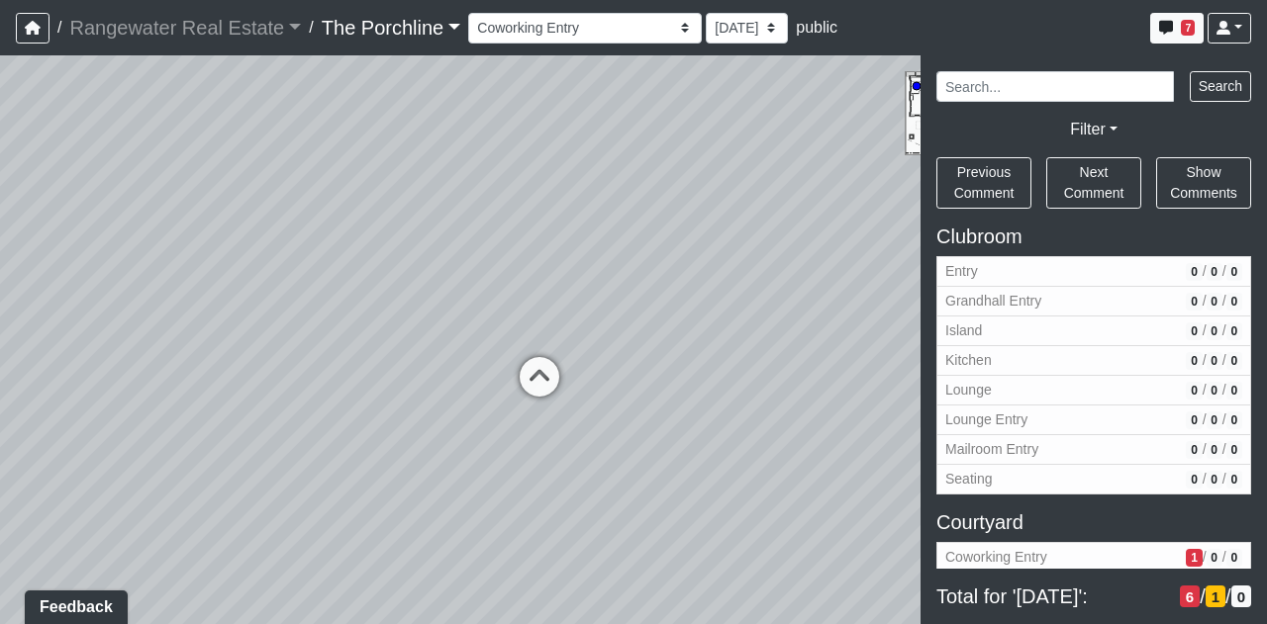
click at [542, 425] on div "Loading... Front Walkway - Crosswalk 2 Loading... Coworking Patio 1 Loading... …" at bounding box center [633, 339] width 1267 height 569
click at [550, 371] on icon at bounding box center [539, 386] width 59 height 59
click at [550, 371] on icon at bounding box center [539, 380] width 59 height 59
drag, startPoint x: 443, startPoint y: 281, endPoint x: 482, endPoint y: 258, distance: 44.8
click at [885, 271] on div "Loading... Front Walkway - Crosswalk 2 Loading... Coworking Patio 1 Loading... …" at bounding box center [633, 339] width 1267 height 569
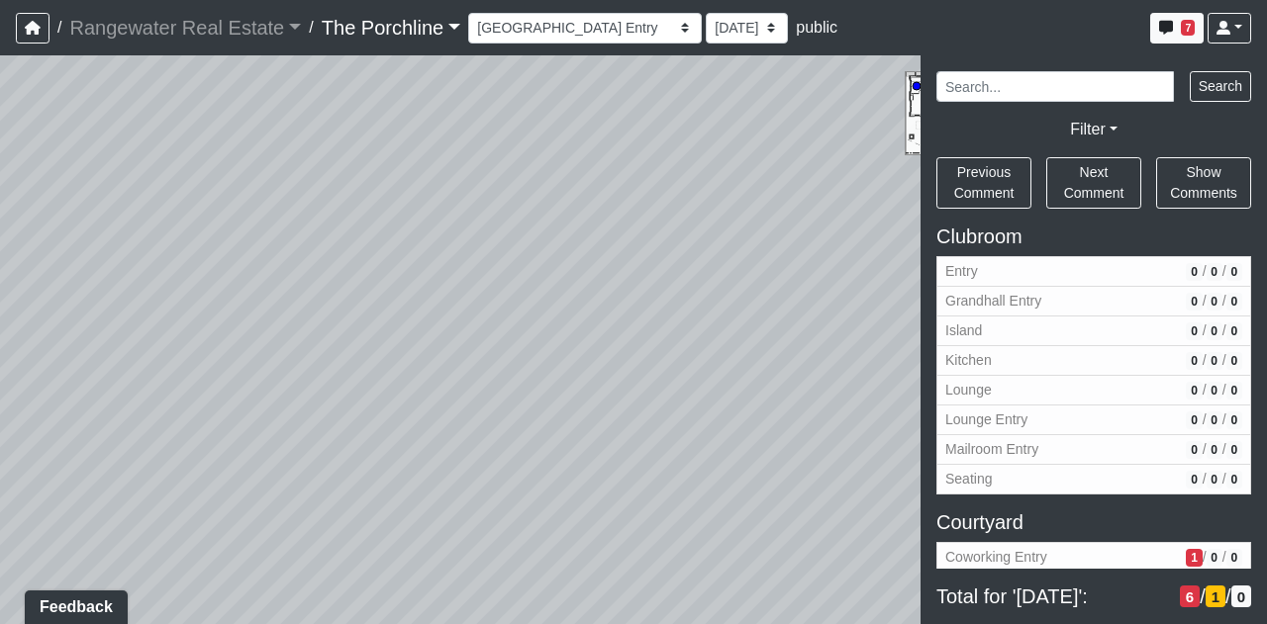
drag, startPoint x: 677, startPoint y: 222, endPoint x: 770, endPoint y: 195, distance: 96.8
click at [958, 175] on div "NON-CURRENT REVISION" at bounding box center [633, 339] width 1267 height 569
drag, startPoint x: 420, startPoint y: 290, endPoint x: 873, endPoint y: 330, distance: 455.0
click at [873, 330] on div "Loading... Front Walkway - Crosswalk 2 Loading... Coworking Patio 1 Loading... …" at bounding box center [633, 339] width 1267 height 569
drag, startPoint x: 328, startPoint y: 424, endPoint x: 528, endPoint y: 403, distance: 202.0
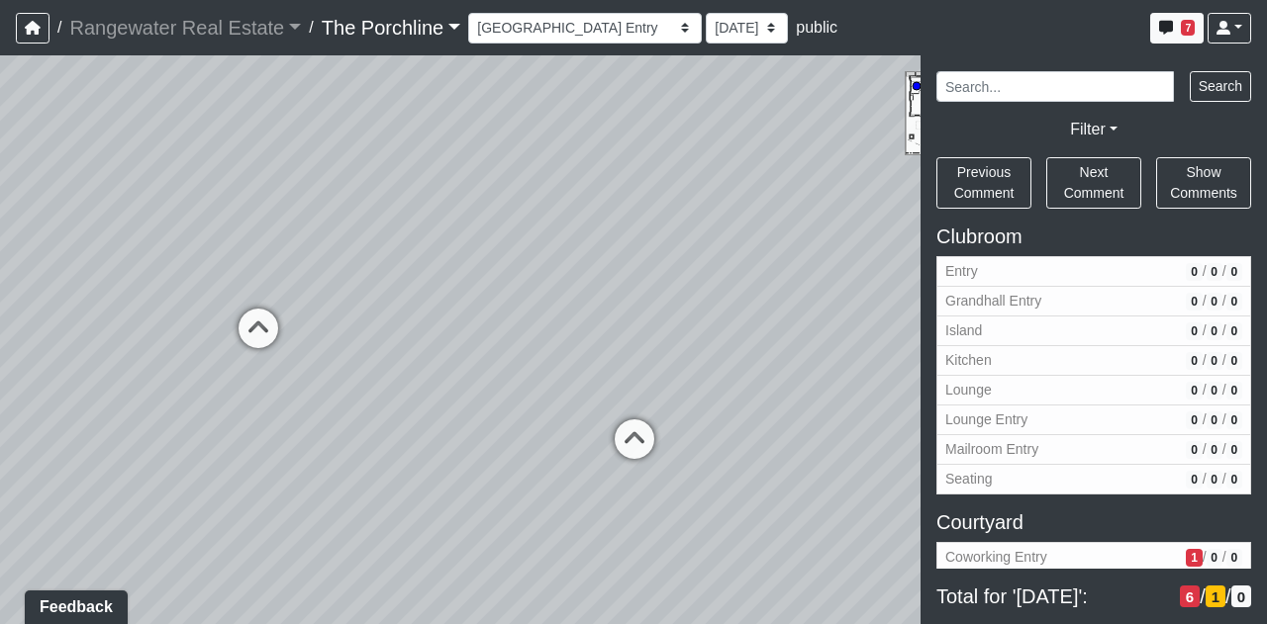
click at [528, 403] on div "Loading... Front Walkway - Crosswalk 2 Loading... Coworking Patio 1 Loading... …" at bounding box center [633, 339] width 1267 height 569
drag, startPoint x: 465, startPoint y: 282, endPoint x: 596, endPoint y: 313, distance: 134.2
click at [596, 313] on div "Loading... Front Walkway - Crosswalk 2 Loading... Coworking Patio 1 Loading... …" at bounding box center [633, 339] width 1267 height 569
drag, startPoint x: 527, startPoint y: 339, endPoint x: 495, endPoint y: 264, distance: 82.0
click at [495, 264] on div "Loading... Front Walkway - Crosswalk 2 Loading... Coworking Patio 1 Loading... …" at bounding box center [633, 339] width 1267 height 569
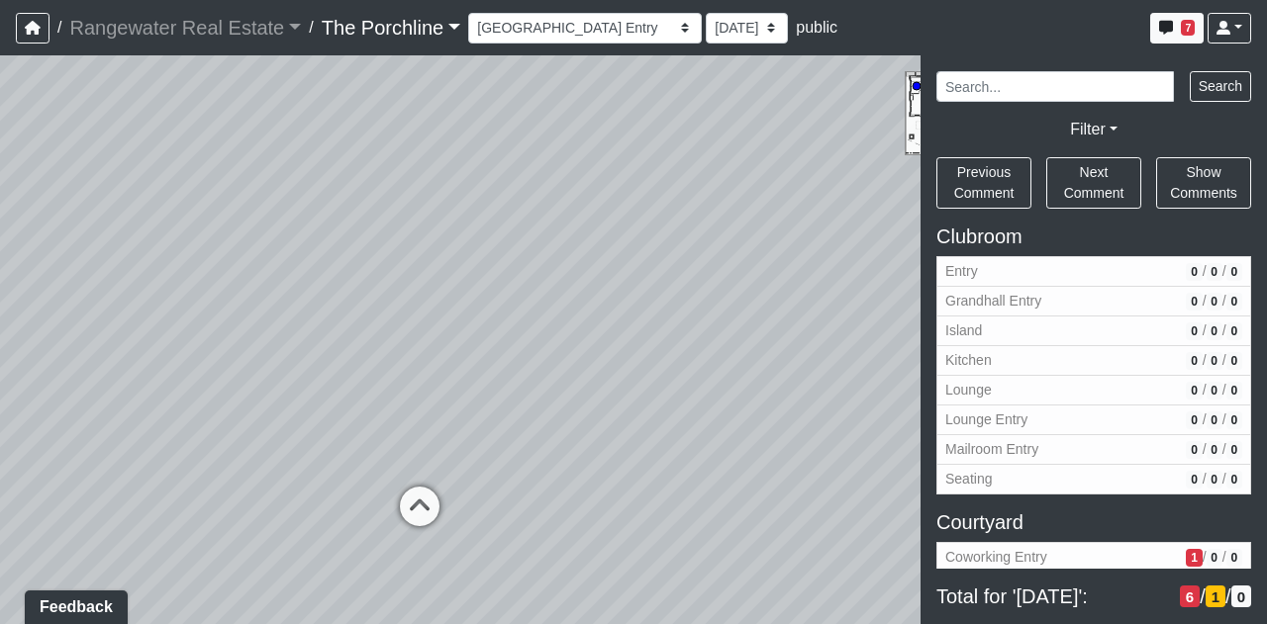
drag, startPoint x: 576, startPoint y: 270, endPoint x: 160, endPoint y: 317, distance: 418.2
click at [160, 317] on div "Loading... Front Walkway - Crosswalk 2 Loading... Coworking Patio 1 Loading... …" at bounding box center [633, 339] width 1267 height 569
drag, startPoint x: 503, startPoint y: 293, endPoint x: 0, endPoint y: 248, distance: 504.6
click at [0, 248] on div "Loading... Front Walkway - Crosswalk 2 Loading... Coworking Patio 1 Loading... …" at bounding box center [633, 339] width 1267 height 569
drag, startPoint x: 564, startPoint y: 292, endPoint x: 283, endPoint y: 401, distance: 301.4
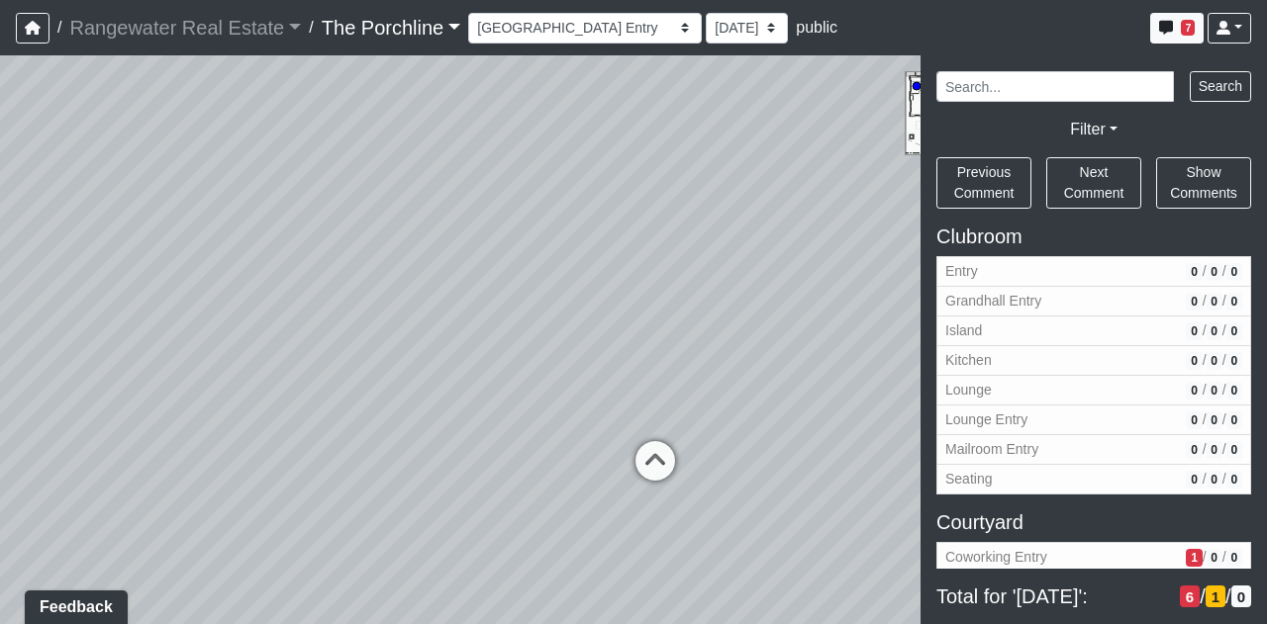
click at [0, 408] on div "Loading... Front Walkway - Crosswalk 2 Loading... Coworking Patio 1 Loading... …" at bounding box center [633, 339] width 1267 height 569
drag, startPoint x: 643, startPoint y: 361, endPoint x: 528, endPoint y: 278, distance: 141.7
click at [528, 278] on div "Loading... Front Walkway - Crosswalk 2 Loading... Coworking Patio 1 Loading... …" at bounding box center [633, 339] width 1267 height 569
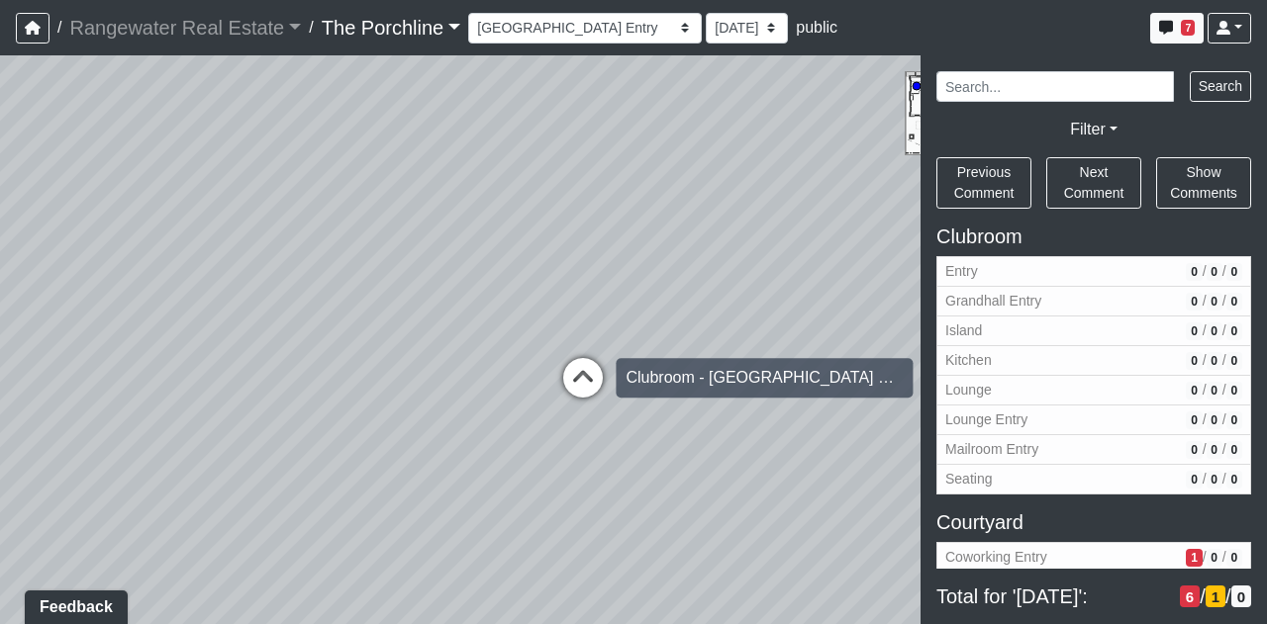
click at [582, 385] on icon at bounding box center [582, 387] width 59 height 59
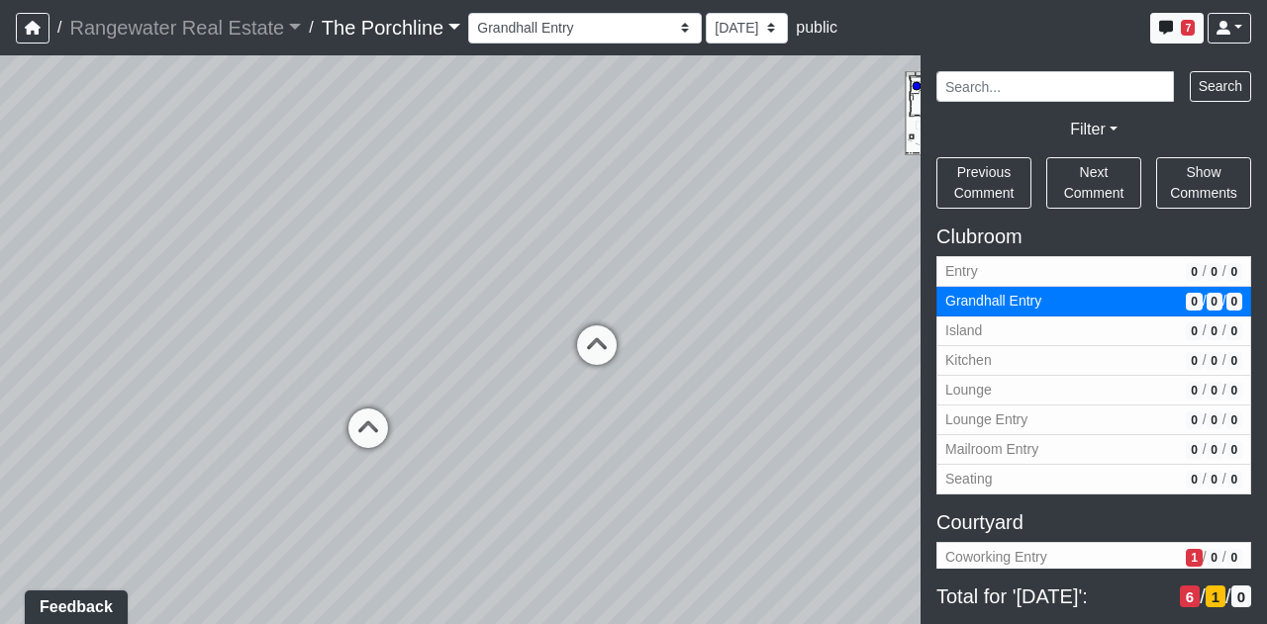
click at [582, 385] on icon at bounding box center [596, 355] width 59 height 59
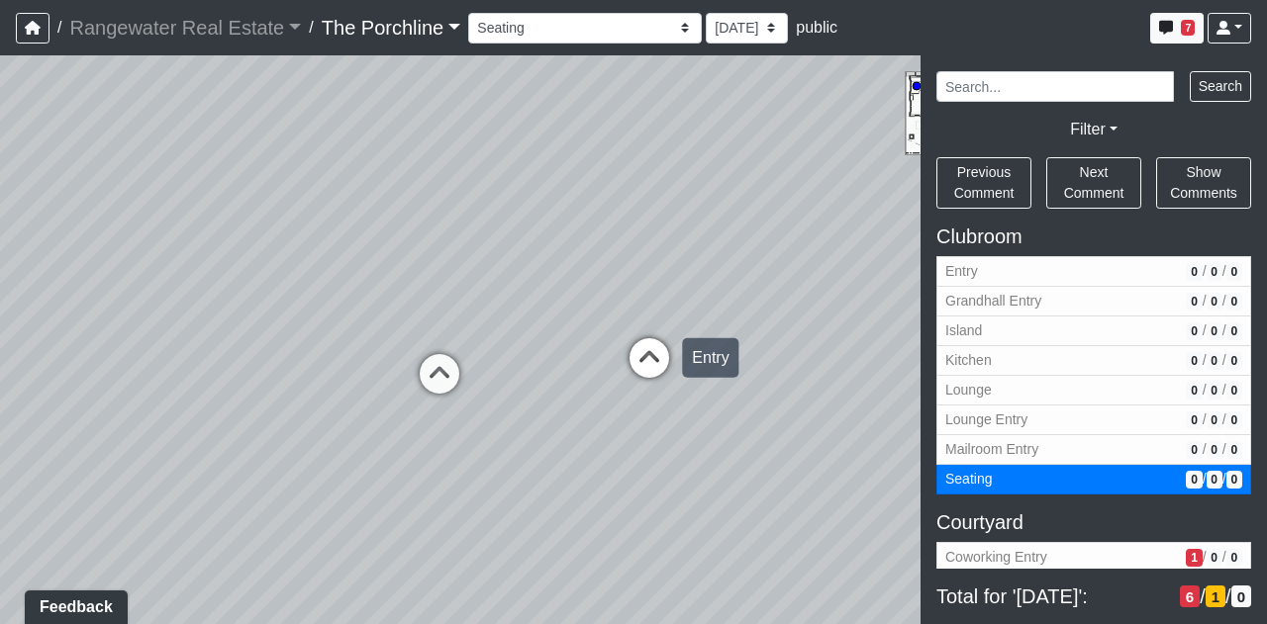
click at [647, 358] on icon at bounding box center [648, 367] width 59 height 59
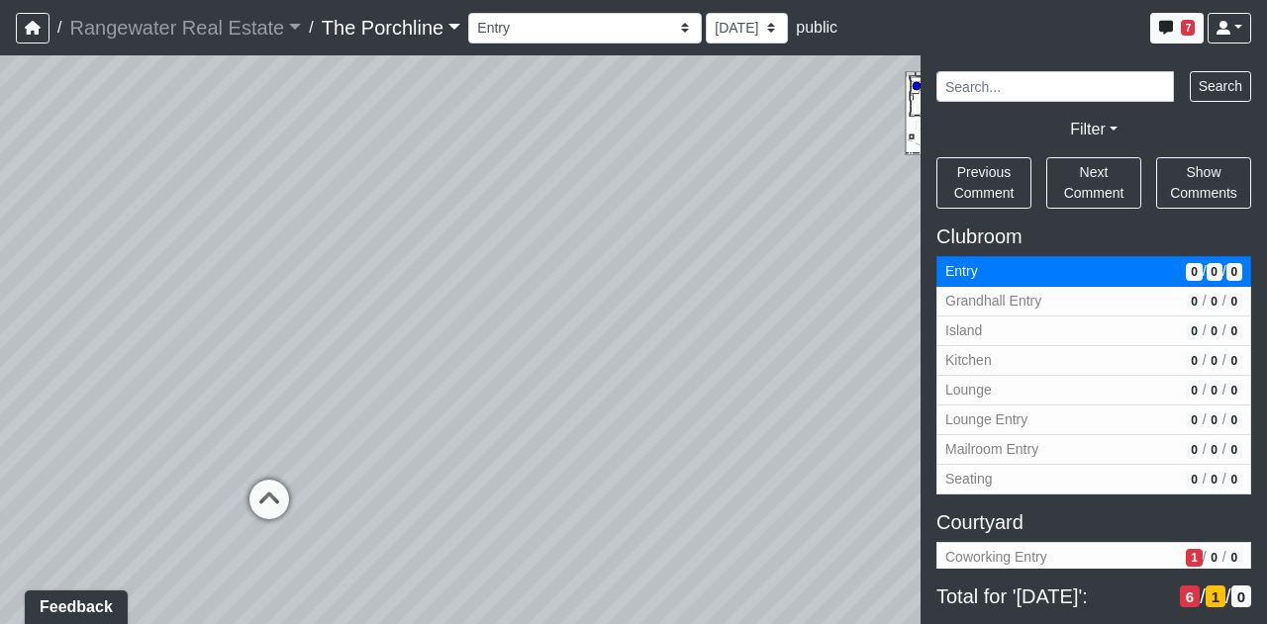
drag, startPoint x: 419, startPoint y: 212, endPoint x: 871, endPoint y: 238, distance: 453.0
click at [871, 238] on div "Loading... Front Walkway - Crosswalk 2 Loading... Coworking Patio 1 Loading... …" at bounding box center [633, 339] width 1267 height 569
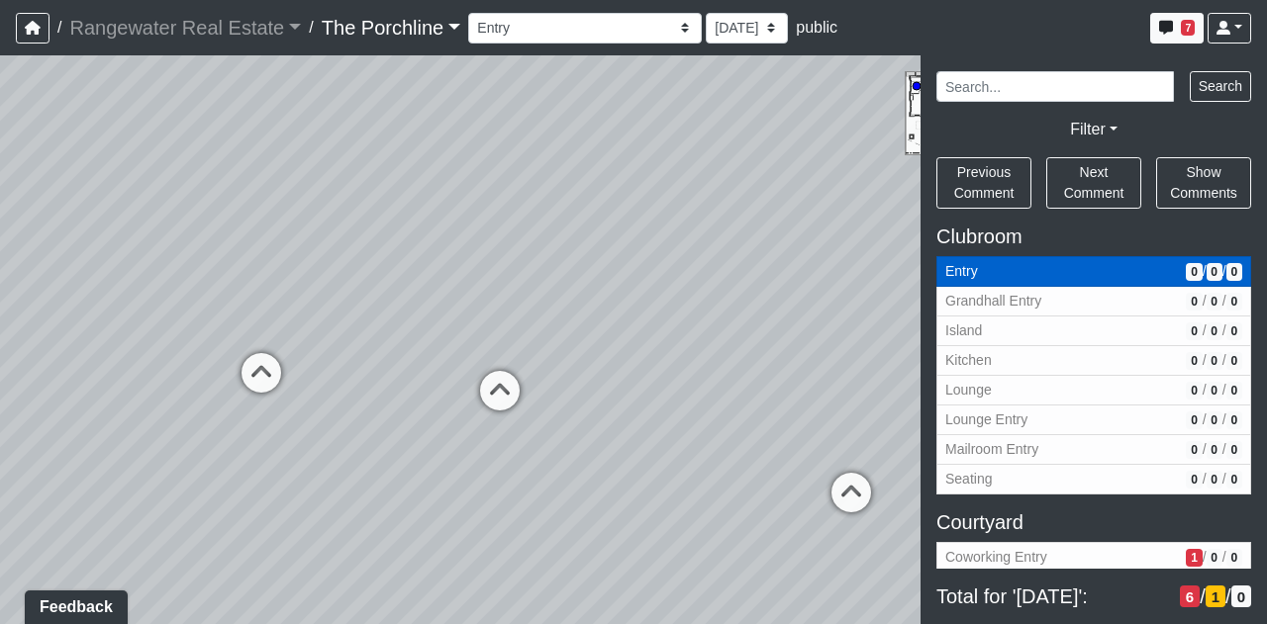
drag, startPoint x: 275, startPoint y: 244, endPoint x: 1125, endPoint y: 282, distance: 850.8
click at [1125, 282] on div "NON-CURRENT REVISION" at bounding box center [633, 339] width 1267 height 569
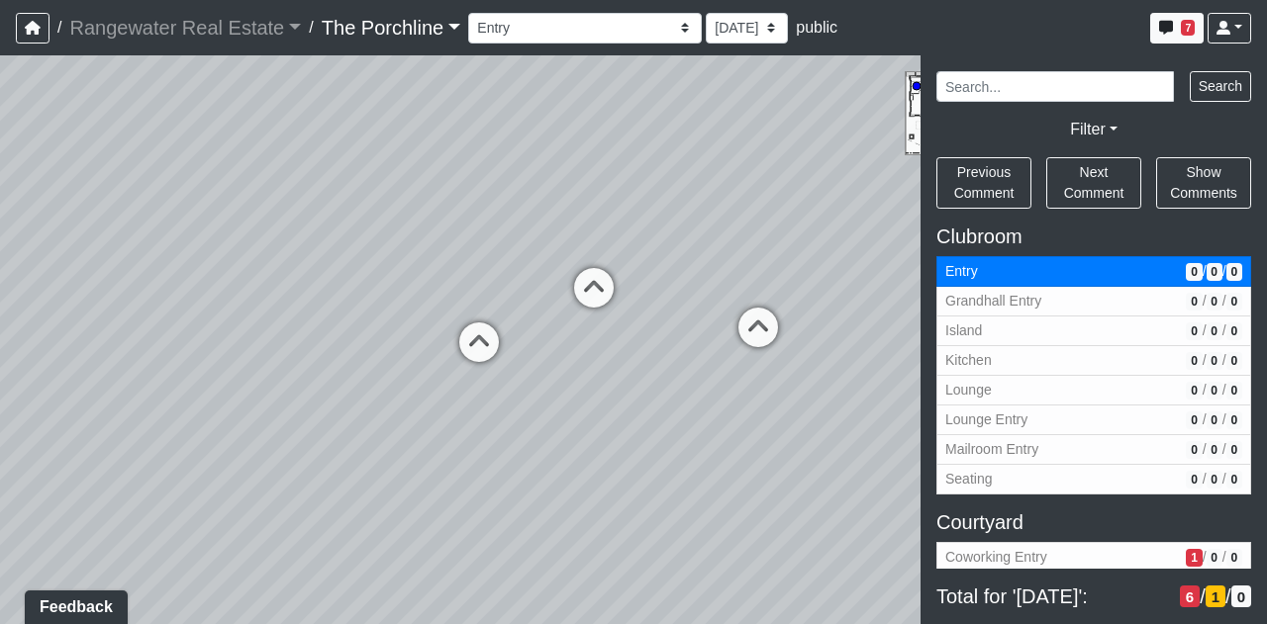
drag, startPoint x: 359, startPoint y: 306, endPoint x: 781, endPoint y: 233, distance: 427.8
click at [781, 233] on div "Loading... Front Walkway - Crosswalk 2 Loading... Coworking Patio 1 Loading... …" at bounding box center [633, 339] width 1267 height 569
drag, startPoint x: 610, startPoint y: 444, endPoint x: 662, endPoint y: 486, distance: 66.9
click at [662, 486] on div "Loading... Front Walkway - Crosswalk 2 Loading... Coworking Patio 1 Loading... …" at bounding box center [633, 339] width 1267 height 569
drag, startPoint x: 653, startPoint y: 505, endPoint x: 711, endPoint y: 444, distance: 84.0
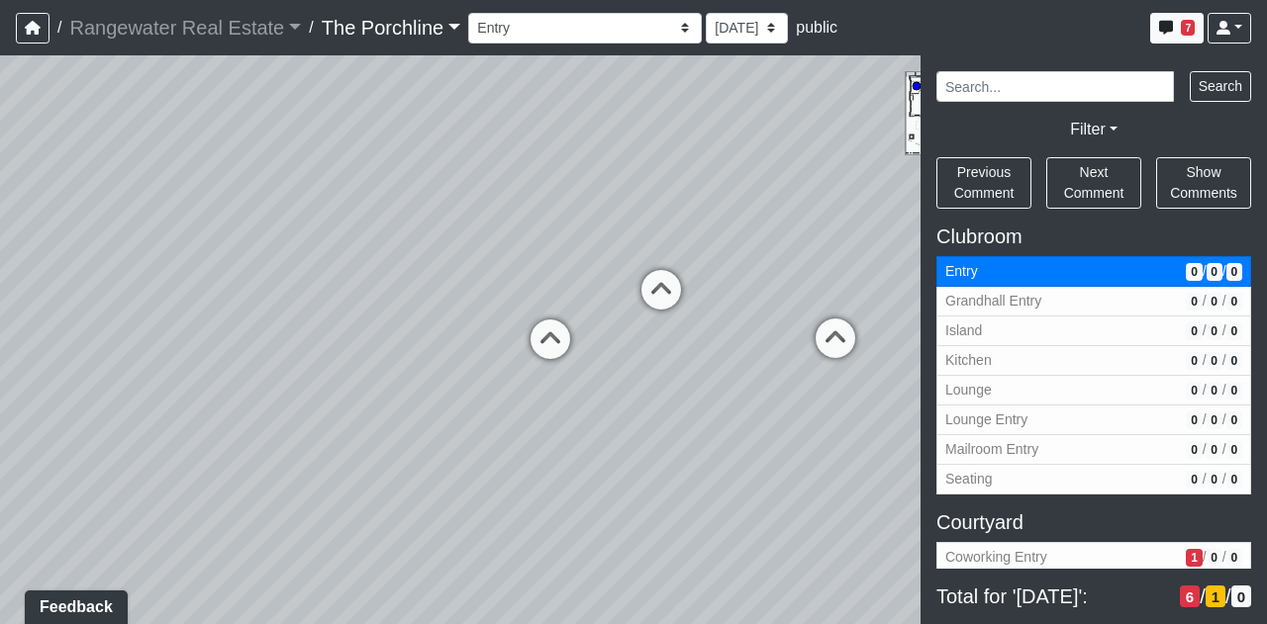
click at [711, 444] on div "Loading... Front Walkway - Crosswalk 2 Loading... Coworking Patio 1 Loading... …" at bounding box center [633, 339] width 1267 height 569
drag, startPoint x: 592, startPoint y: 482, endPoint x: 768, endPoint y: 261, distance: 282.3
click at [770, 262] on div "Loading... Front Walkway - Crosswalk 2 Loading... Coworking Patio 1 Loading... …" at bounding box center [633, 339] width 1267 height 569
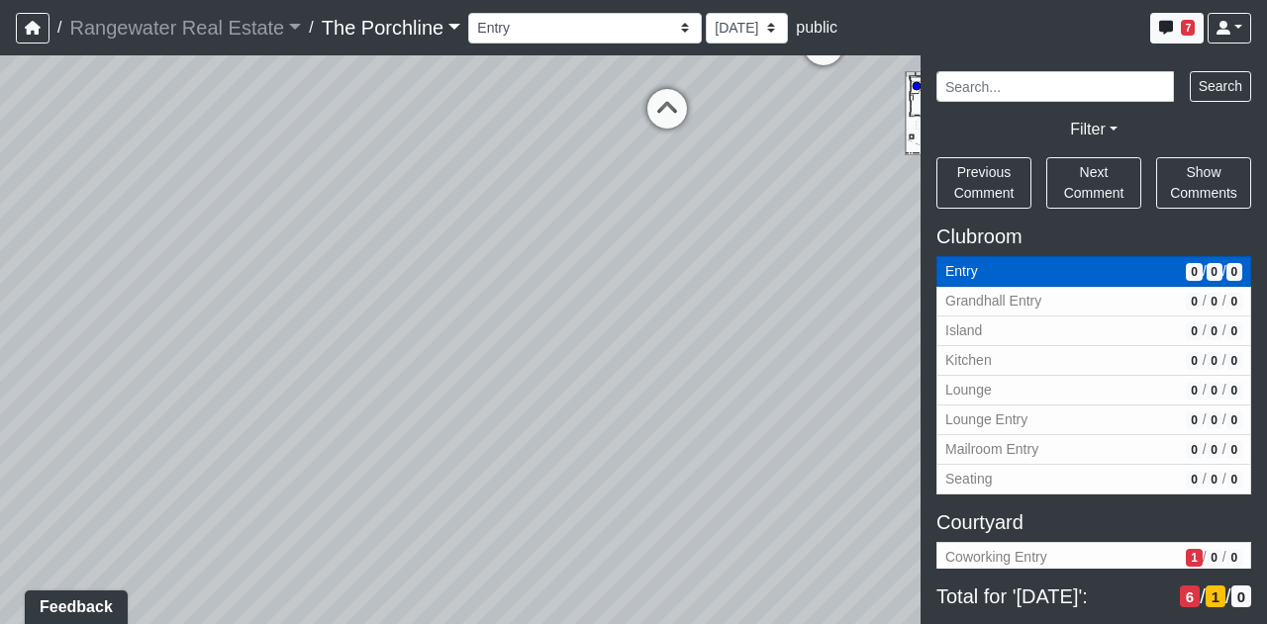
drag, startPoint x: 397, startPoint y: 291, endPoint x: 971, endPoint y: 262, distance: 574.6
click at [967, 262] on div "NON-CURRENT REVISION" at bounding box center [633, 339] width 1267 height 569
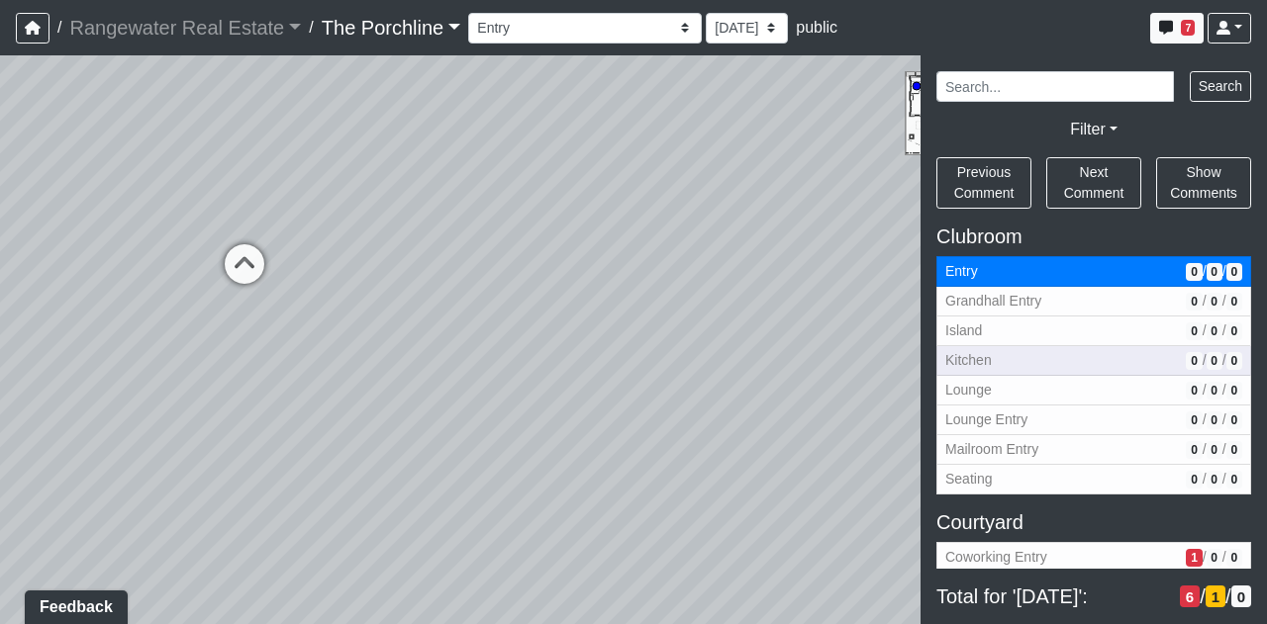
drag, startPoint x: 473, startPoint y: 305, endPoint x: 679, endPoint y: 343, distance: 209.4
click at [1062, 349] on div "NON-CURRENT REVISION" at bounding box center [633, 339] width 1267 height 569
drag, startPoint x: 387, startPoint y: 334, endPoint x: 744, endPoint y: 591, distance: 439.6
click at [744, 591] on div "Loading... Front Walkway - Crosswalk 2 Loading... Coworking Patio 1 Loading... …" at bounding box center [633, 339] width 1267 height 569
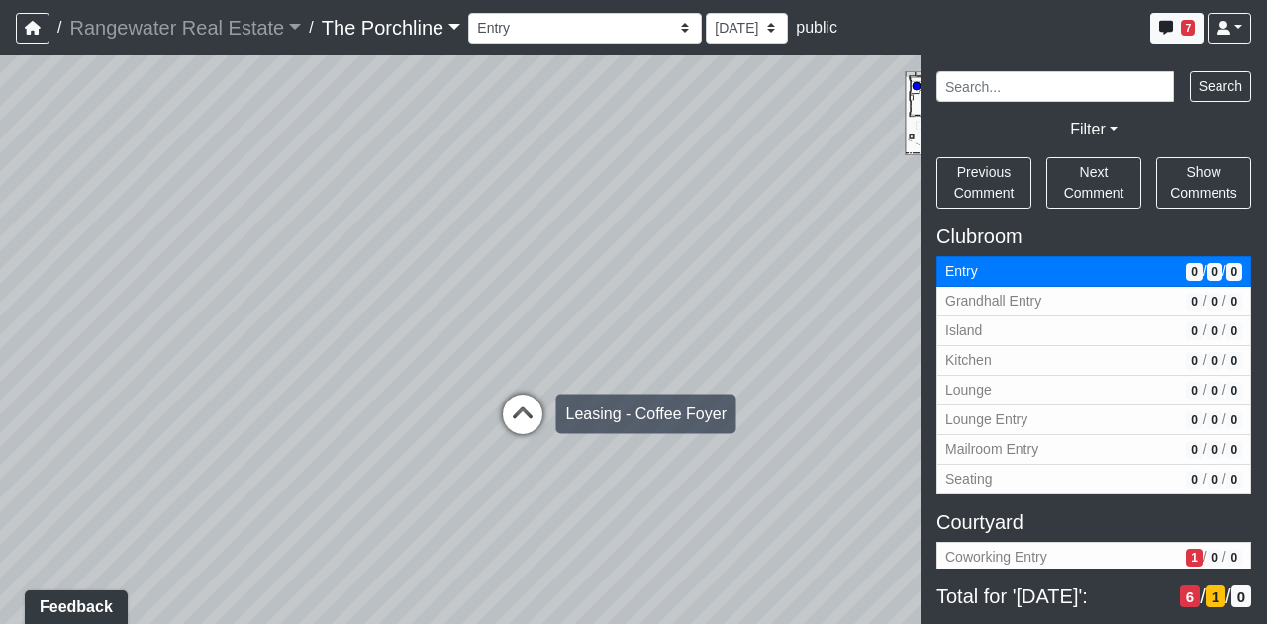
click at [534, 409] on icon at bounding box center [522, 424] width 59 height 59
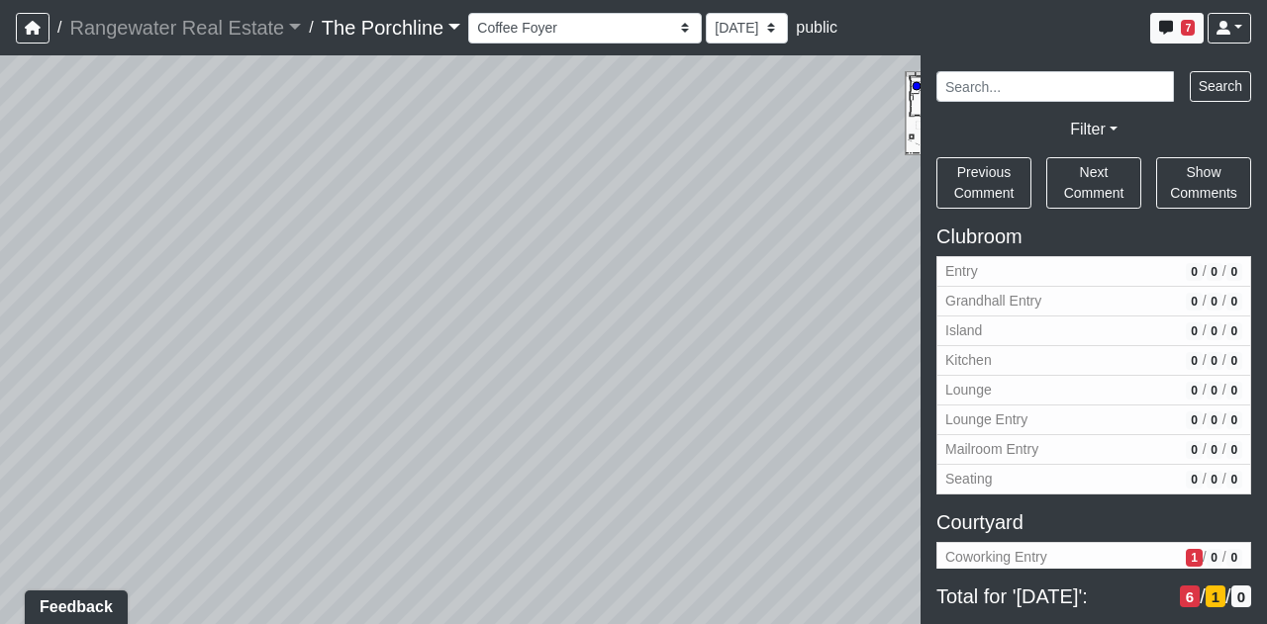
drag, startPoint x: 710, startPoint y: 368, endPoint x: 50, endPoint y: 328, distance: 661.2
click at [0, 340] on div "Loading... Front Walkway - Crosswalk 2 Loading... Coworking Patio 1 Loading... …" at bounding box center [633, 339] width 1267 height 569
drag, startPoint x: 384, startPoint y: 297, endPoint x: 0, endPoint y: 334, distance: 385.8
click at [0, 334] on div "Loading... Front Walkway - Crosswalk 2 Loading... Coworking Patio 1 Loading... …" at bounding box center [633, 339] width 1267 height 569
drag, startPoint x: 891, startPoint y: 345, endPoint x: 36, endPoint y: 335, distance: 855.0
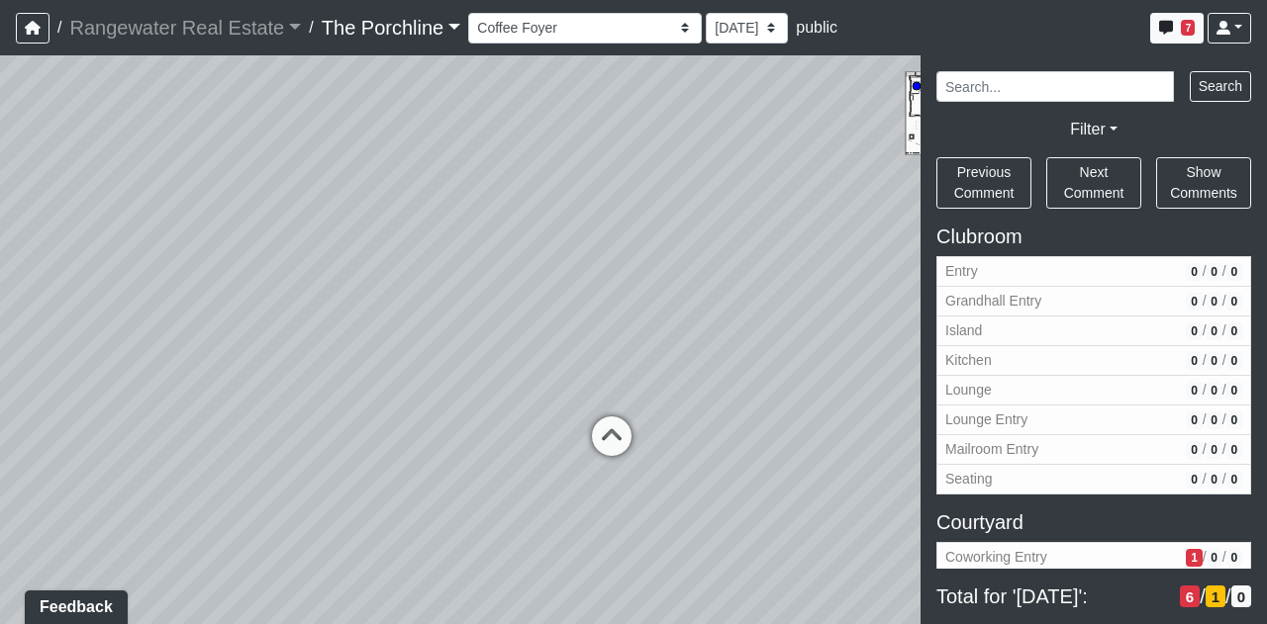
click at [36, 335] on div "Loading... Front Walkway - Crosswalk 2 Loading... Coworking Patio 1 Loading... …" at bounding box center [633, 339] width 1267 height 569
drag, startPoint x: 545, startPoint y: 312, endPoint x: 443, endPoint y: 300, distance: 102.6
click at [443, 300] on div "Loading... Front Walkway - Crosswalk 2 Loading... Coworking Patio 1 Loading... …" at bounding box center [633, 339] width 1267 height 569
click at [527, 420] on icon at bounding box center [545, 440] width 59 height 59
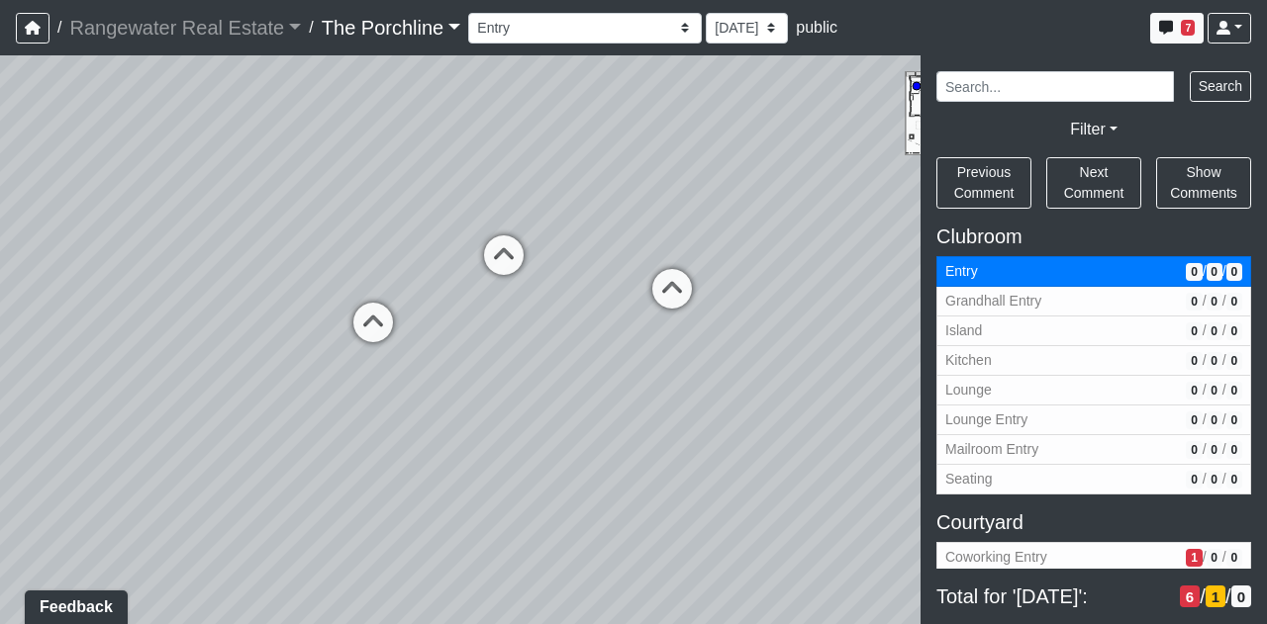
drag, startPoint x: 412, startPoint y: 464, endPoint x: 583, endPoint y: 408, distance: 180.2
click at [583, 408] on div "Loading... Front Walkway - Crosswalk 2 Loading... Coworking Patio 1 Loading... …" at bounding box center [633, 339] width 1267 height 569
drag, startPoint x: 602, startPoint y: 379, endPoint x: 722, endPoint y: 488, distance: 162.5
click at [723, 488] on div "Loading... Front Walkway - Crosswalk 2 Loading... Coworking Patio 1 Loading... …" at bounding box center [633, 339] width 1267 height 569
drag, startPoint x: 546, startPoint y: 487, endPoint x: 616, endPoint y: 450, distance: 79.2
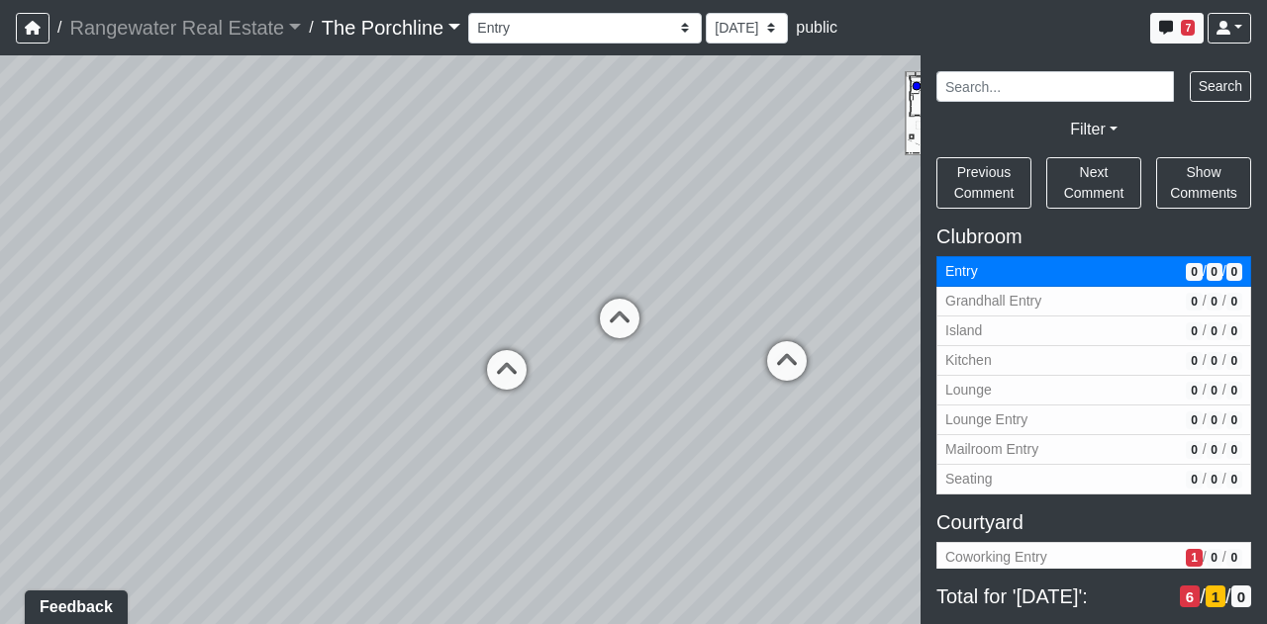
click at [616, 450] on div "Loading... Front Walkway - Crosswalk 2 Loading... Coworking Patio 1 Loading... …" at bounding box center [633, 339] width 1267 height 569
drag, startPoint x: 681, startPoint y: 432, endPoint x: 787, endPoint y: 552, distance: 159.8
click at [787, 552] on div "Loading... Front Walkway - Crosswalk 2 Loading... Coworking Patio 1 Loading... …" at bounding box center [633, 339] width 1267 height 569
drag, startPoint x: 716, startPoint y: 467, endPoint x: 657, endPoint y: 413, distance: 80.5
click at [657, 413] on div "Loading... Front Walkway - Crosswalk 2 Loading... Coworking Patio 1 Loading... …" at bounding box center [633, 339] width 1267 height 569
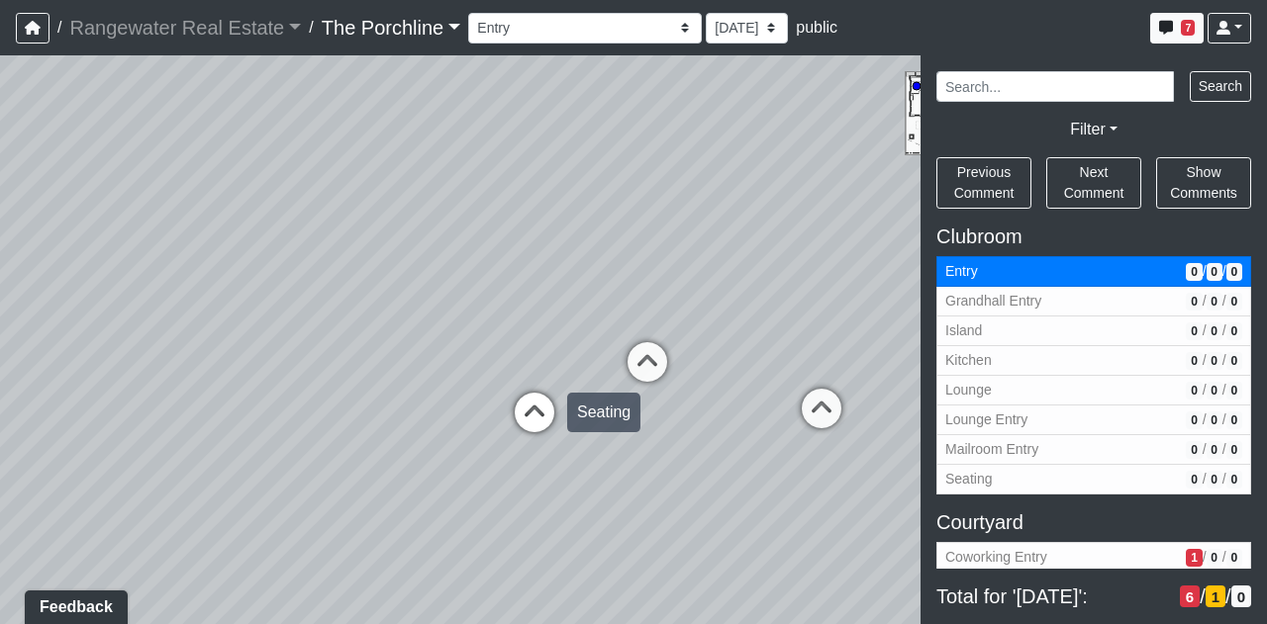
click at [533, 421] on icon at bounding box center [534, 422] width 59 height 59
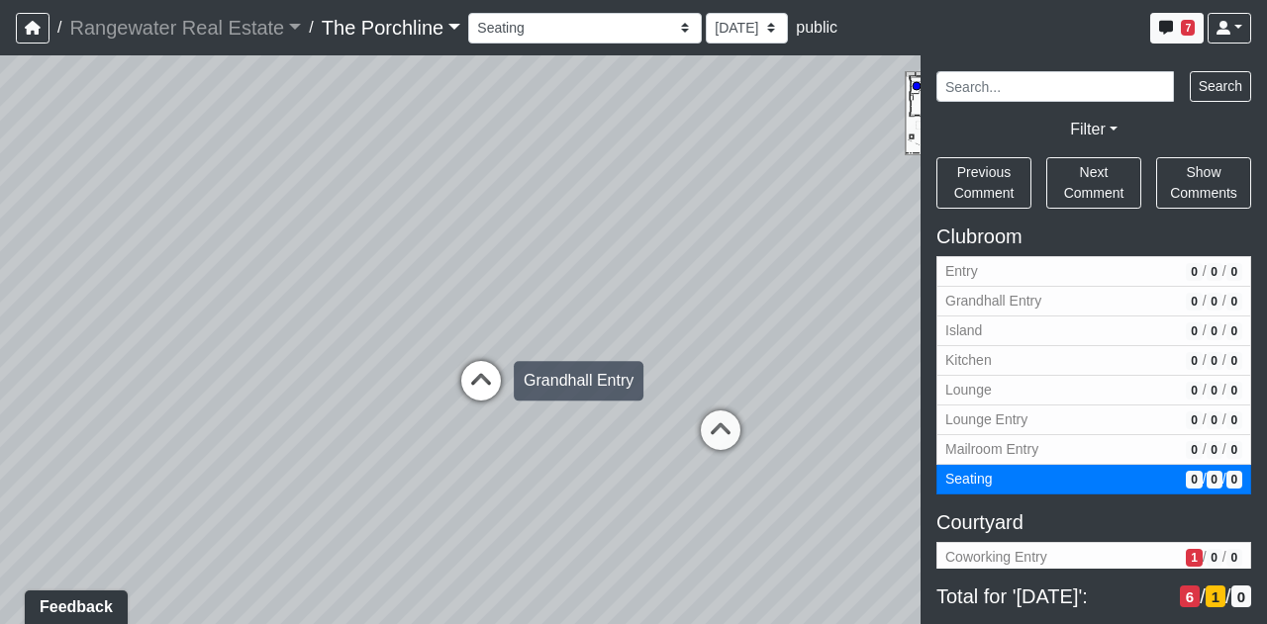
click at [484, 377] on icon at bounding box center [480, 390] width 59 height 59
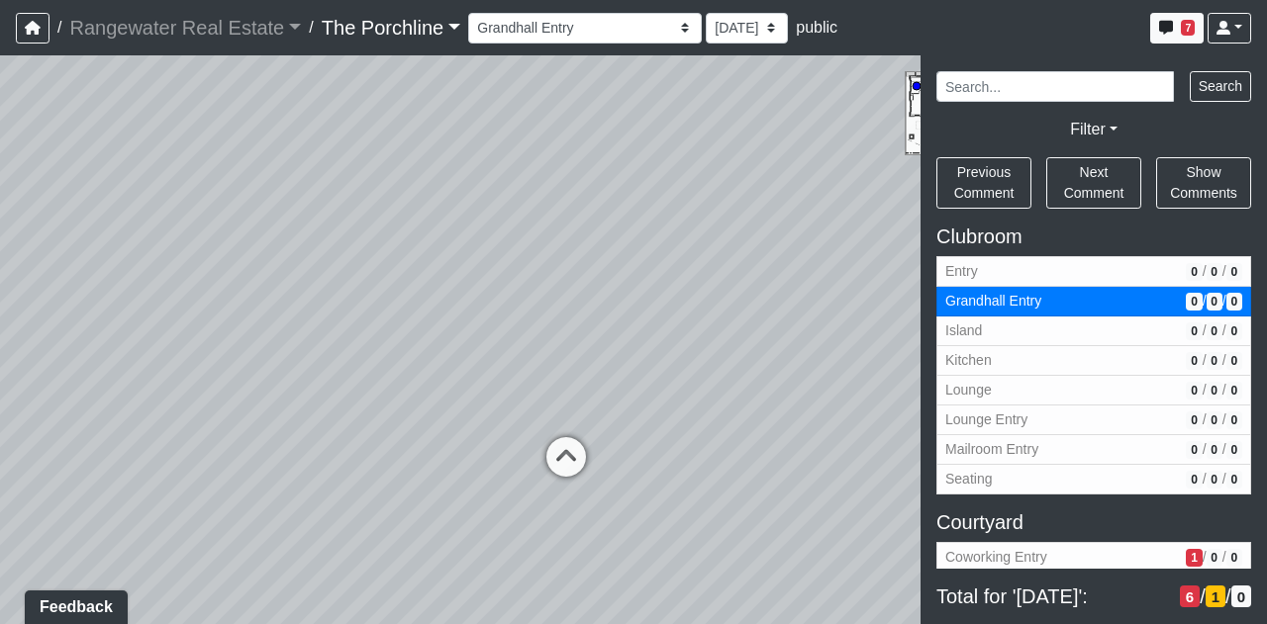
drag, startPoint x: 469, startPoint y: 210, endPoint x: 564, endPoint y: 393, distance: 206.2
click at [567, 315] on div "Loading... Front Walkway - Crosswalk 2 Loading... Coworking Patio 1 Loading... …" at bounding box center [633, 339] width 1267 height 569
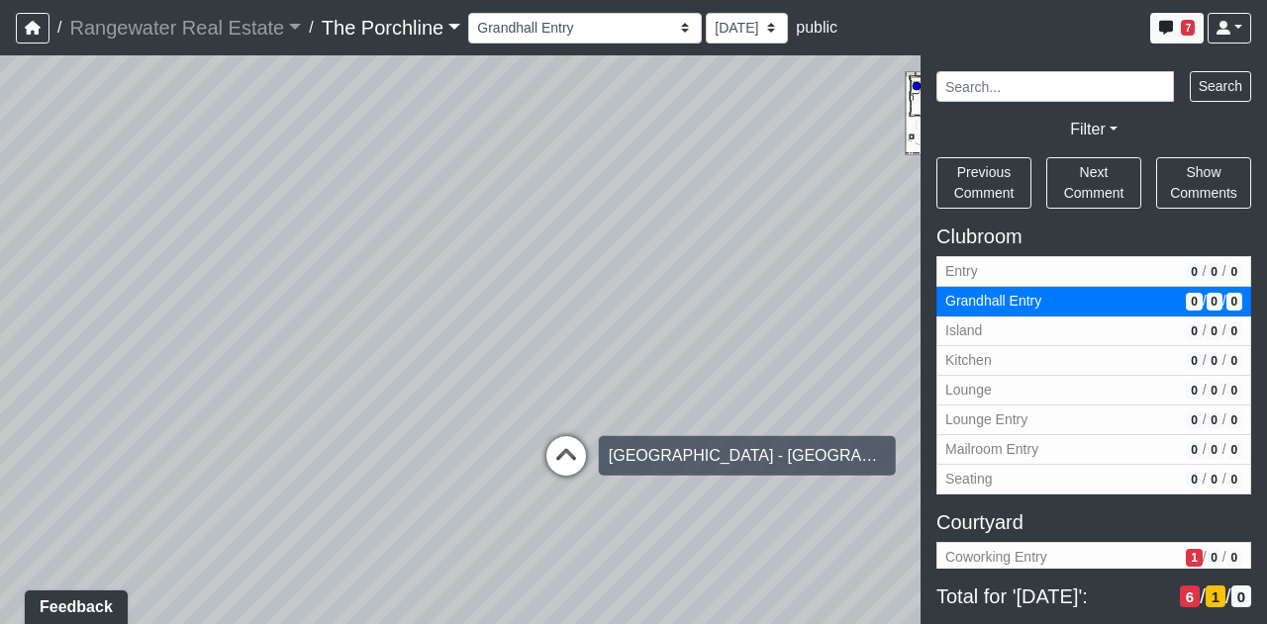
click at [550, 455] on icon at bounding box center [565, 465] width 59 height 59
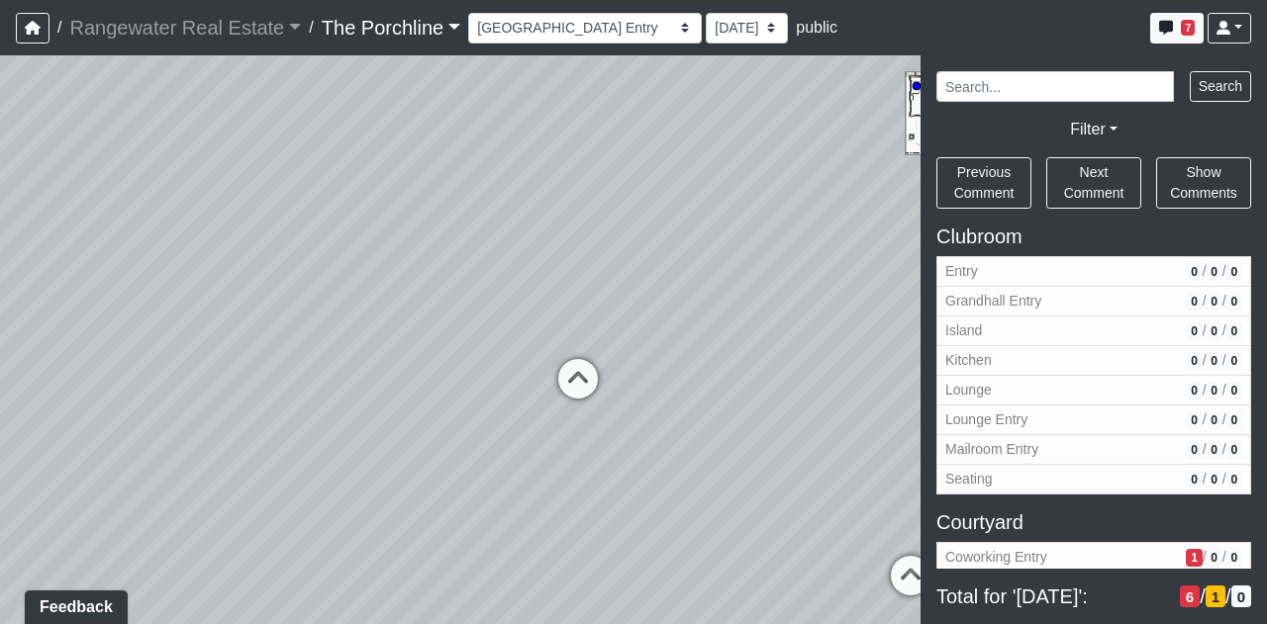
drag, startPoint x: 547, startPoint y: 181, endPoint x: 534, endPoint y: 101, distance: 81.2
click at [534, 101] on div "Loading... Front Walkway - Crosswalk 2 Loading... Coworking Patio 1 Loading... …" at bounding box center [633, 339] width 1267 height 569
click at [570, 395] on icon at bounding box center [577, 388] width 59 height 59
drag, startPoint x: 570, startPoint y: 500, endPoint x: 802, endPoint y: 322, distance: 292.1
click at [802, 322] on div "Loading... Front Walkway - Crosswalk 2 Loading... Coworking Patio 1 Loading... …" at bounding box center [633, 339] width 1267 height 569
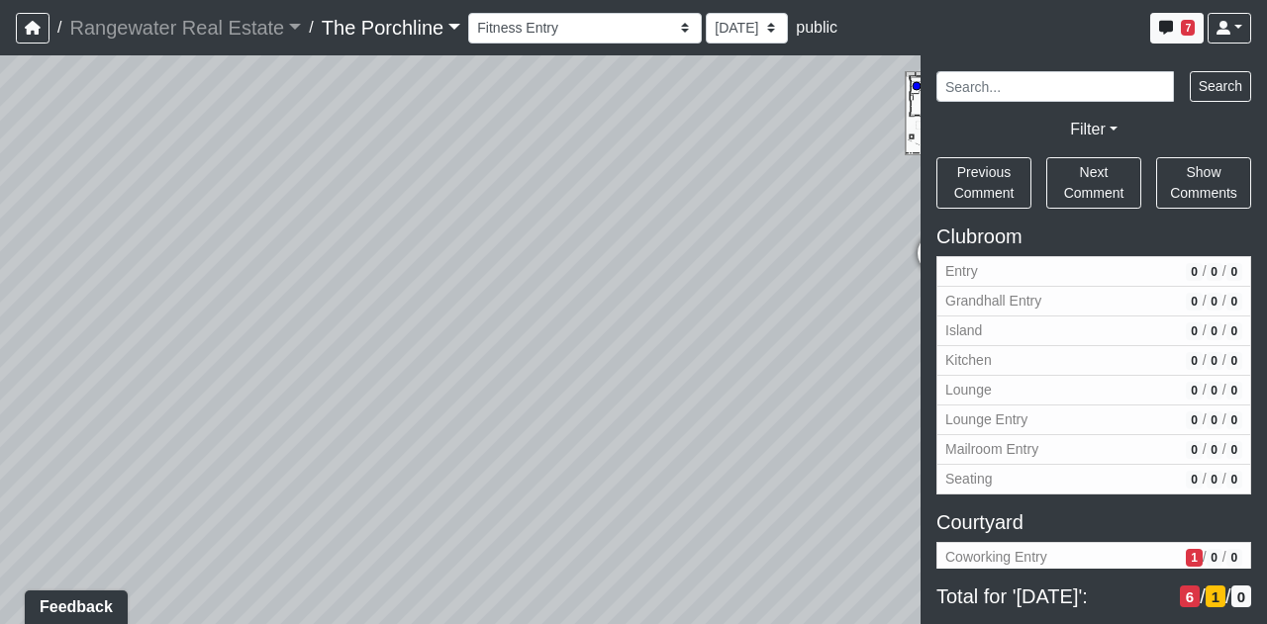
drag, startPoint x: 427, startPoint y: 267, endPoint x: 928, endPoint y: 358, distance: 508.9
click at [928, 358] on div "NON-CURRENT REVISION" at bounding box center [633, 339] width 1267 height 569
drag, startPoint x: 337, startPoint y: 383, endPoint x: 793, endPoint y: 496, distance: 468.9
click at [793, 496] on div "Loading... Front Walkway - Crosswalk 2 Loading... Coworking Patio 1 Loading... …" at bounding box center [633, 339] width 1267 height 569
drag, startPoint x: 490, startPoint y: 422, endPoint x: 748, endPoint y: 428, distance: 258.4
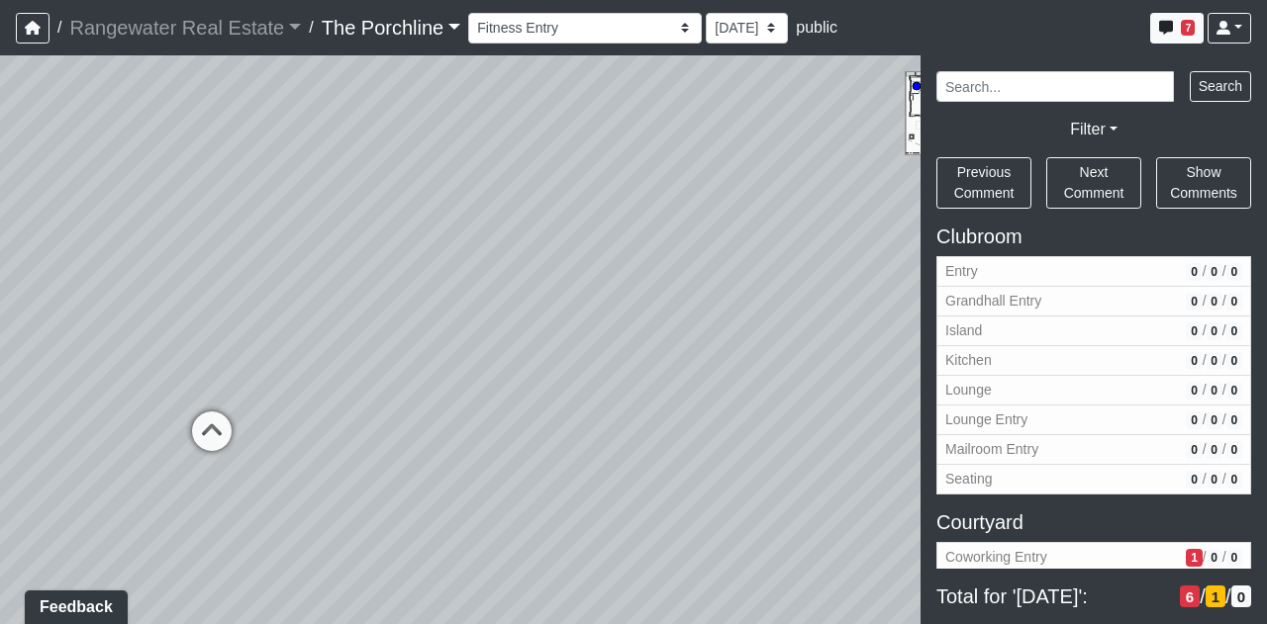
click at [792, 428] on div "Loading... Front Walkway - Crosswalk 2 Loading... Coworking Patio 1 Loading... …" at bounding box center [633, 339] width 1267 height 569
drag, startPoint x: 382, startPoint y: 392, endPoint x: 703, endPoint y: 385, distance: 320.7
click at [703, 385] on div "Loading... Front Walkway - Crosswalk 2 Loading... Coworking Patio 1 Loading... …" at bounding box center [633, 339] width 1267 height 569
drag, startPoint x: 687, startPoint y: 343, endPoint x: 863, endPoint y: 299, distance: 181.7
click at [863, 299] on div "Loading... Front Walkway - Crosswalk 2 Loading... Coworking Patio 1 Loading... …" at bounding box center [633, 339] width 1267 height 569
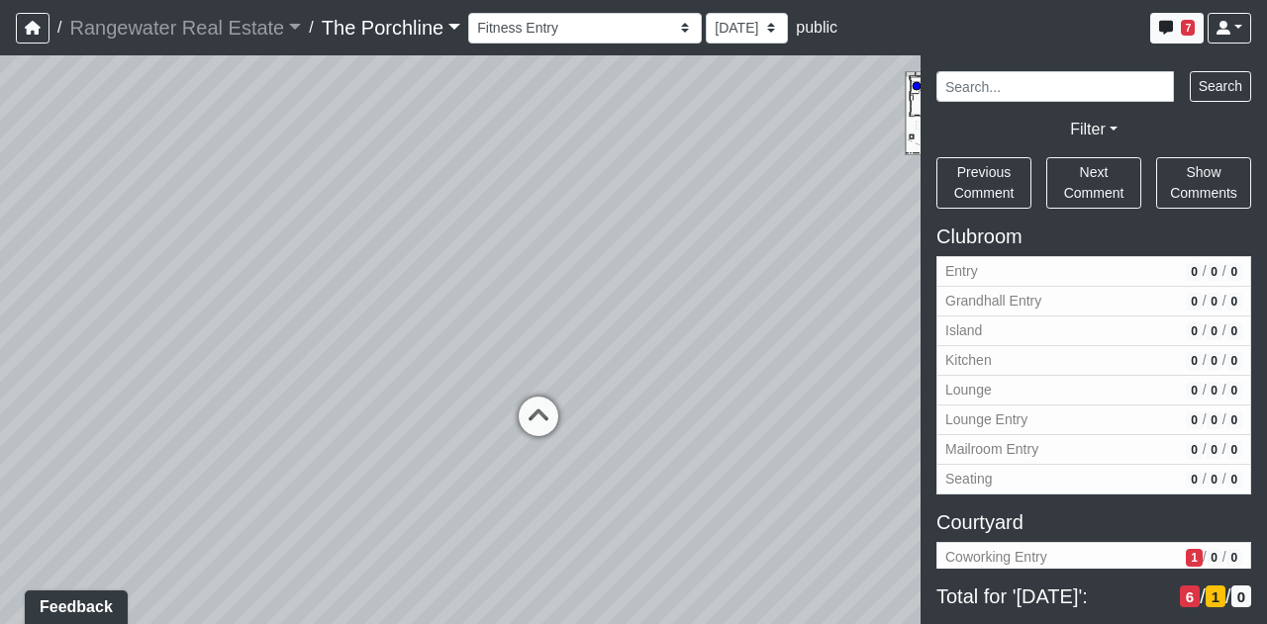
drag, startPoint x: 444, startPoint y: 331, endPoint x: 341, endPoint y: 359, distance: 106.6
click at [322, 371] on div "Loading... Front Walkway - Crosswalk 2 Loading... Coworking Patio 1 Loading... …" at bounding box center [633, 339] width 1267 height 569
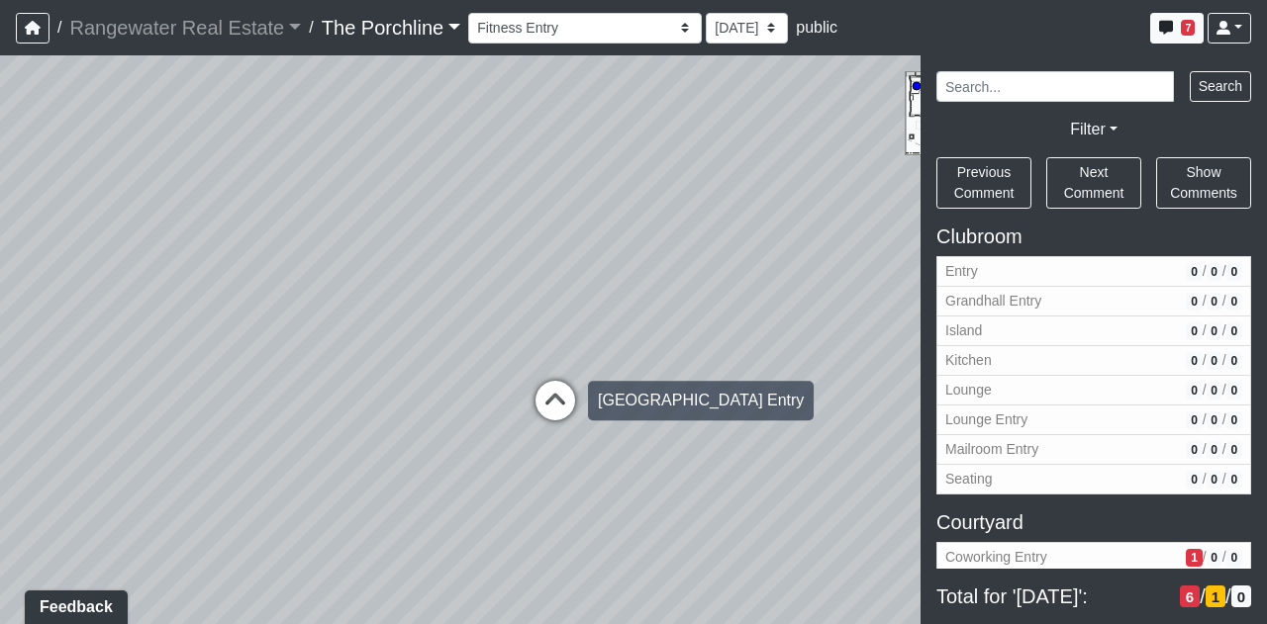
click at [552, 400] on icon at bounding box center [554, 410] width 59 height 59
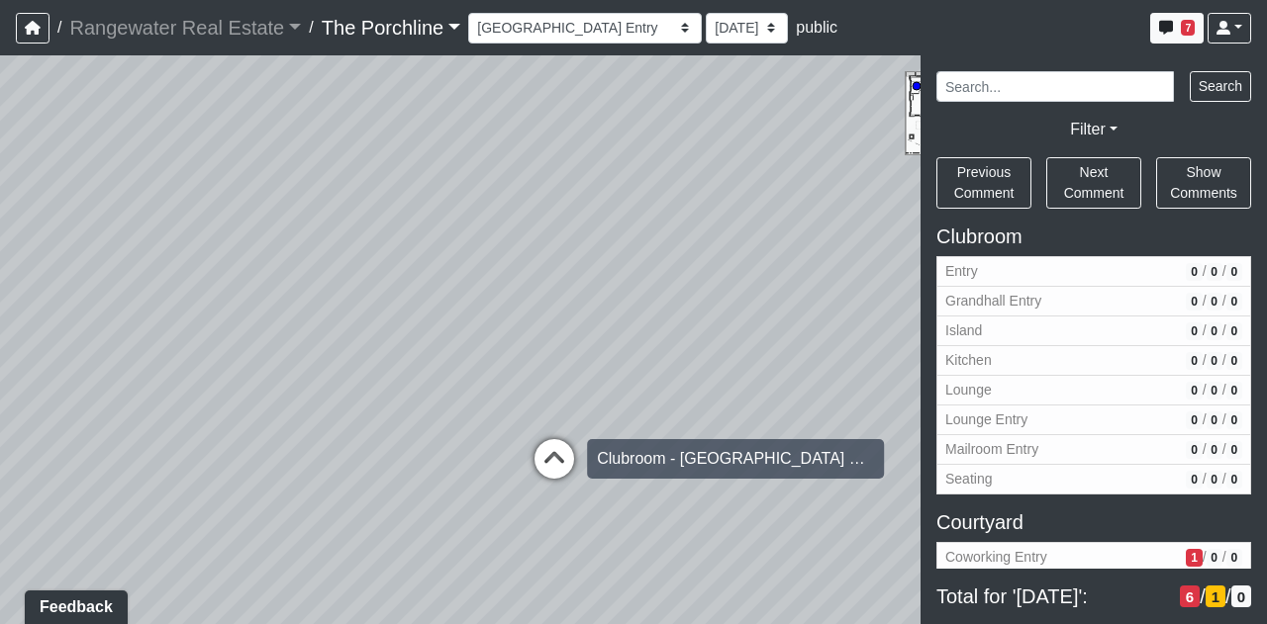
click at [542, 454] on icon at bounding box center [553, 468] width 59 height 59
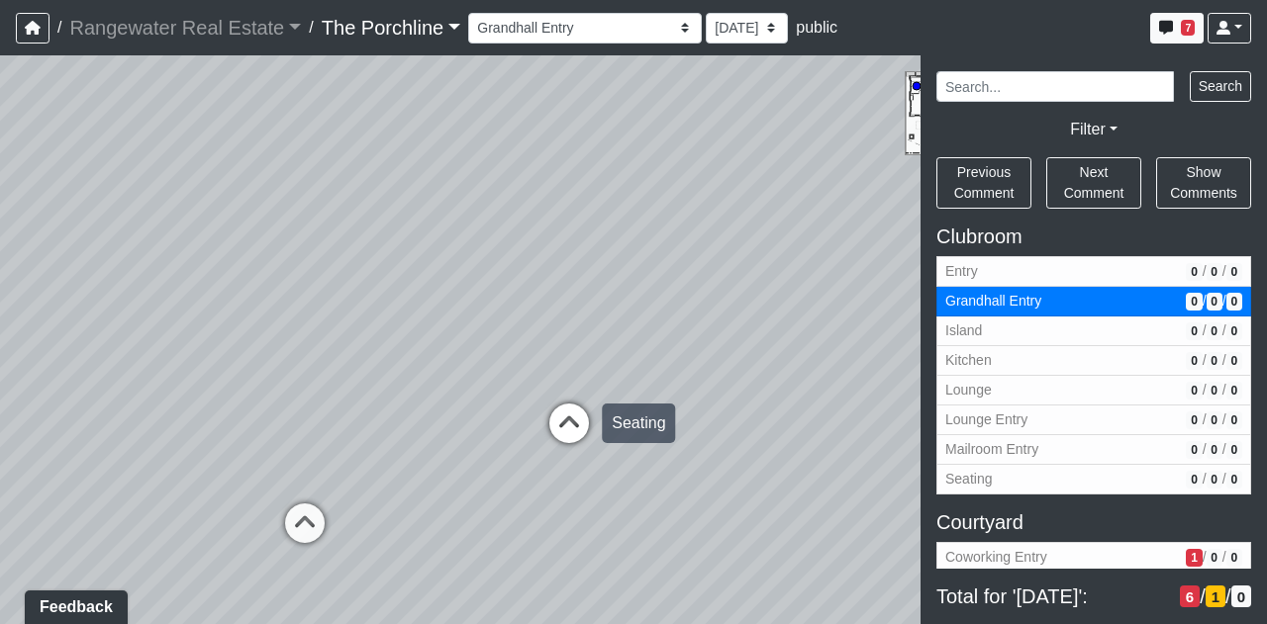
click at [566, 431] on icon at bounding box center [568, 433] width 59 height 59
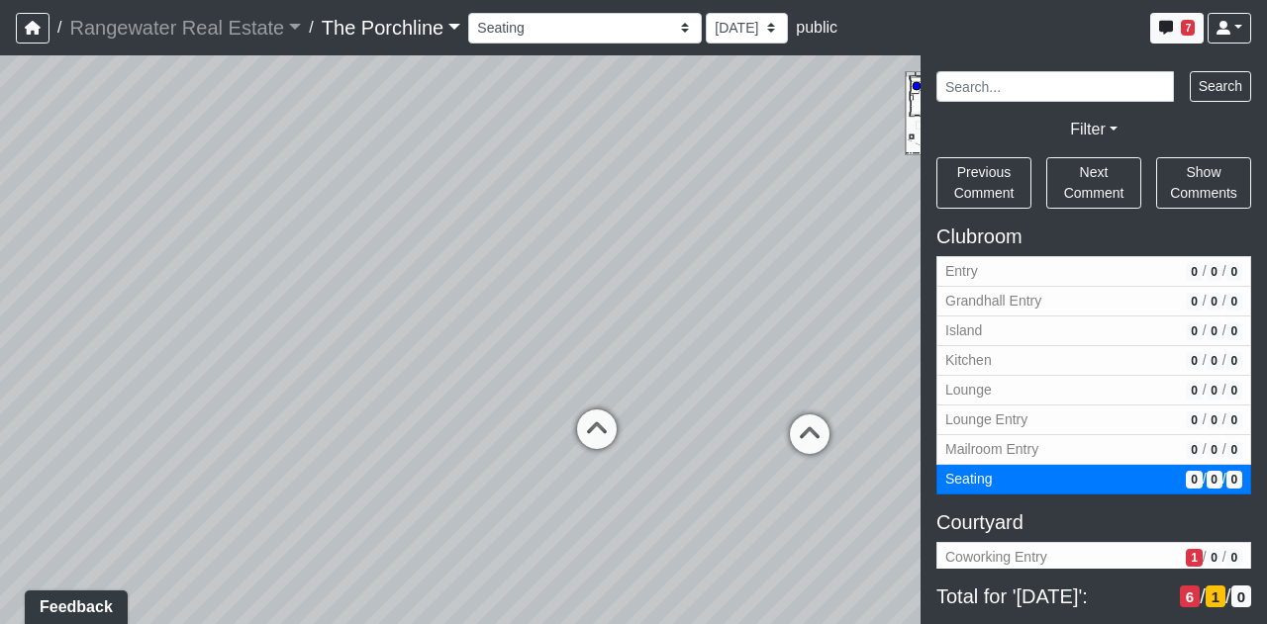
drag, startPoint x: 489, startPoint y: 357, endPoint x: 853, endPoint y: 332, distance: 365.0
click at [853, 332] on div "Loading... Front Walkway - Crosswalk 2 Loading... Coworking Patio 1 Loading... …" at bounding box center [633, 339] width 1267 height 569
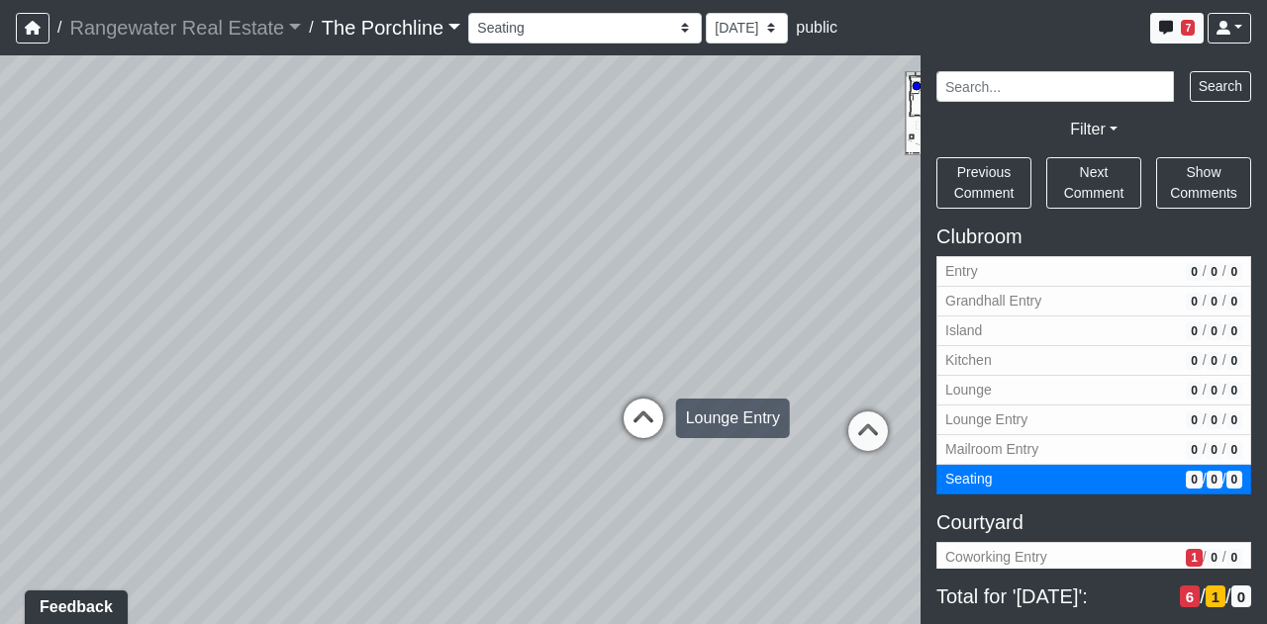
click at [655, 426] on icon at bounding box center [642, 428] width 59 height 59
select select "vU75fXnQKgYPjQS2hB74VF"
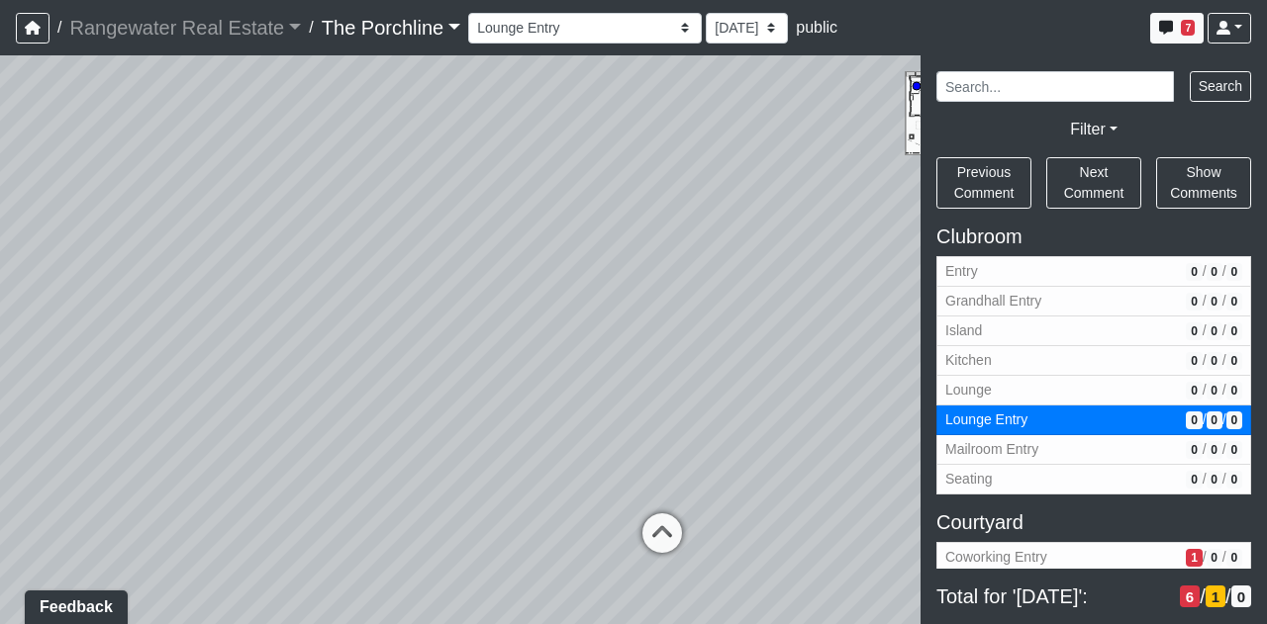
drag, startPoint x: 623, startPoint y: 310, endPoint x: 292, endPoint y: 318, distance: 331.6
click at [292, 318] on div "Loading... Front Walkway - Crosswalk 2 Loading... Coworking Patio 1 Loading... …" at bounding box center [633, 339] width 1267 height 569
drag, startPoint x: 726, startPoint y: 284, endPoint x: 738, endPoint y: 294, distance: 15.5
click at [738, 294] on div "Loading... Front Walkway - Crosswalk 2 Loading... Coworking Patio 1 Loading... …" at bounding box center [633, 339] width 1267 height 569
drag, startPoint x: 180, startPoint y: 369, endPoint x: 734, endPoint y: 310, distance: 557.3
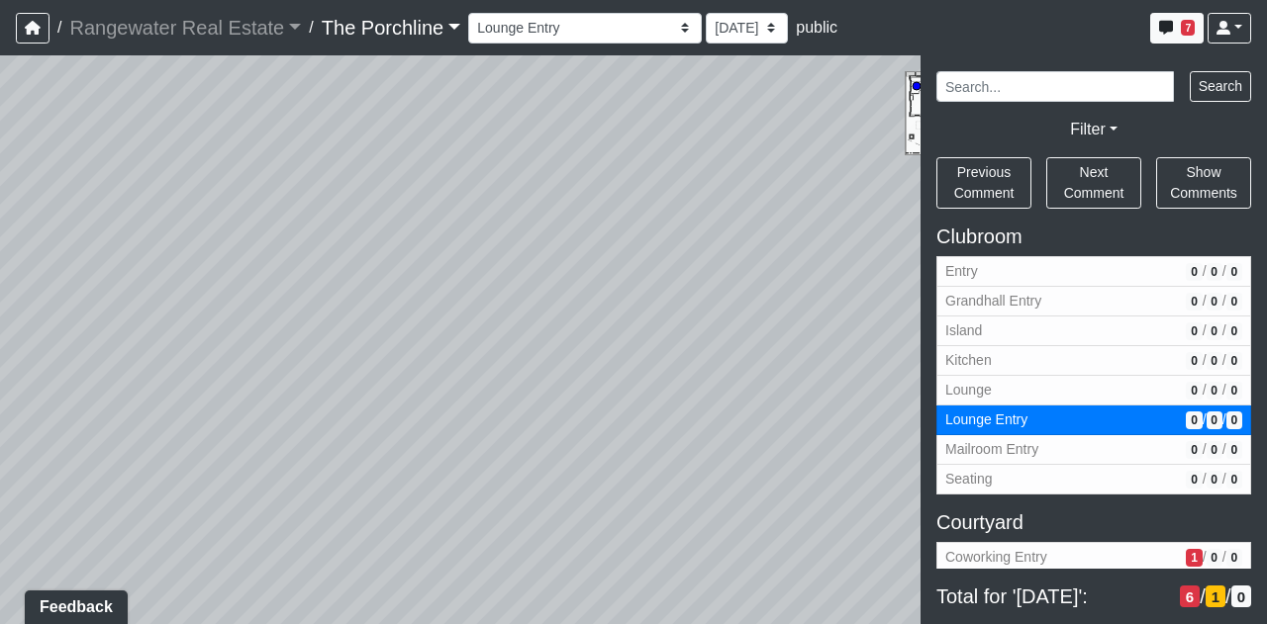
click at [734, 310] on div "Loading... Front Walkway - Crosswalk 2 Loading... Coworking Patio 1 Loading... …" at bounding box center [633, 339] width 1267 height 569
drag, startPoint x: 321, startPoint y: 314, endPoint x: 948, endPoint y: 272, distance: 628.7
click at [948, 272] on div "NON-CURRENT REVISION" at bounding box center [633, 339] width 1267 height 569
drag, startPoint x: 275, startPoint y: 357, endPoint x: 783, endPoint y: 443, distance: 514.9
click at [783, 443] on div "Loading... Front Walkway - Crosswalk 2 Loading... Coworking Patio 1 Loading... …" at bounding box center [633, 339] width 1267 height 569
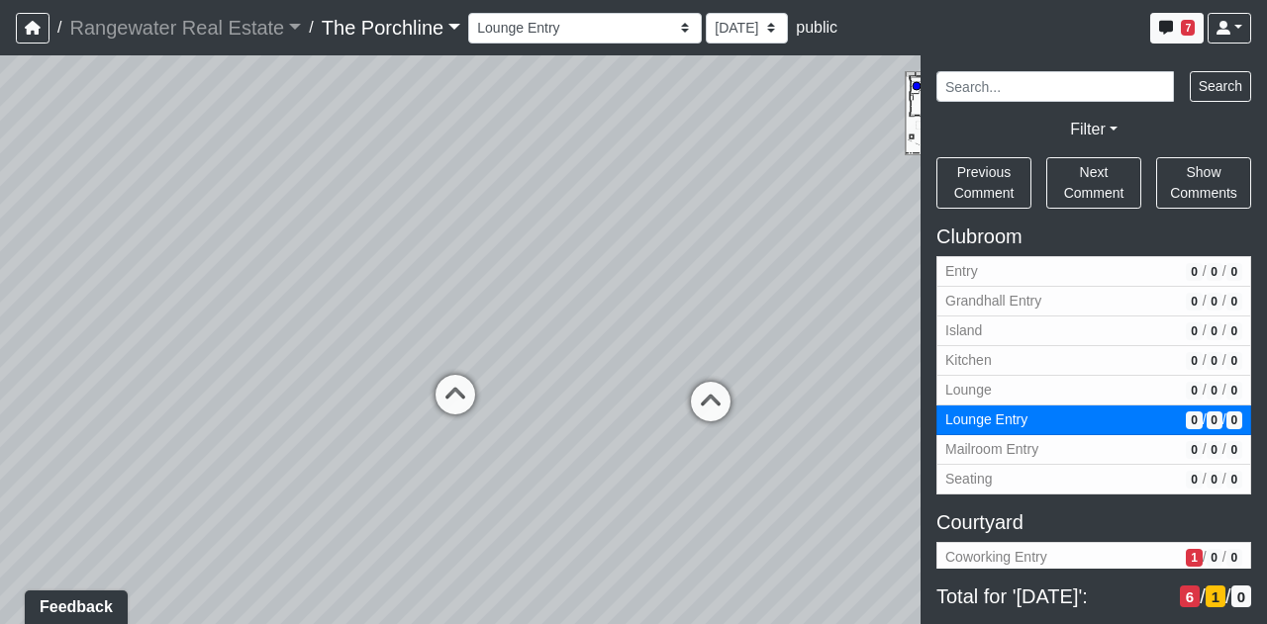
drag, startPoint x: 362, startPoint y: 287, endPoint x: 695, endPoint y: 268, distance: 333.0
click at [695, 268] on div "Loading... Front Walkway - Crosswalk 2 Loading... Coworking Patio 1 Loading... …" at bounding box center [633, 339] width 1267 height 569
drag, startPoint x: 564, startPoint y: 304, endPoint x: 468, endPoint y: 399, distance: 135.0
click at [468, 399] on div "Loading... Front Walkway - Crosswalk 2 Loading... Coworking Patio 1 Loading... …" at bounding box center [633, 339] width 1267 height 569
drag, startPoint x: 530, startPoint y: 382, endPoint x: 509, endPoint y: 191, distance: 192.2
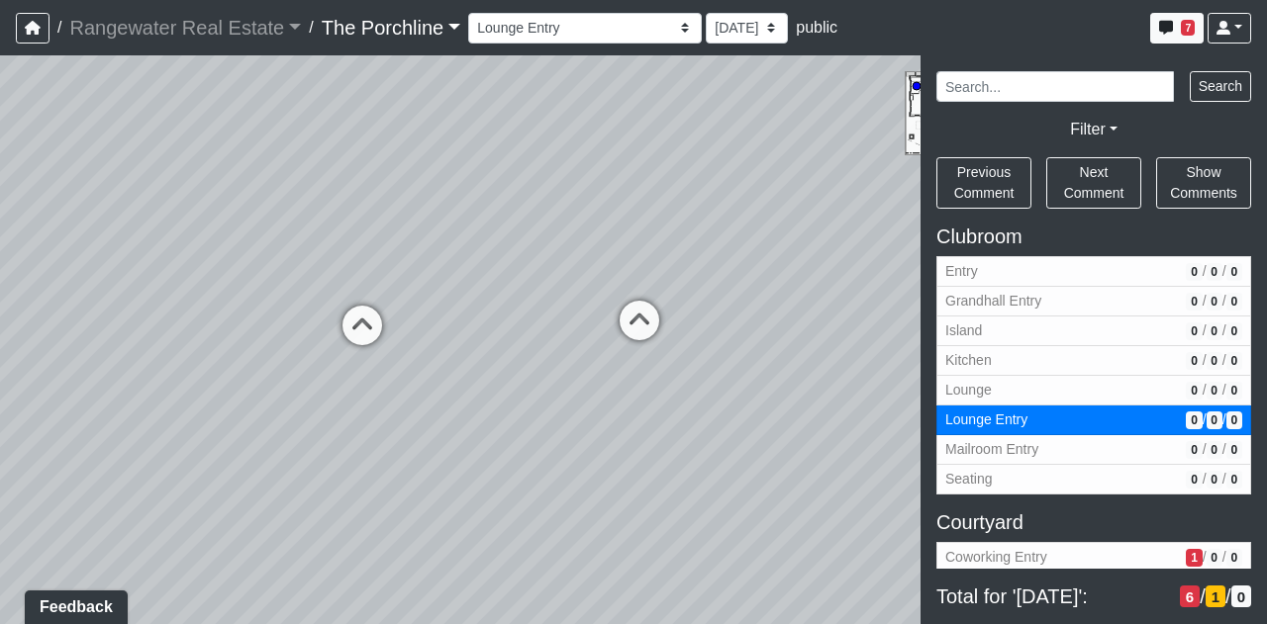
click at [509, 191] on div "Loading... Front Walkway - Crosswalk 2 Loading... Coworking Patio 1 Loading... …" at bounding box center [633, 339] width 1267 height 569
